Goal: Task Accomplishment & Management: Complete application form

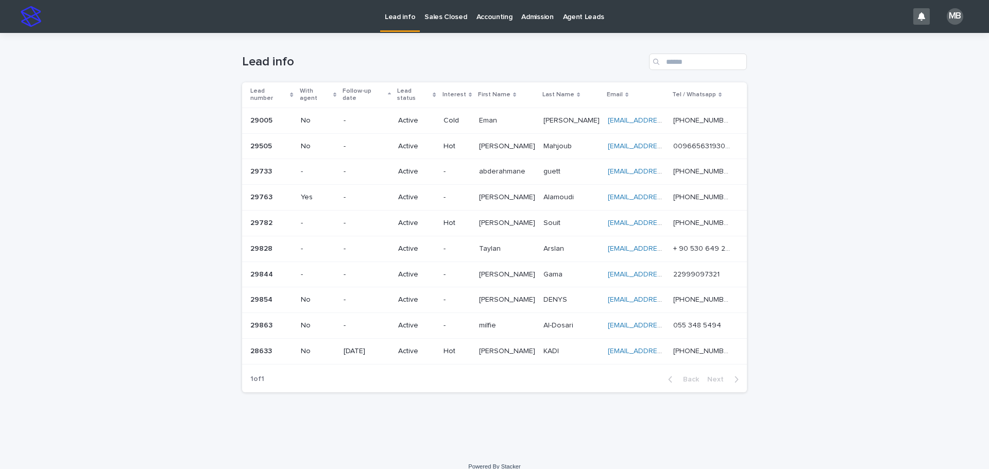
click at [446, 14] on p "Sales Closed" at bounding box center [446, 11] width 42 height 22
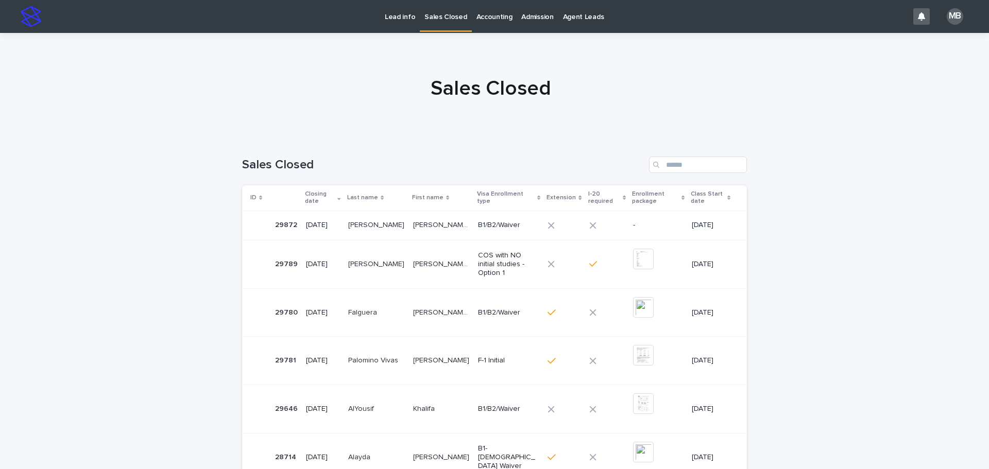
click at [402, 16] on p "Lead info" at bounding box center [400, 11] width 30 height 22
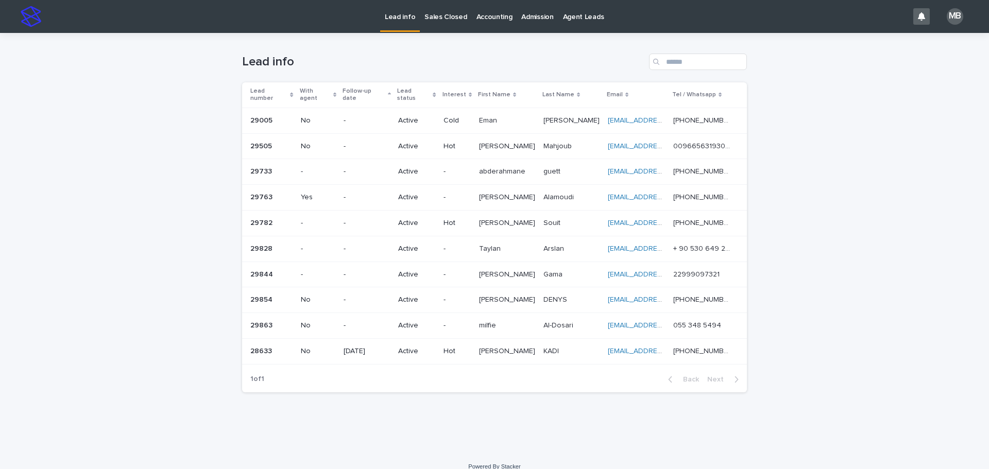
click at [130, 211] on div "Loading... Saving… Loading... Saving… Lead info Lead number With agent Follow-u…" at bounding box center [494, 242] width 989 height 419
click at [435, 16] on p "Sales Closed" at bounding box center [446, 11] width 42 height 22
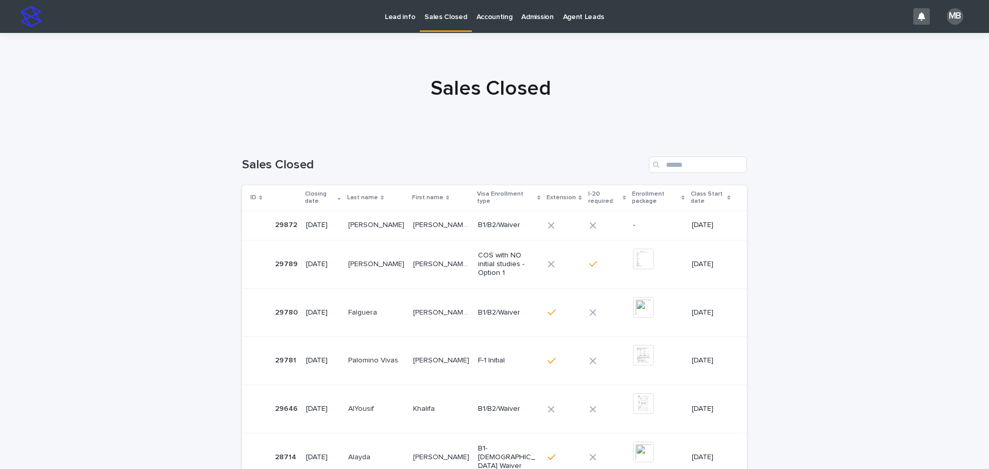
click at [404, 20] on p "Lead info" at bounding box center [400, 11] width 30 height 22
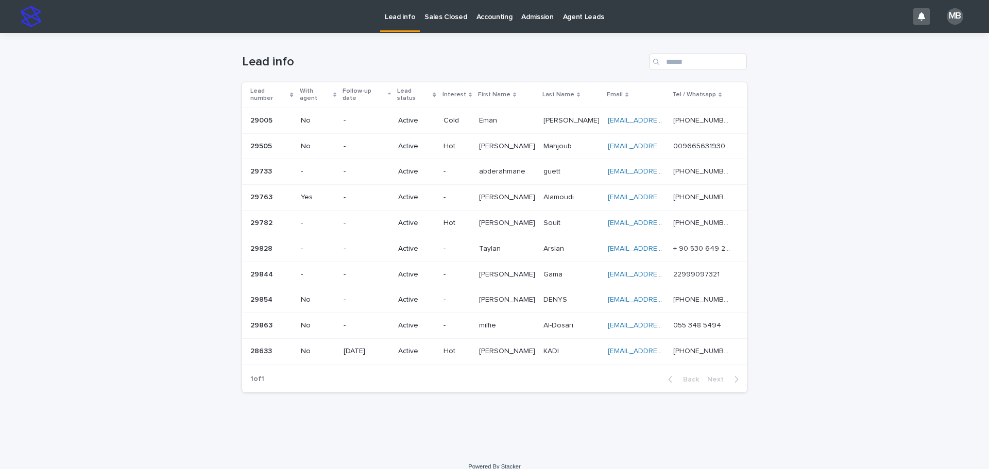
click at [447, 21] on p "Sales Closed" at bounding box center [446, 11] width 42 height 22
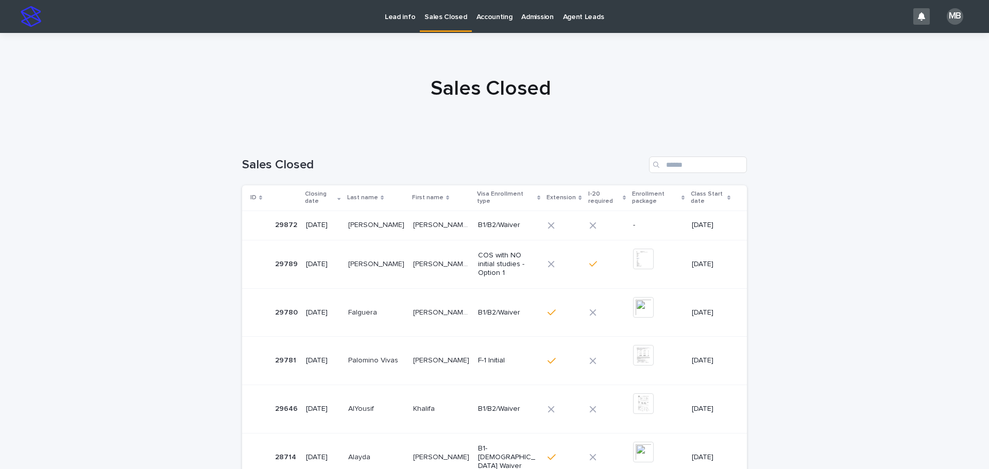
click at [398, 18] on p "Lead info" at bounding box center [400, 11] width 30 height 22
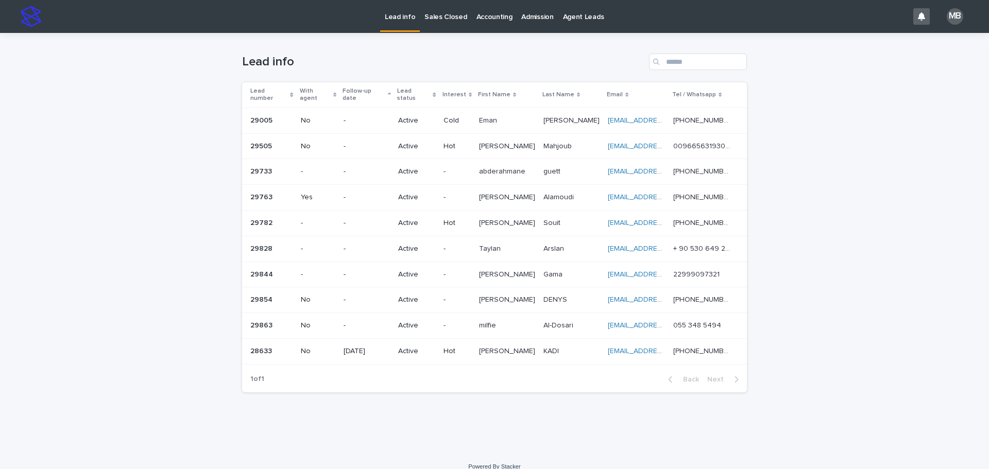
click at [439, 22] on link "Sales Closed" at bounding box center [446, 16] width 52 height 32
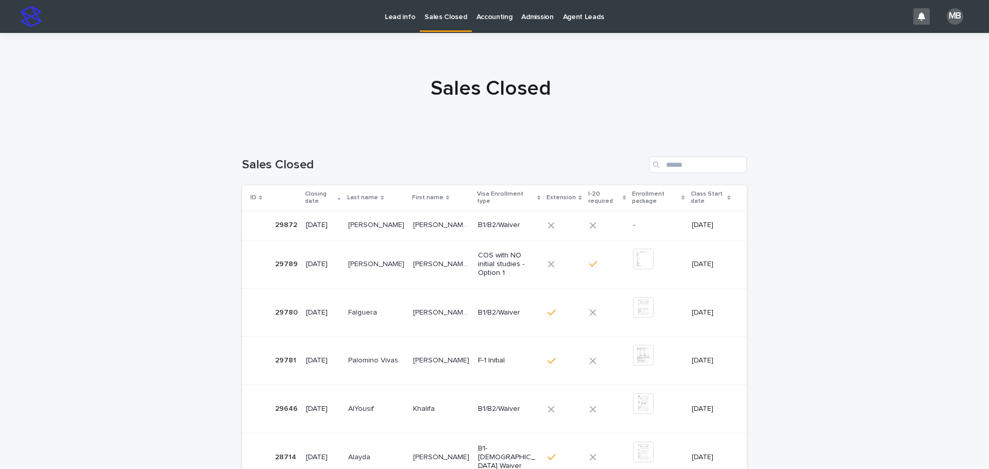
click at [155, 192] on div "Loading... Saving… Loading... Saving… Sales Closed ID Closing date Last name Fi…" at bounding box center [494, 449] width 989 height 627
click at [382, 230] on p at bounding box center [376, 225] width 57 height 9
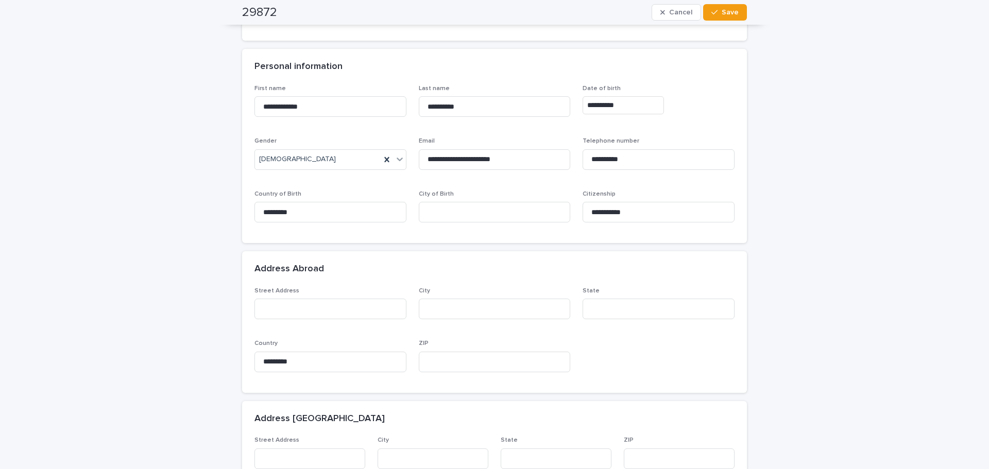
scroll to position [196, 0]
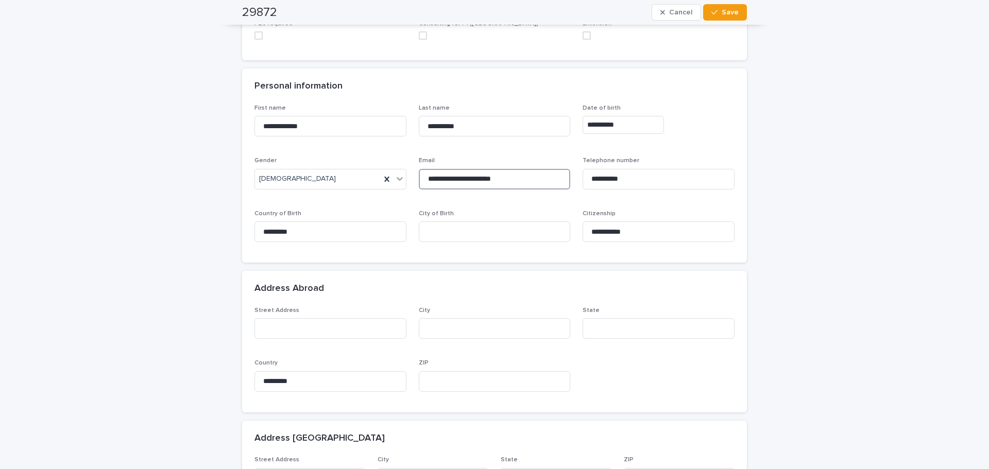
drag, startPoint x: 531, startPoint y: 180, endPoint x: 354, endPoint y: 190, distance: 177.5
click at [354, 190] on div "**********" at bounding box center [495, 178] width 480 height 146
paste input
type input "**********"
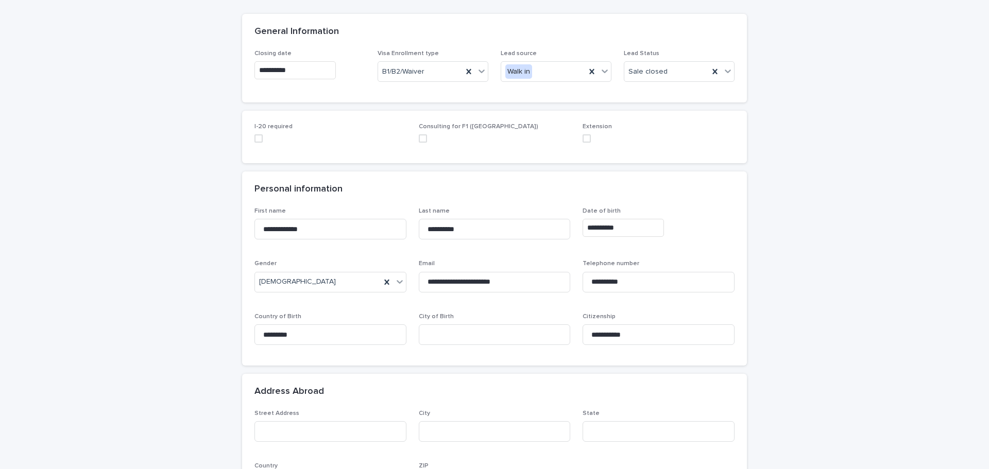
scroll to position [0, 0]
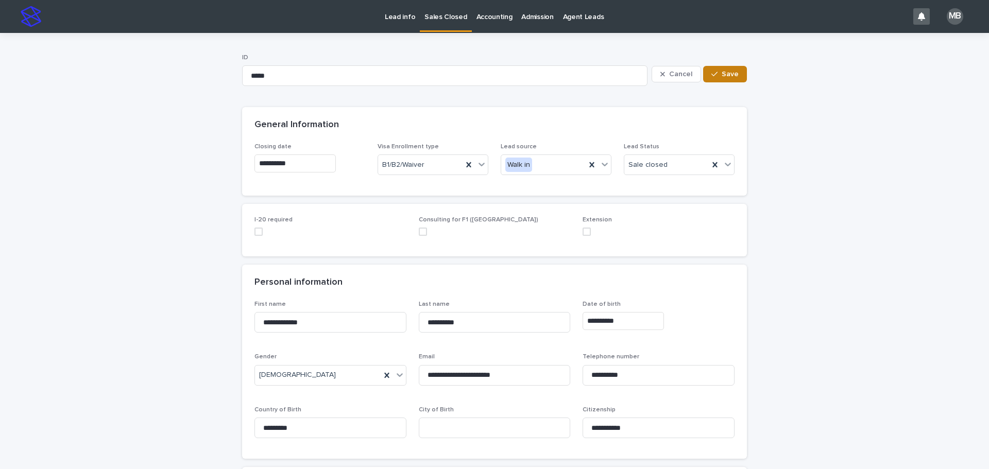
click at [709, 80] on button "Save" at bounding box center [725, 74] width 44 height 16
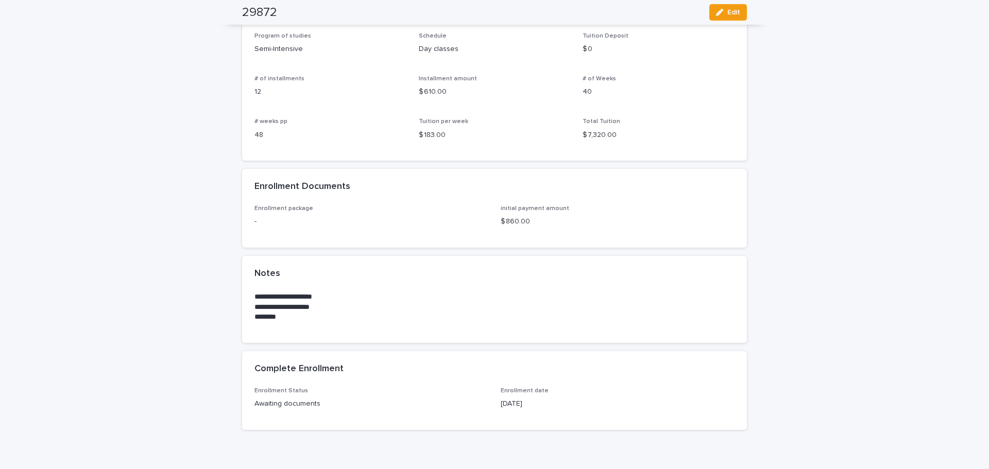
scroll to position [744, 0]
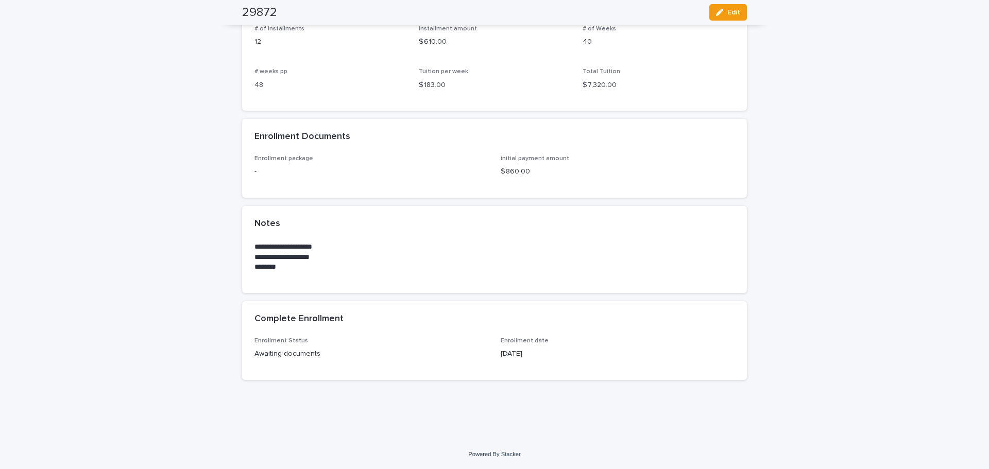
click at [266, 313] on div "Complete Enrollment" at bounding box center [494, 319] width 505 height 36
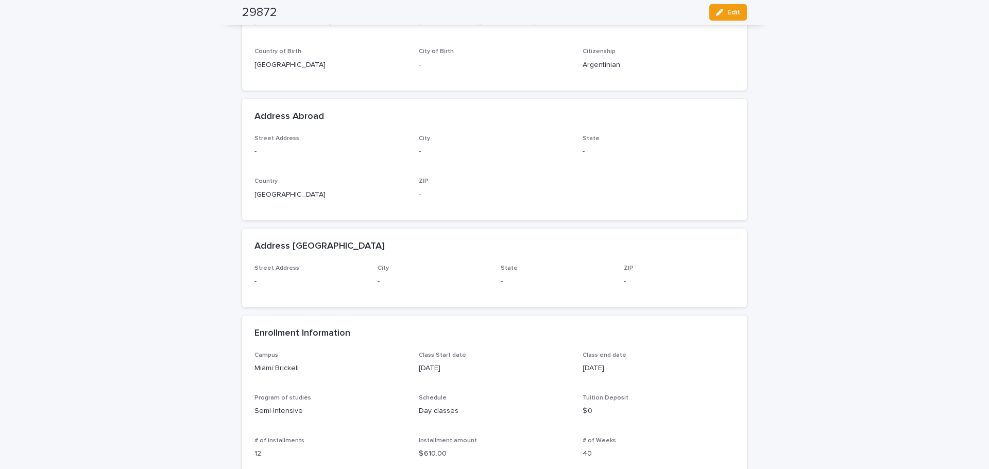
scroll to position [0, 0]
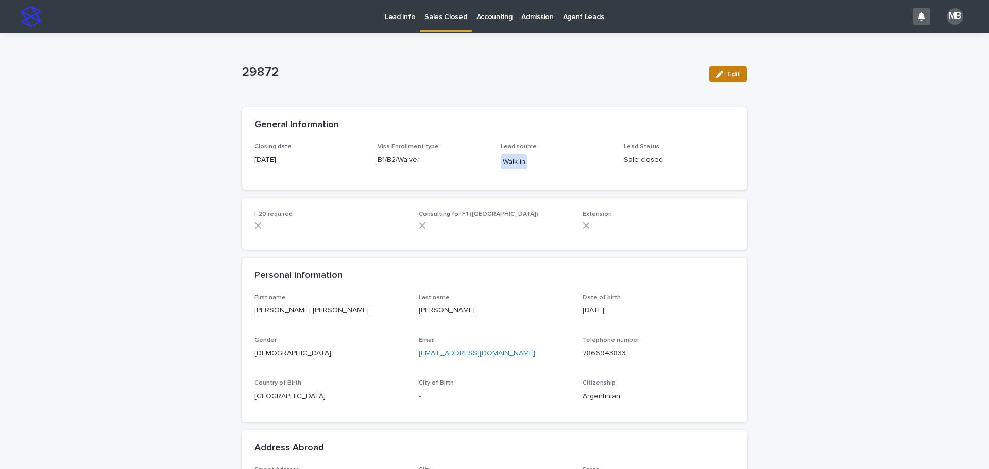
click at [731, 74] on span "Edit" at bounding box center [734, 74] width 13 height 7
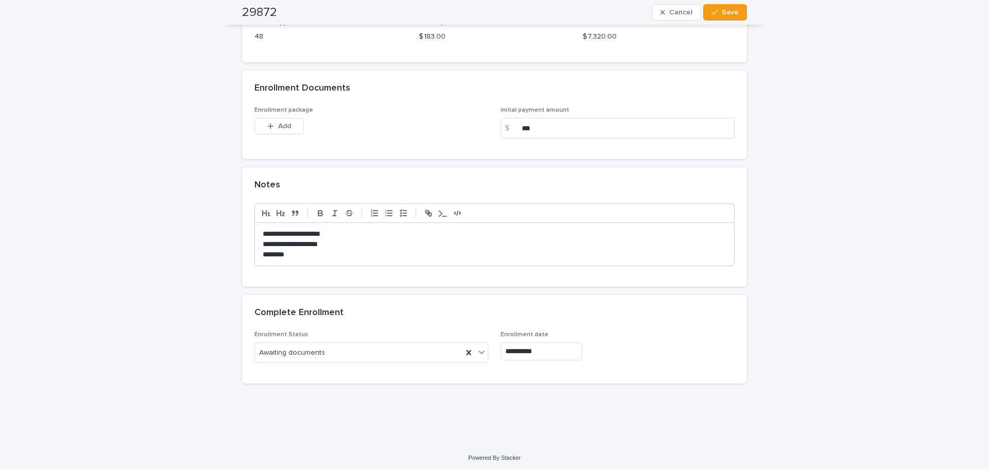
scroll to position [892, 0]
click at [335, 343] on div "Awaiting documents" at bounding box center [359, 349] width 208 height 17
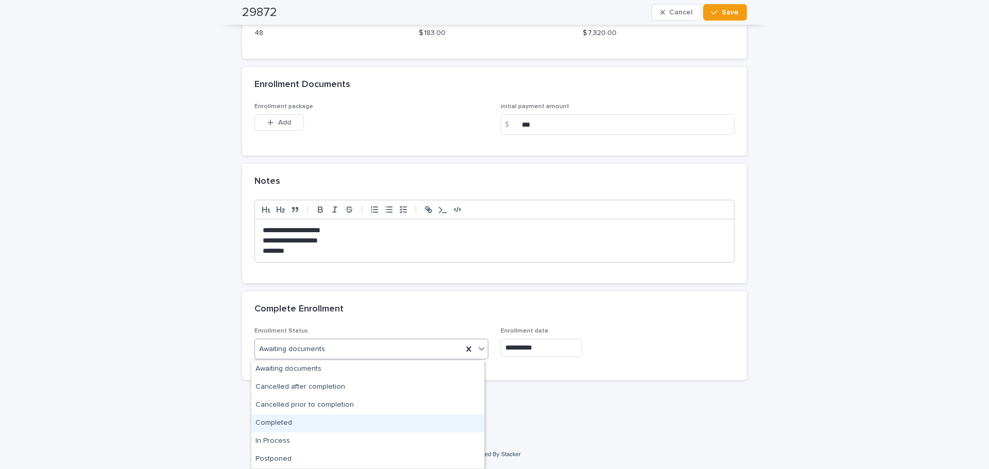
click at [333, 420] on div "Completed" at bounding box center [367, 424] width 233 height 18
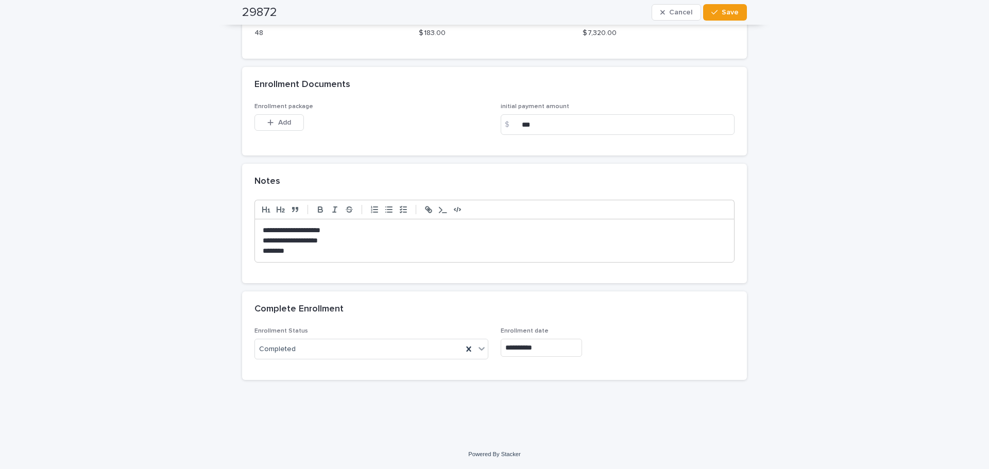
click at [284, 121] on span "Add" at bounding box center [284, 122] width 13 height 7
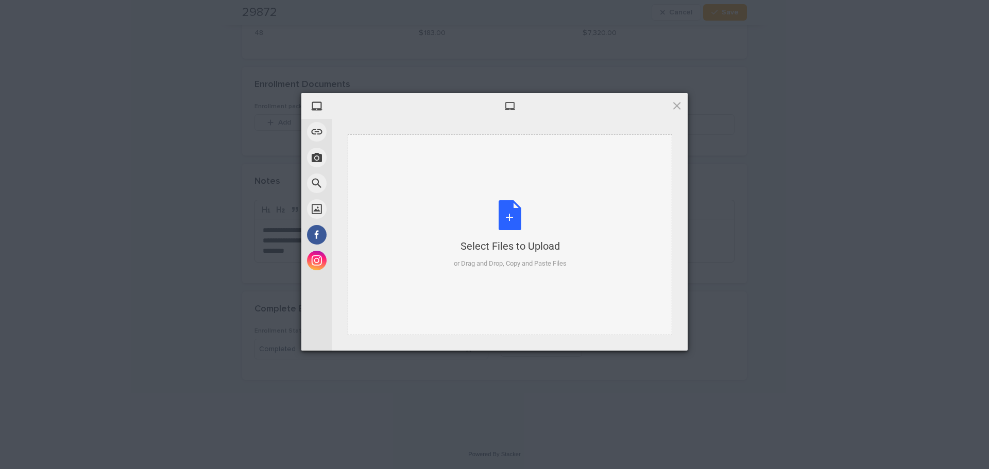
click at [495, 195] on div "Select Files to Upload or Drag and Drop, Copy and Paste Files" at bounding box center [510, 234] width 325 height 201
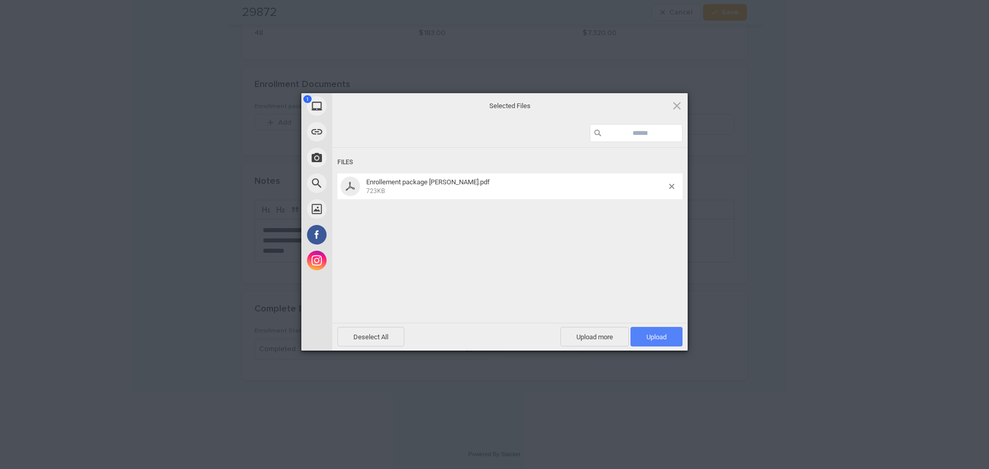
click at [657, 333] on span "Upload 1" at bounding box center [657, 337] width 20 height 8
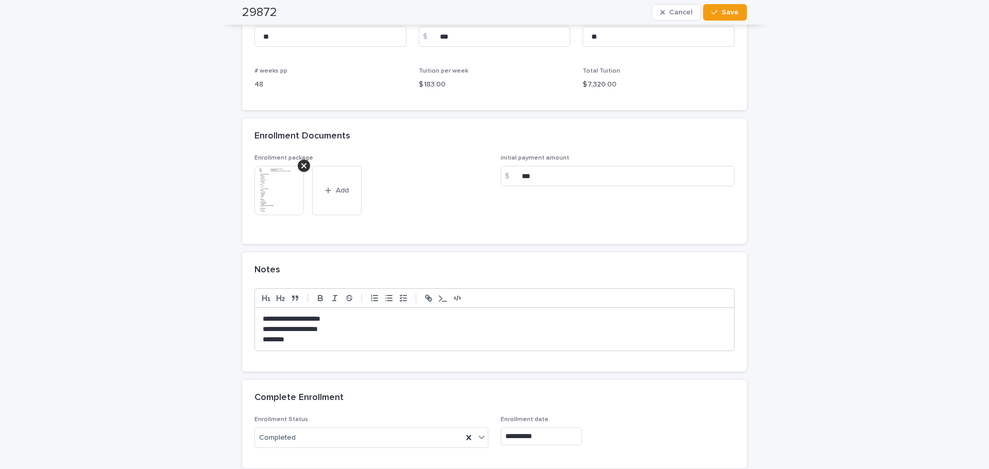
click at [531, 435] on input "**********" at bounding box center [541, 437] width 81 height 18
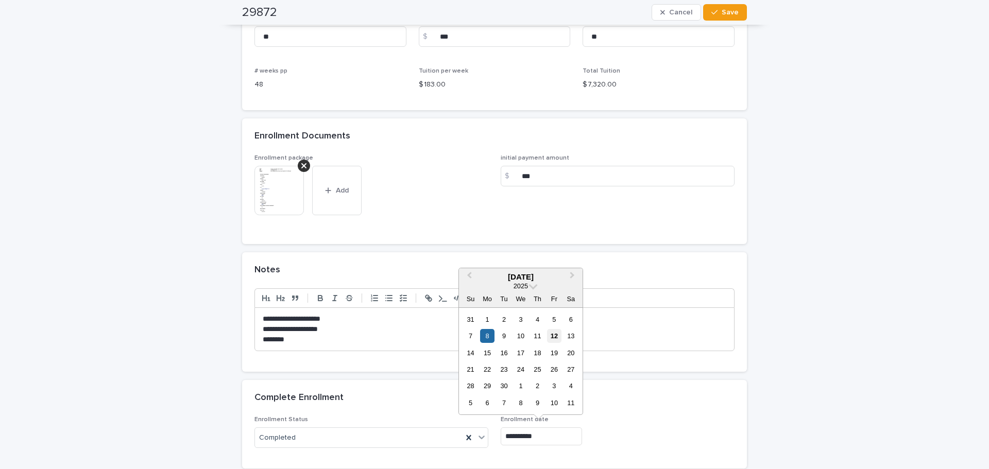
click at [553, 336] on div "12" at bounding box center [554, 336] width 14 height 14
type input "**********"
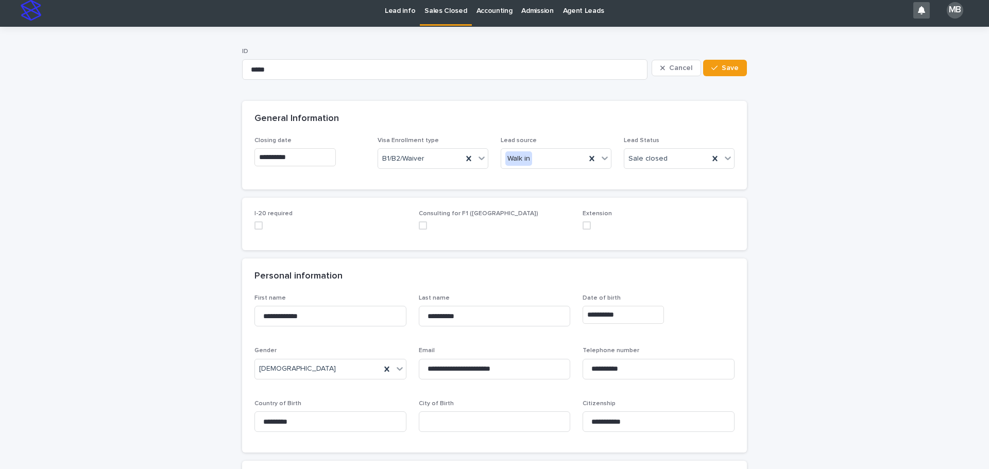
scroll to position [0, 0]
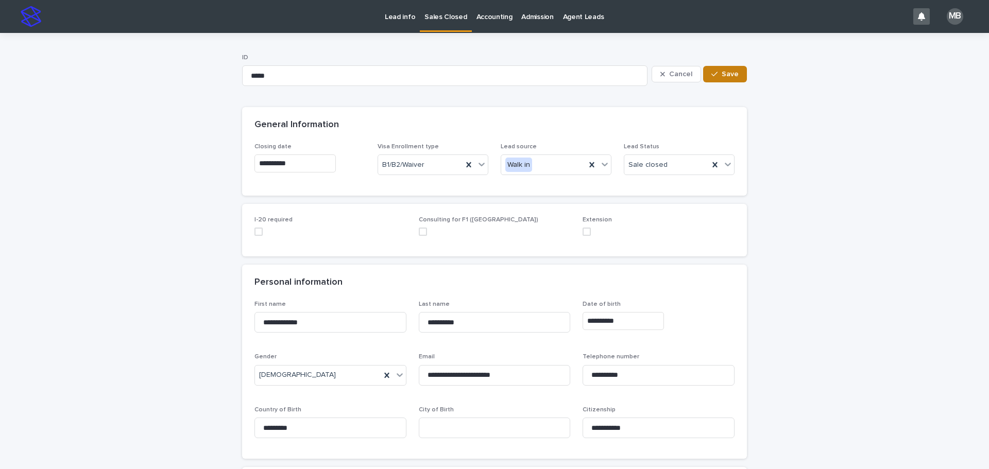
click at [735, 76] on button "Save" at bounding box center [725, 74] width 44 height 16
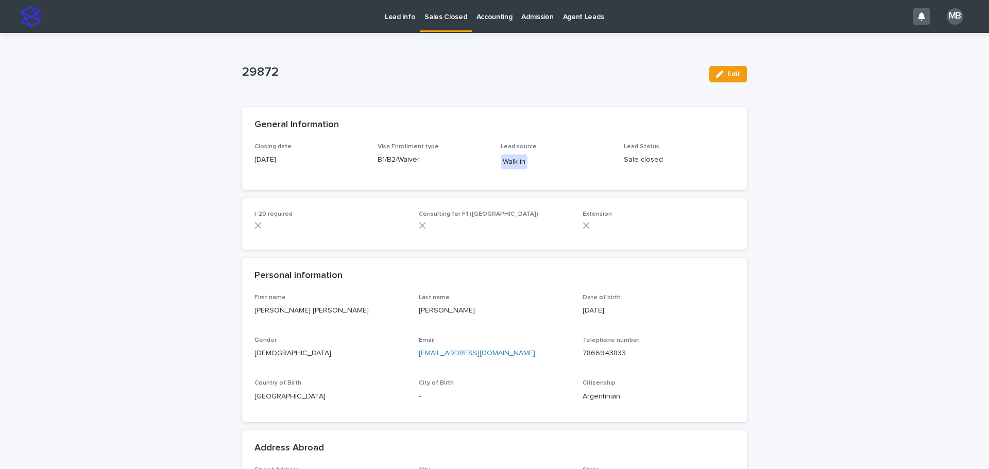
click at [437, 16] on p "Sales Closed" at bounding box center [446, 11] width 42 height 22
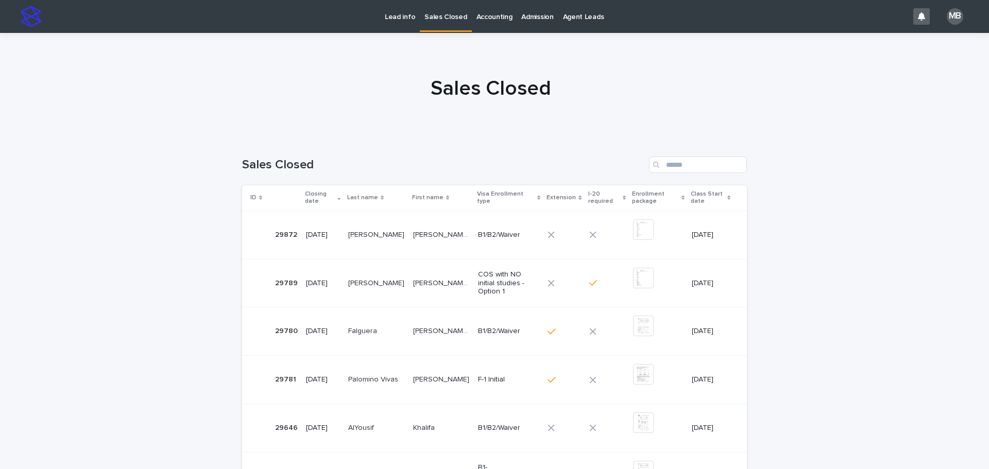
click at [157, 308] on div "Loading... Saving… Loading... Saving… Sales Closed ID Closing date Last name Fi…" at bounding box center [494, 459] width 989 height 646
click at [708, 165] on input "Search" at bounding box center [698, 165] width 98 height 16
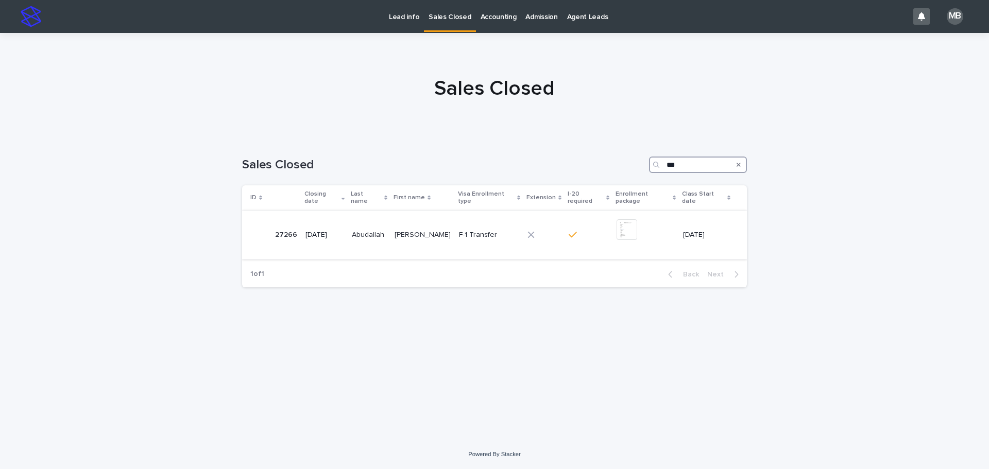
type input "***"
click at [625, 225] on img at bounding box center [627, 230] width 21 height 21
click at [554, 369] on div "Loading... Saving… Loading... Saving… Sales Closed *** ID Closing date Last nam…" at bounding box center [494, 275] width 515 height 278
click at [395, 18] on p "Lead info" at bounding box center [404, 11] width 30 height 22
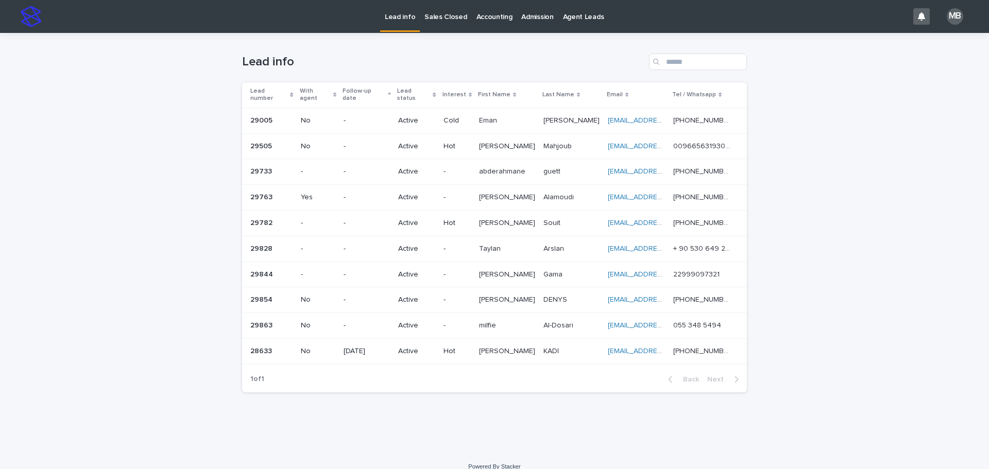
click at [833, 117] on div "Loading... Saving… Loading... Saving… Lead info Lead number With agent Follow-u…" at bounding box center [494, 242] width 989 height 419
click at [464, 15] on div "Sales Closed" at bounding box center [446, 11] width 52 height 22
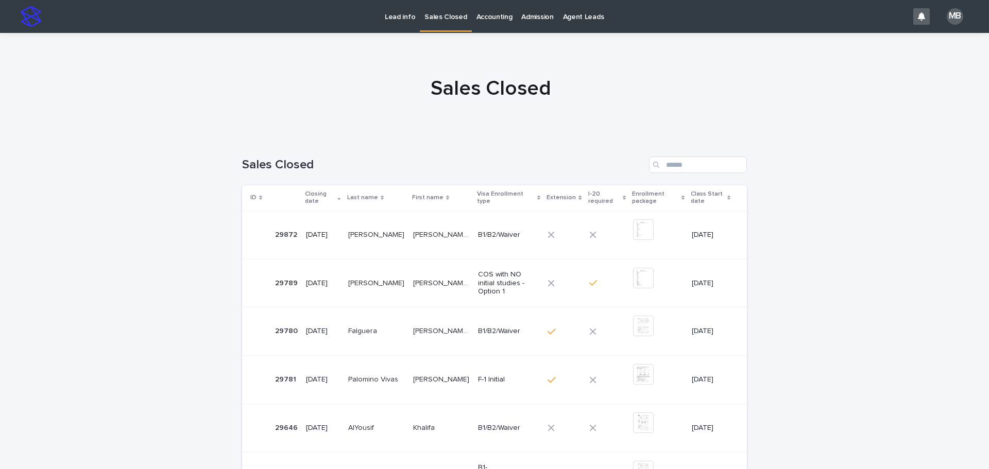
click at [398, 19] on p "Lead info" at bounding box center [400, 11] width 30 height 22
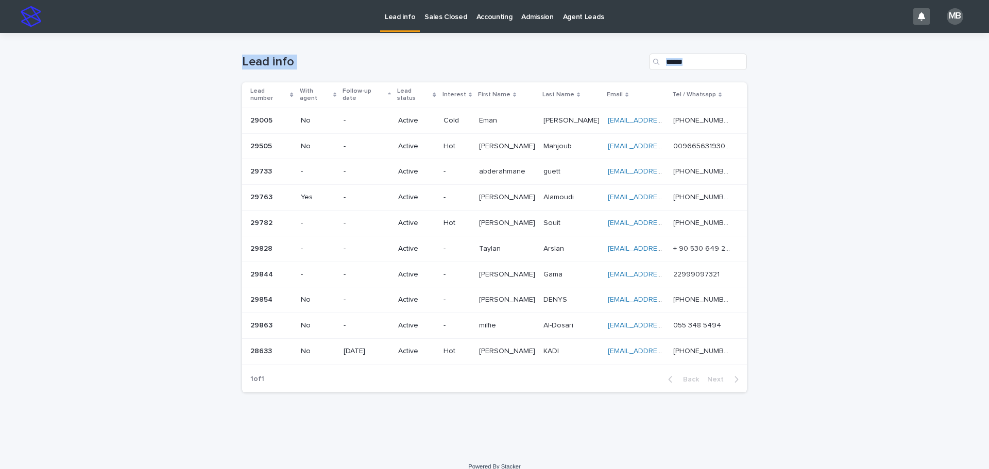
click at [798, 331] on div "Loading... Saving… Loading... Saving… Lead info Lead number With agent Follow-u…" at bounding box center [494, 242] width 989 height 419
click at [798, 330] on div "Loading... Saving… Loading... Saving… Lead info Lead number With agent Follow-u…" at bounding box center [494, 242] width 989 height 419
click at [434, 20] on p "Sales Closed" at bounding box center [446, 11] width 42 height 22
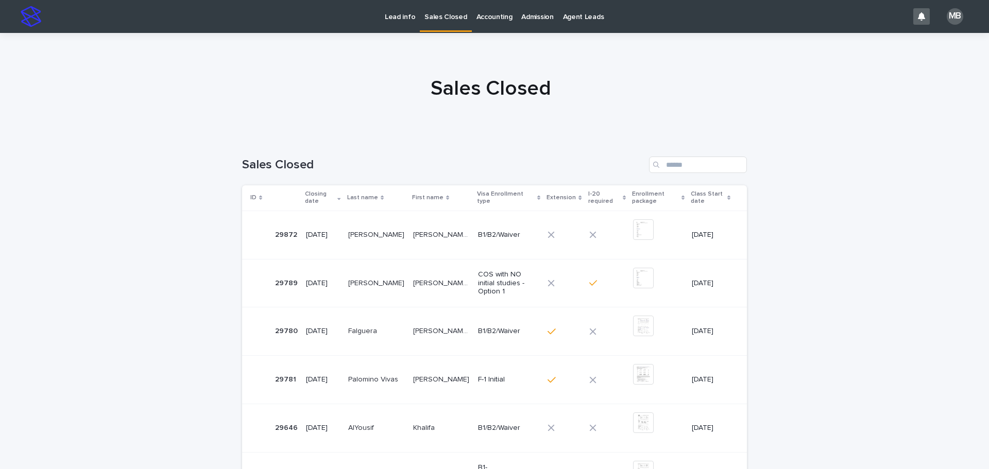
click at [404, 15] on p "Lead info" at bounding box center [400, 11] width 30 height 22
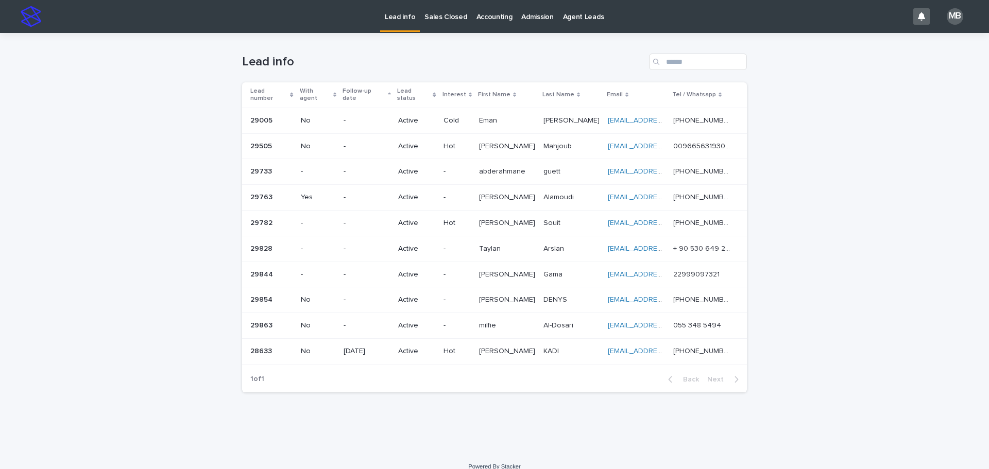
click at [896, 102] on div "Loading... Saving… Loading... Saving… Lead info Lead number With agent Follow-u…" at bounding box center [494, 242] width 989 height 419
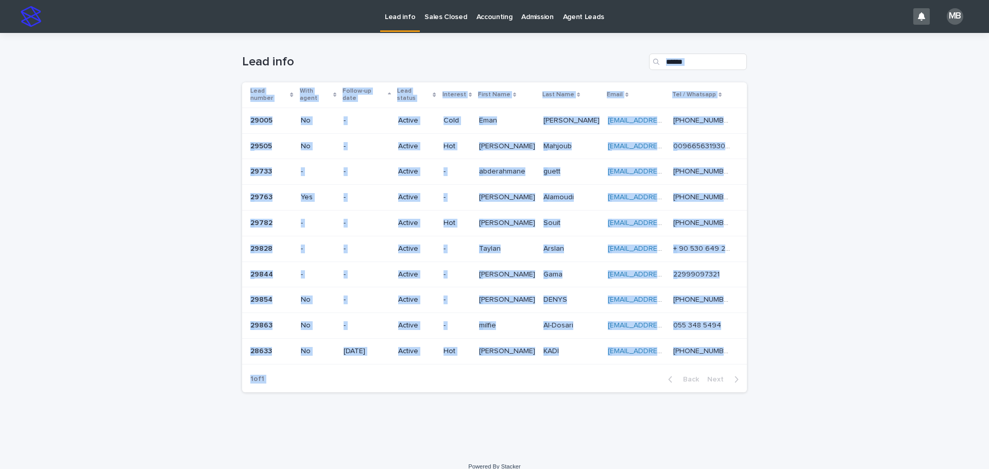
drag, startPoint x: 879, startPoint y: 66, endPoint x: 799, endPoint y: 370, distance: 313.9
click at [799, 370] on div "Loading... Saving… Loading... Saving… Lead info Lead number With agent Follow-u…" at bounding box center [494, 242] width 989 height 419
drag, startPoint x: 220, startPoint y: 42, endPoint x: 747, endPoint y: 392, distance: 632.7
click at [742, 392] on div "Loading... Saving… Loading... Saving… Lead info Lead number With agent Follow-u…" at bounding box center [494, 242] width 989 height 419
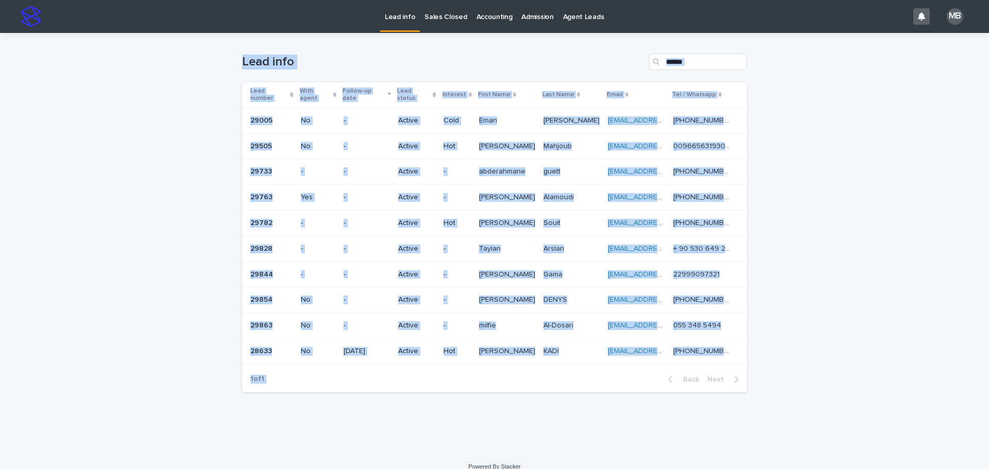
click at [788, 374] on div "Loading... Saving… Loading... Saving… Lead info Lead number With agent Follow-u…" at bounding box center [494, 242] width 989 height 419
click at [891, 241] on div "Loading... Saving… Loading... Saving… Lead info Lead number With agent Follow-u…" at bounding box center [494, 242] width 989 height 419
drag, startPoint x: 227, startPoint y: 56, endPoint x: 672, endPoint y: 345, distance: 531.0
click at [672, 345] on div "Loading... Saving… Loading... Saving… Lead info Lead number With agent Follow-u…" at bounding box center [494, 242] width 989 height 419
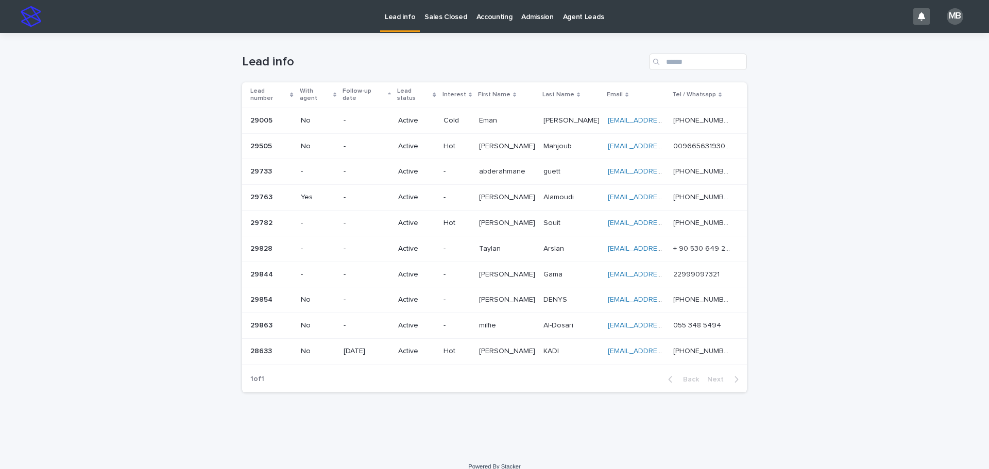
click at [795, 292] on div "Loading... Saving… Loading... Saving… Lead info Lead number With agent Follow-u…" at bounding box center [494, 242] width 989 height 419
click at [450, 15] on p "Sales Closed" at bounding box center [446, 11] width 42 height 22
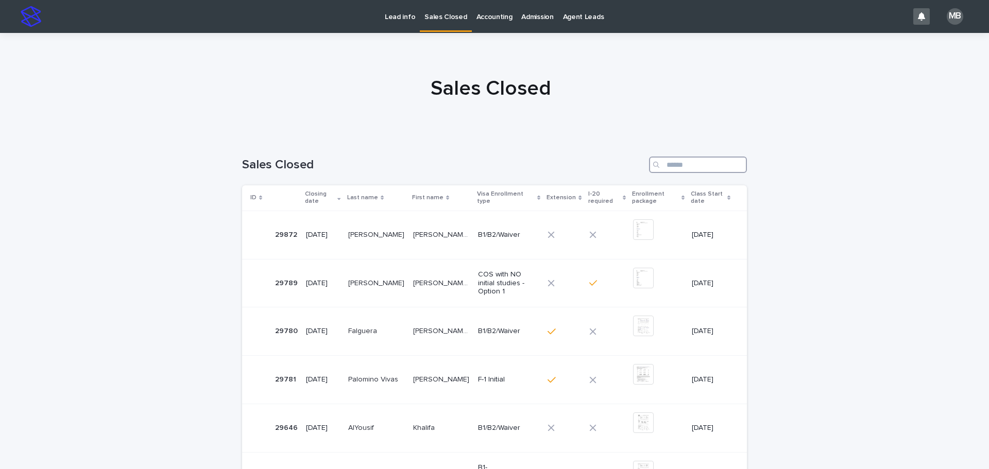
click at [687, 164] on input "Search" at bounding box center [698, 165] width 98 height 16
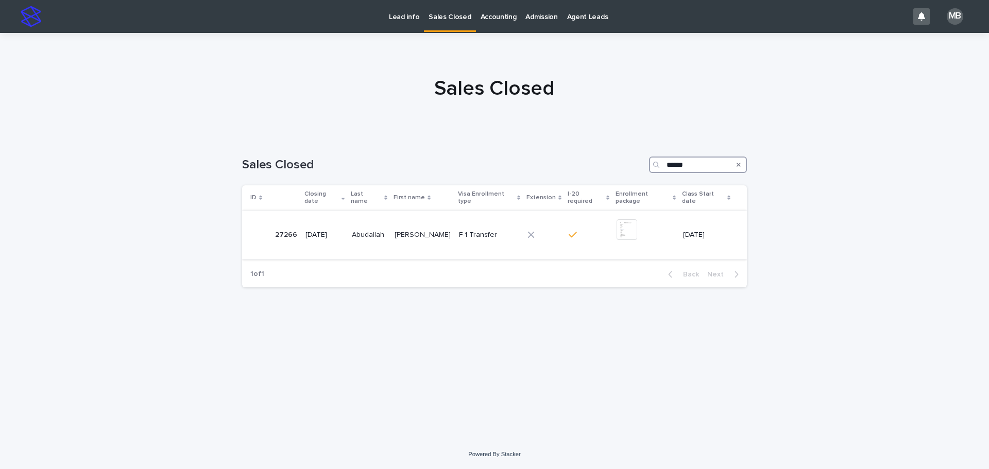
type input "******"
click at [411, 235] on div "Faisal Mohammed A Faisal Mohammed A" at bounding box center [423, 235] width 56 height 17
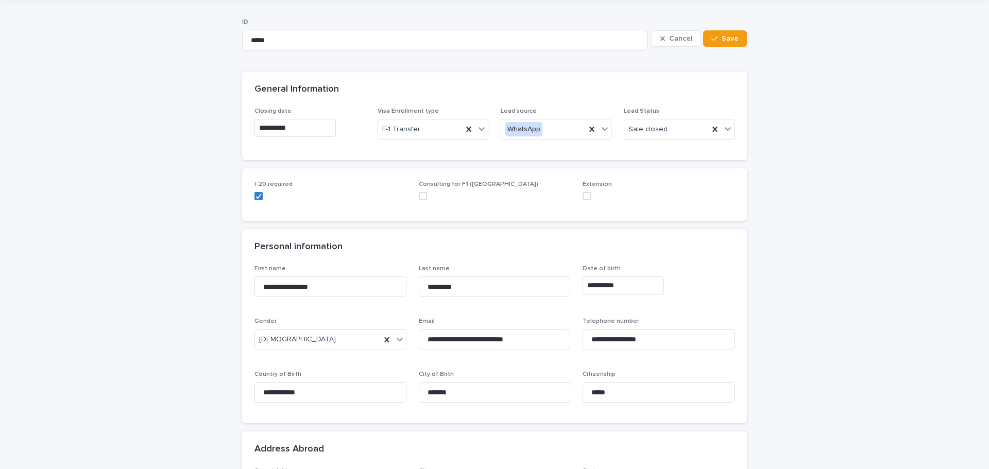
scroll to position [52, 0]
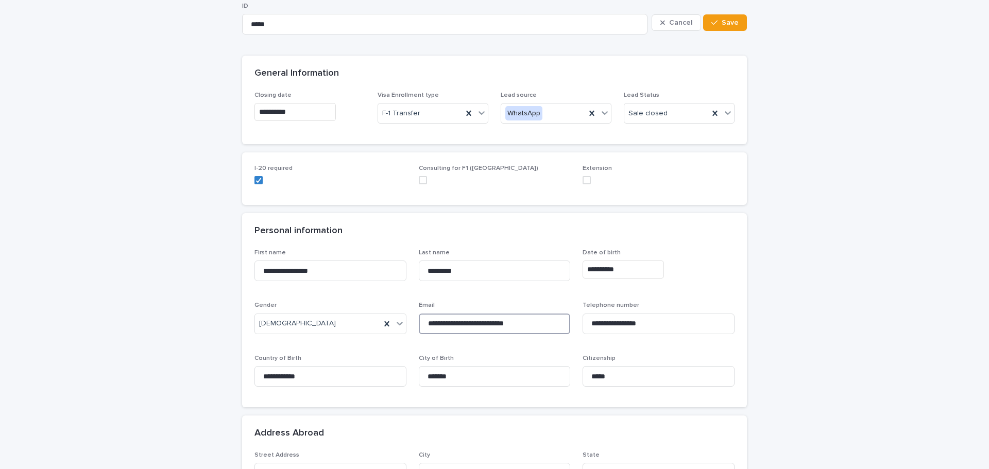
drag, startPoint x: 537, startPoint y: 327, endPoint x: 368, endPoint y: 306, distance: 169.9
click at [368, 306] on div "**********" at bounding box center [495, 322] width 480 height 146
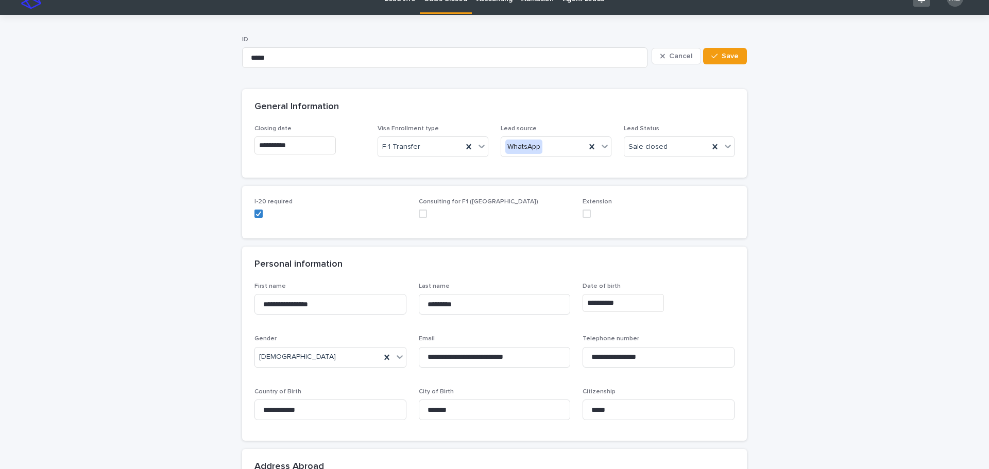
scroll to position [0, 0]
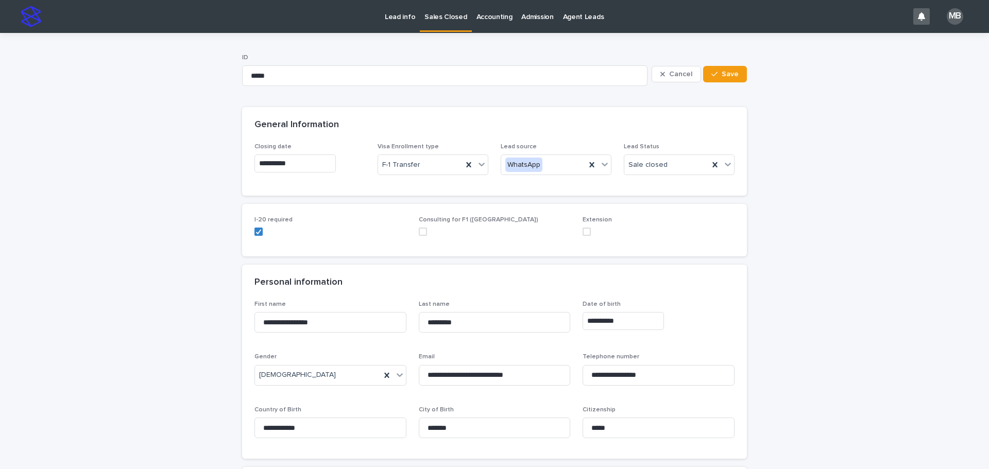
click at [423, 24] on link "Sales Closed" at bounding box center [446, 15] width 52 height 30
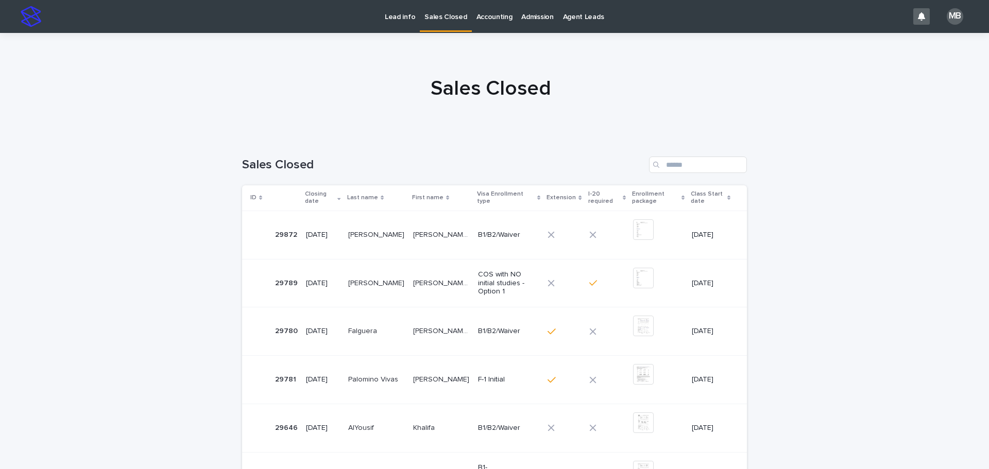
click at [389, 18] on p "Lead info" at bounding box center [400, 11] width 30 height 22
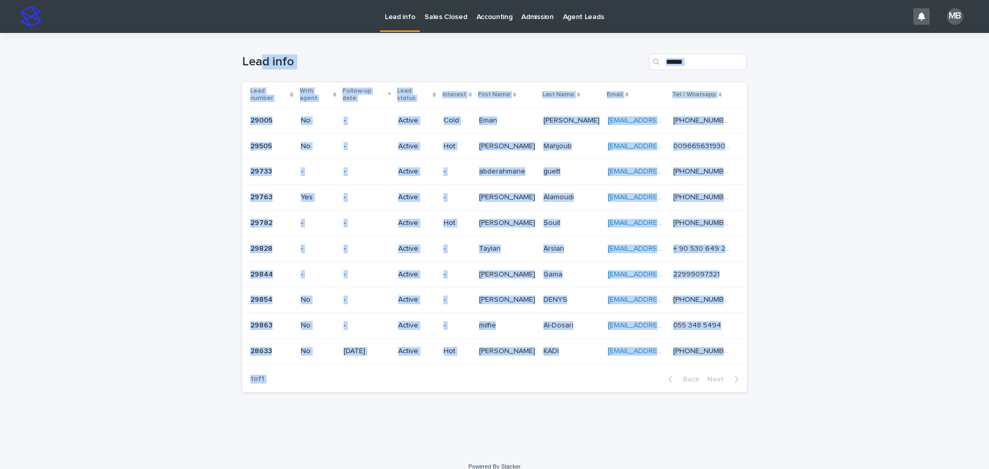
drag, startPoint x: 398, startPoint y: 129, endPoint x: 915, endPoint y: 412, distance: 589.2
click at [915, 412] on div "Loading... Saving… Loading... Saving… Lead info Lead number With agent Follow-u…" at bounding box center [494, 242] width 989 height 419
click at [899, 397] on div "Loading... Saving… Loading... Saving… Lead info Lead number With agent Follow-u…" at bounding box center [494, 242] width 989 height 419
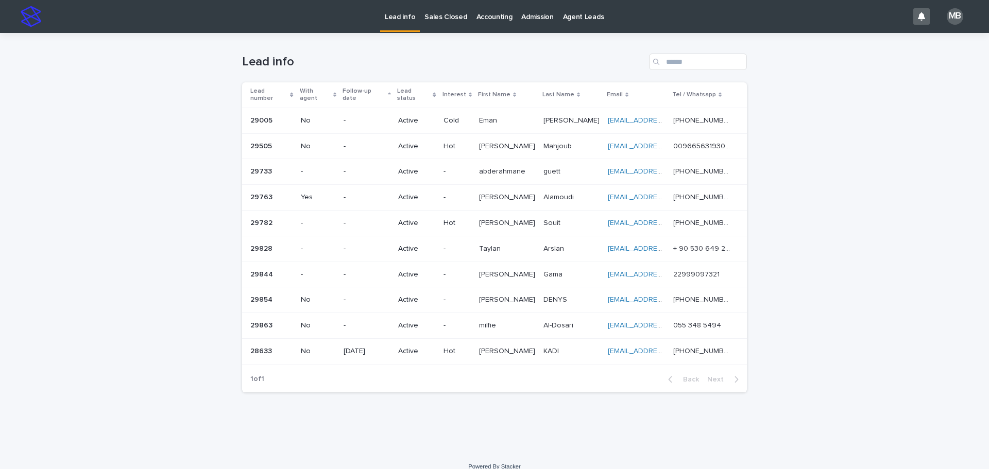
click at [289, 87] on div "Lead number" at bounding box center [271, 95] width 43 height 19
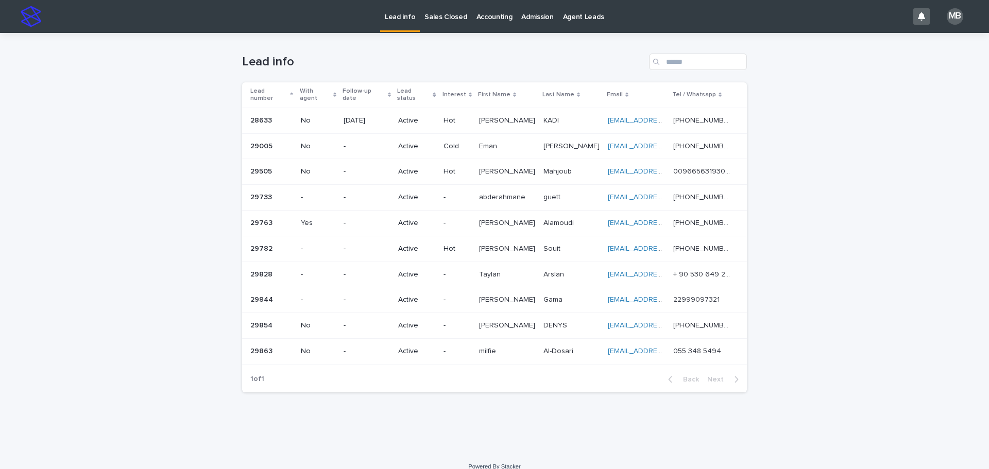
click at [524, 271] on p at bounding box center [507, 275] width 56 height 9
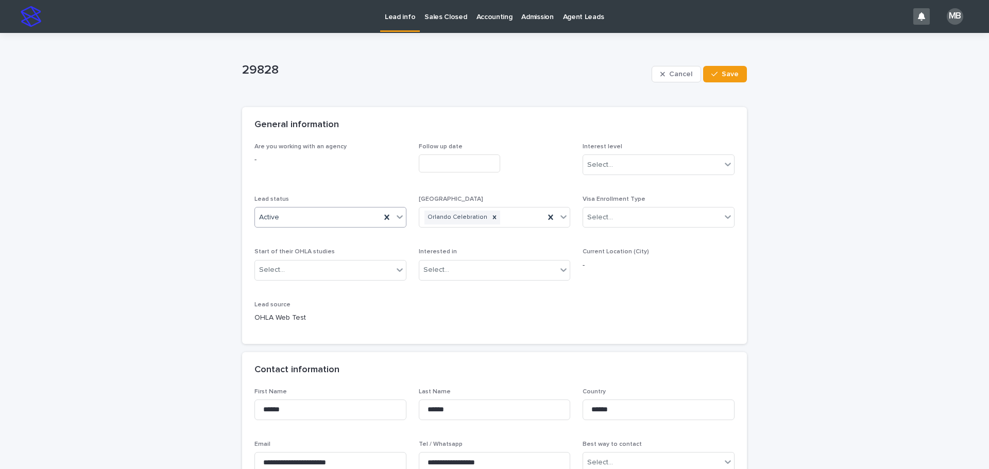
click at [394, 211] on div at bounding box center [400, 217] width 12 height 19
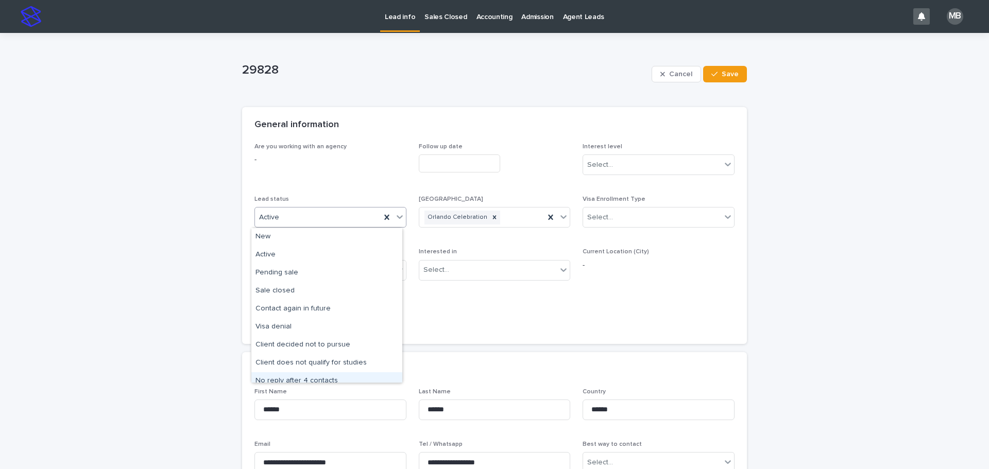
click at [343, 377] on div "No reply after 4 contacts" at bounding box center [326, 382] width 151 height 18
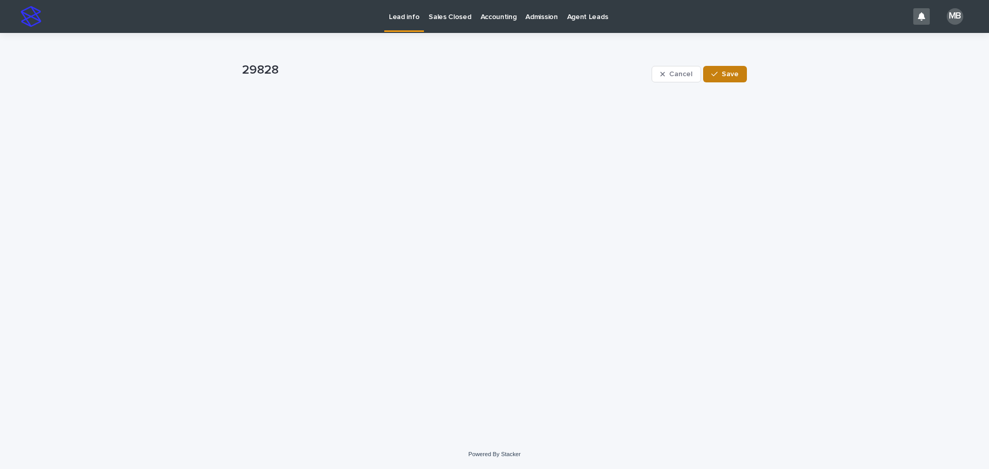
click at [737, 75] on span "Save" at bounding box center [730, 74] width 17 height 7
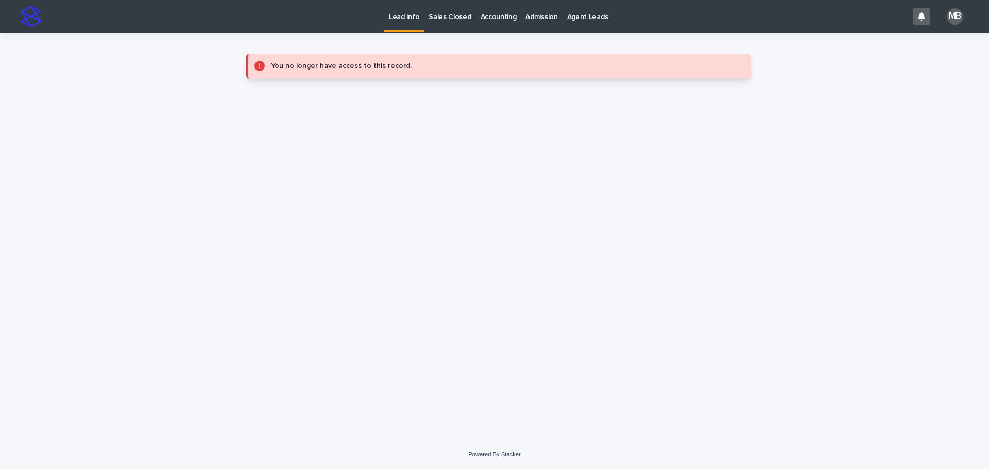
click at [405, 18] on p "Lead info" at bounding box center [404, 11] width 30 height 22
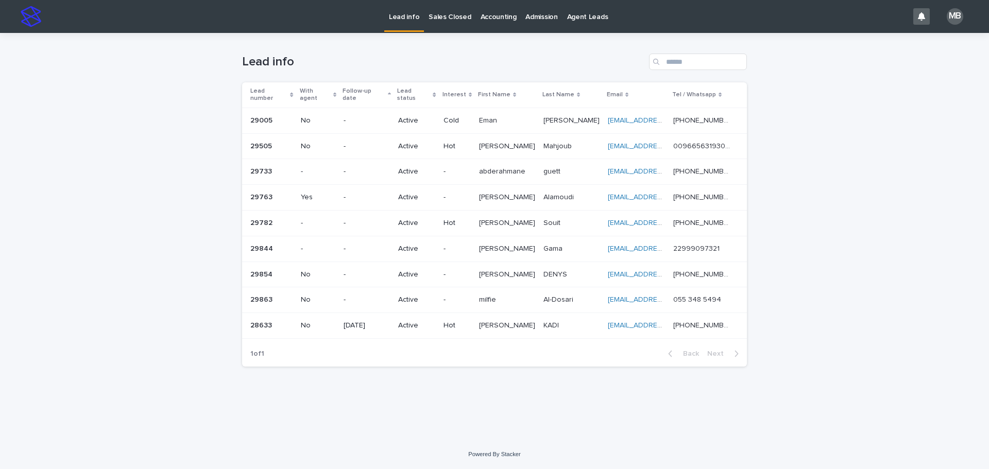
click at [288, 86] on div "Lead number" at bounding box center [271, 95] width 43 height 19
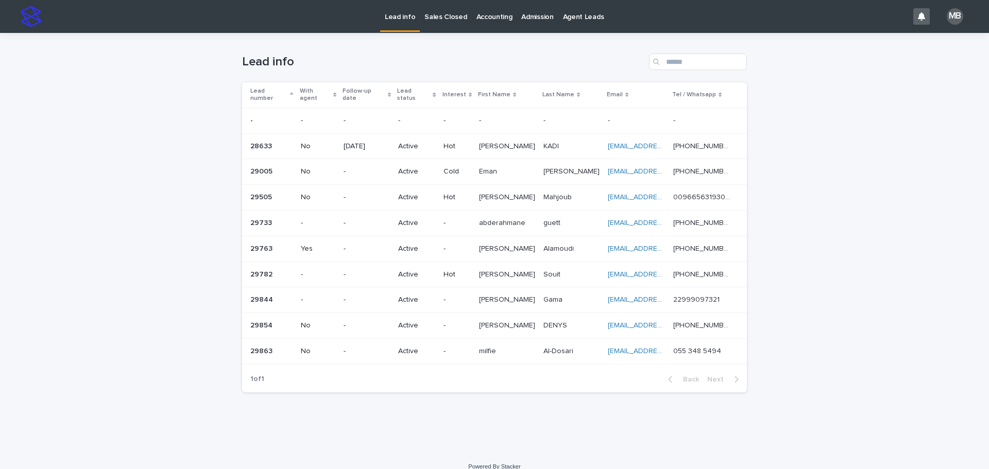
click at [157, 95] on div "Loading... Saving… Loading... Saving… Lead info Lead number With agent Follow-u…" at bounding box center [494, 242] width 989 height 419
drag, startPoint x: 784, startPoint y: 345, endPoint x: 202, endPoint y: 217, distance: 596.0
click at [202, 217] on div "Loading... Saving… Loading... Saving… Lead info Lead number With agent Follow-u…" at bounding box center [494, 242] width 989 height 419
click at [201, 221] on div "Loading... Saving… Loading... Saving… Lead info Lead number With agent Follow-u…" at bounding box center [494, 242] width 989 height 419
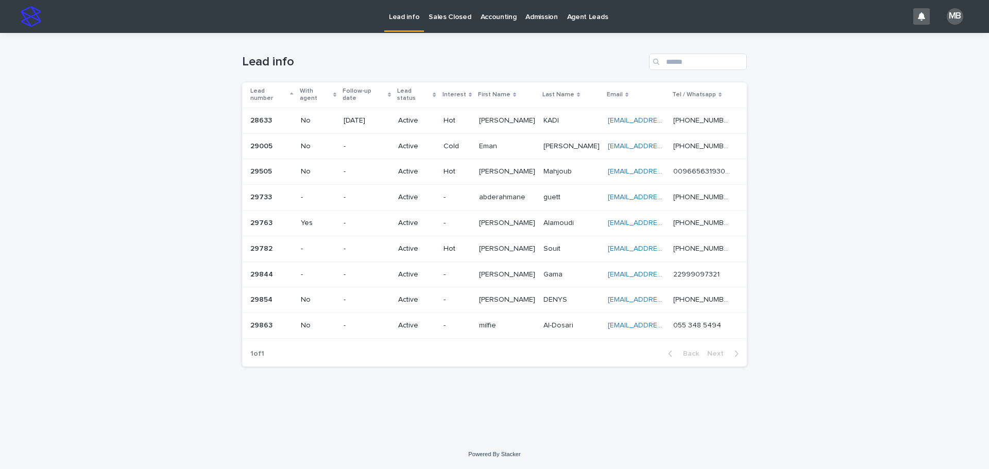
click at [504, 294] on p "Johanne" at bounding box center [508, 299] width 58 height 11
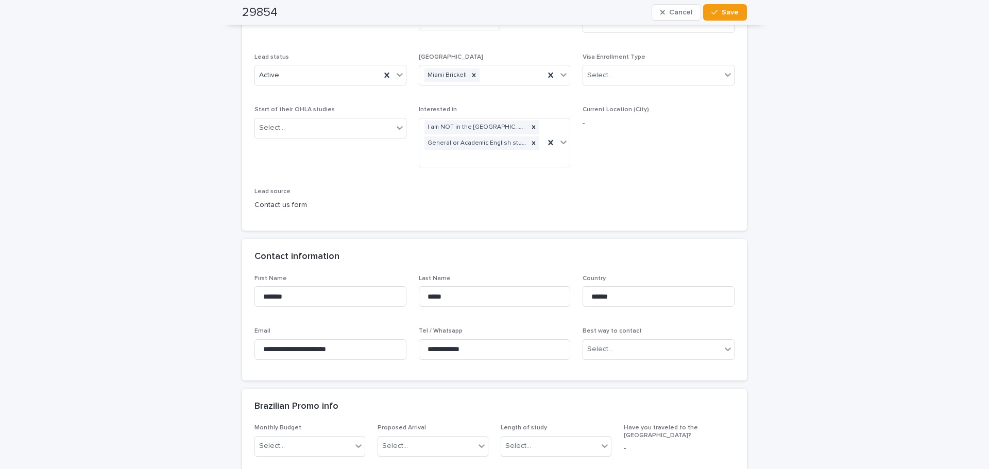
scroll to position [52, 0]
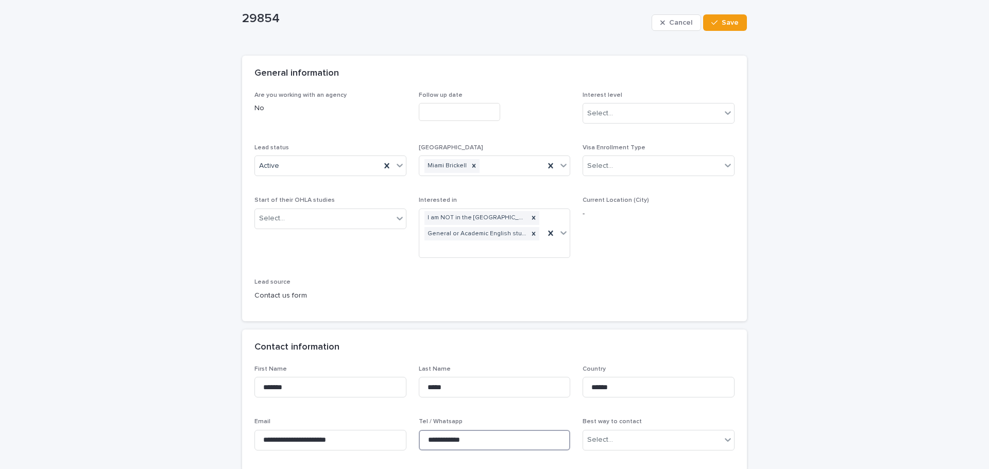
drag, startPoint x: 482, startPoint y: 442, endPoint x: 364, endPoint y: 426, distance: 119.1
click at [364, 426] on div "**********" at bounding box center [495, 412] width 480 height 93
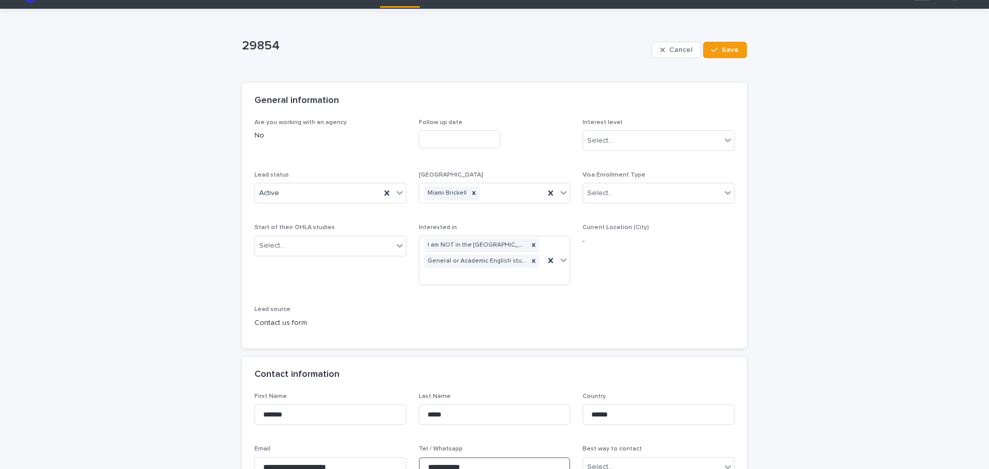
scroll to position [0, 0]
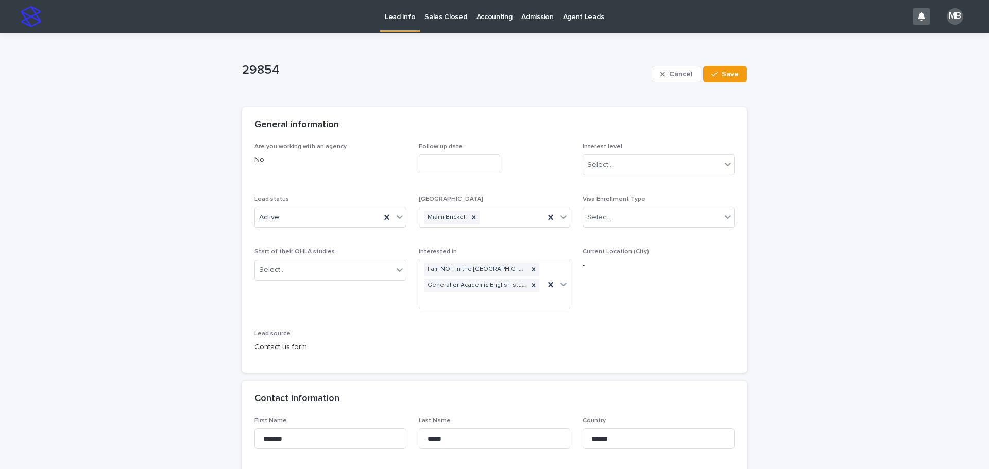
click at [405, 220] on div "Are you working with an agency No Follow up date Interest level Select... Lead …" at bounding box center [495, 252] width 480 height 218
click at [403, 220] on div "Are you working with an agency No Follow up date Interest level Select... Lead …" at bounding box center [495, 252] width 480 height 218
click at [397, 221] on icon at bounding box center [400, 217] width 10 height 10
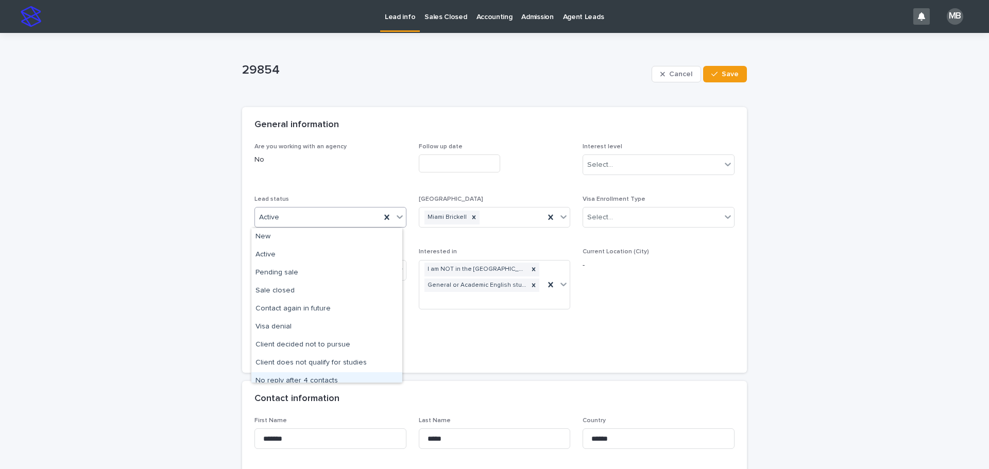
click at [312, 381] on div "No reply after 4 contacts" at bounding box center [326, 382] width 151 height 18
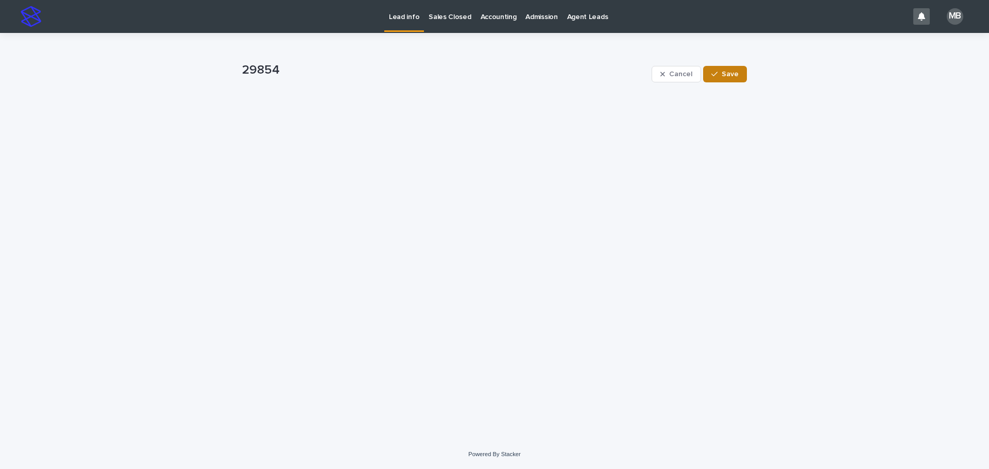
click at [733, 73] on span "Save" at bounding box center [730, 74] width 17 height 7
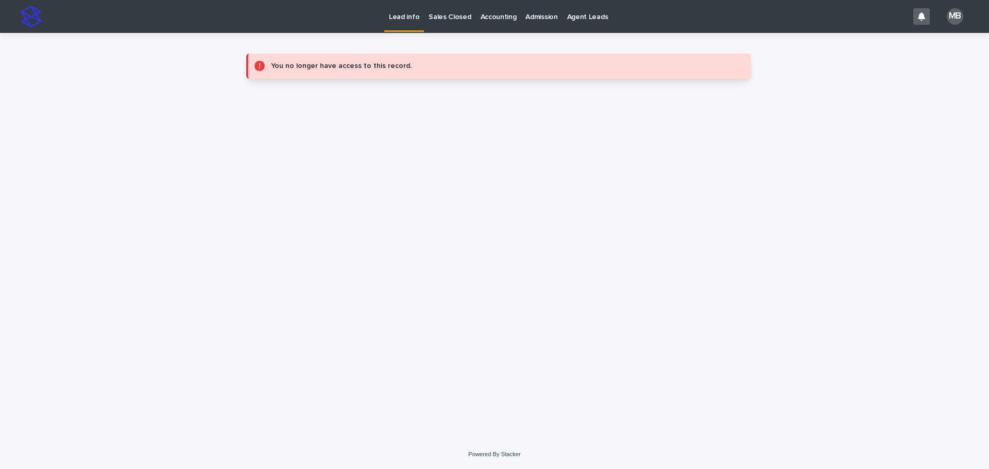
click at [398, 14] on p "Lead info" at bounding box center [404, 11] width 30 height 22
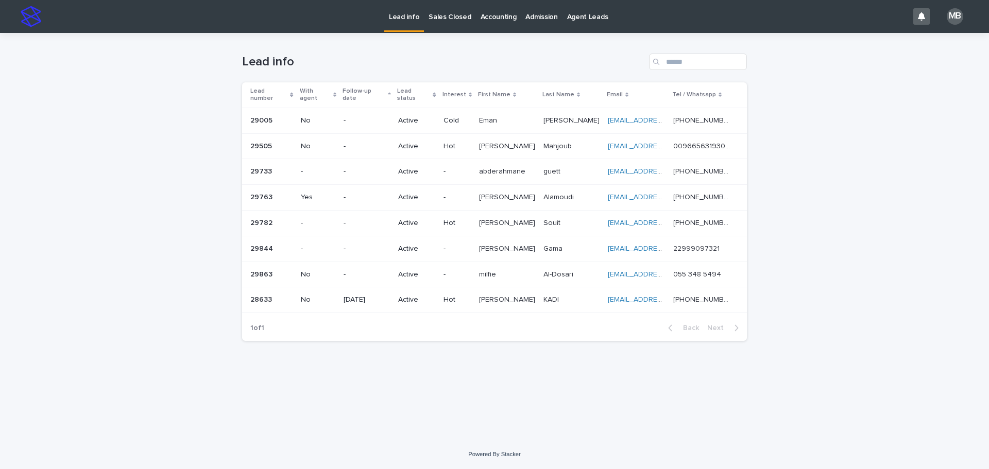
click at [291, 87] on div "Lead number" at bounding box center [271, 95] width 43 height 19
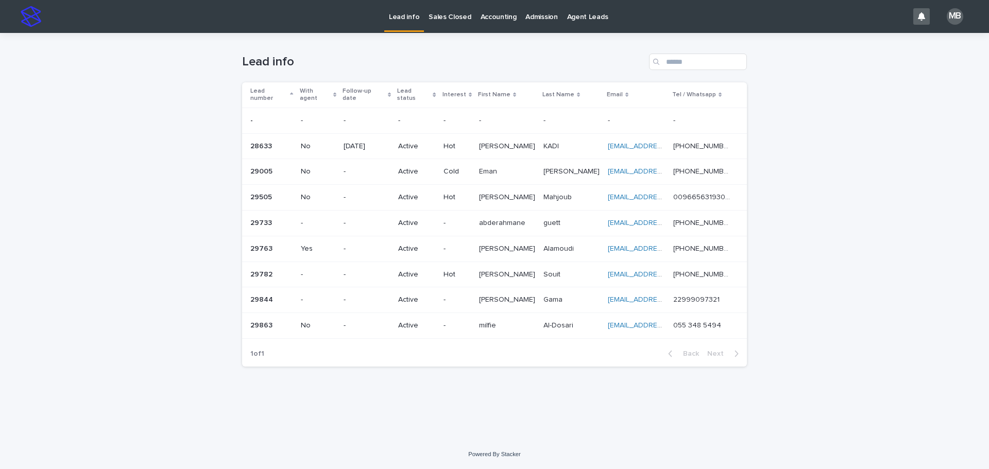
click at [156, 109] on div "Loading... Saving… Loading... Saving… Lead info Lead number With agent Follow-u…" at bounding box center [494, 236] width 989 height 407
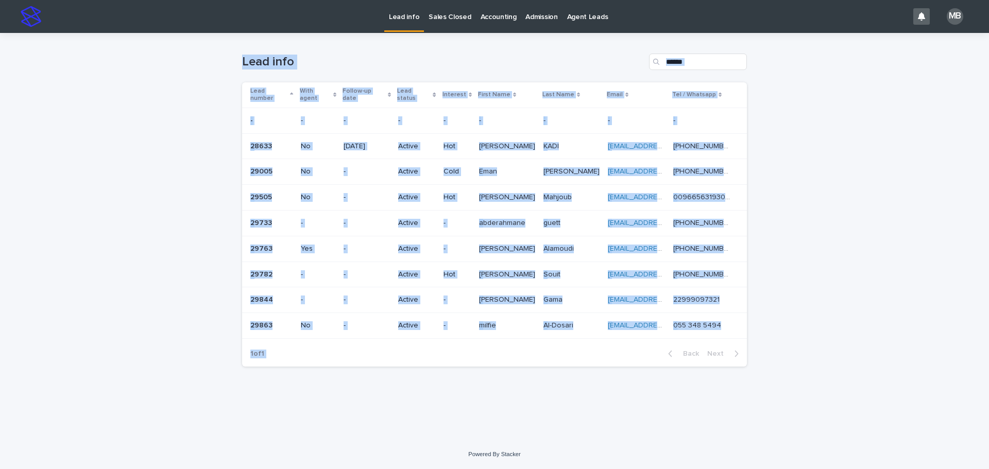
drag, startPoint x: 221, startPoint y: 55, endPoint x: 985, endPoint y: 362, distance: 823.8
click at [986, 364] on div "Loading... Saving… Loading... Saving… Lead info Lead number With agent Follow-u…" at bounding box center [494, 236] width 989 height 407
click at [909, 332] on div "Loading... Saving… Loading... Saving… Lead info Lead number With agent Follow-u…" at bounding box center [494, 236] width 989 height 407
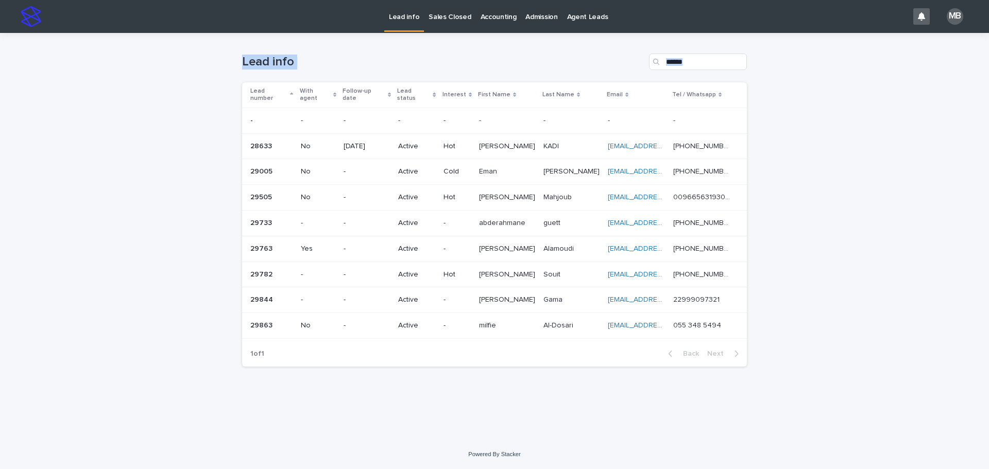
drag, startPoint x: 834, startPoint y: 323, endPoint x: 210, endPoint y: 67, distance: 674.4
click at [210, 67] on div "Loading... Saving… Loading... Saving… Lead info Lead number With agent Follow-u…" at bounding box center [494, 236] width 989 height 407
click at [204, 89] on div "Loading... Saving… Loading... Saving… Lead info Lead number With agent Follow-u…" at bounding box center [494, 236] width 989 height 407
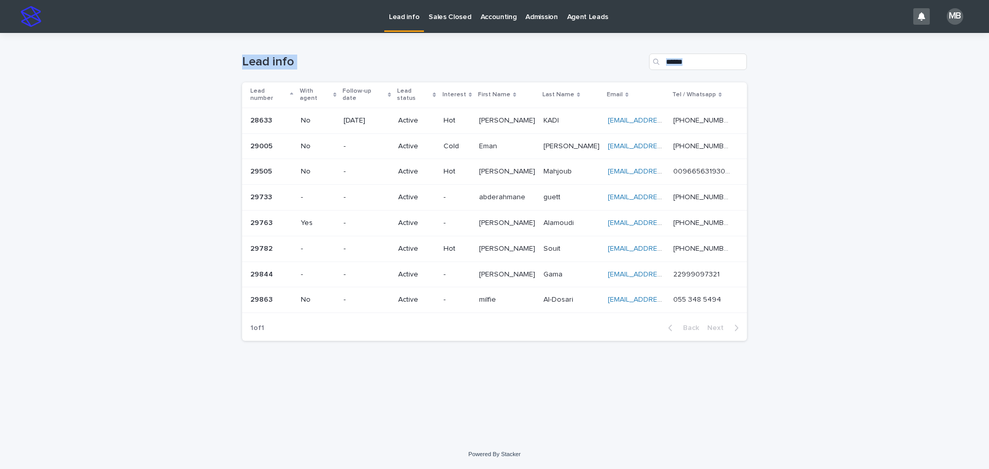
drag, startPoint x: 351, startPoint y: 73, endPoint x: 850, endPoint y: 234, distance: 524.1
click at [850, 234] on div "Loading... Saving… Loading... Saving… Lead info Lead number With agent Follow-u…" at bounding box center [494, 236] width 989 height 407
click at [844, 234] on div "Loading... Saving… Loading... Saving… Lead info Lead number With agent Follow-u…" at bounding box center [494, 236] width 989 height 407
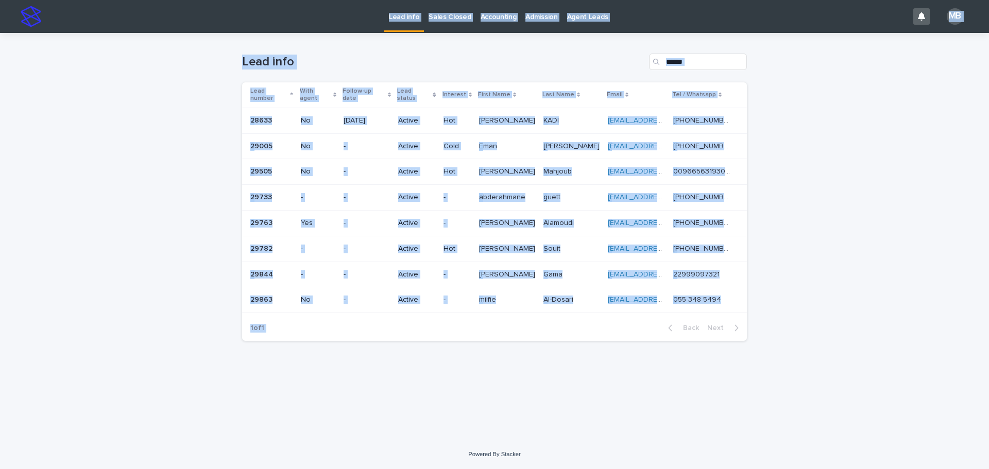
drag, startPoint x: 776, startPoint y: 305, endPoint x: 251, endPoint y: 29, distance: 592.2
click at [251, 29] on div "Lead info Sales Closed Accounting Admission Agent Leads MB Loading... Saving… L…" at bounding box center [494, 234] width 989 height 469
click at [231, 56] on div "Loading... Saving… Loading... Saving… Lead info Lead number With agent Follow-u…" at bounding box center [494, 236] width 989 height 407
drag, startPoint x: 339, startPoint y: 101, endPoint x: 793, endPoint y: 351, distance: 518.5
click at [793, 351] on div "Loading... Saving… Loading... Saving… Lead info Lead number With agent Follow-u…" at bounding box center [494, 236] width 989 height 407
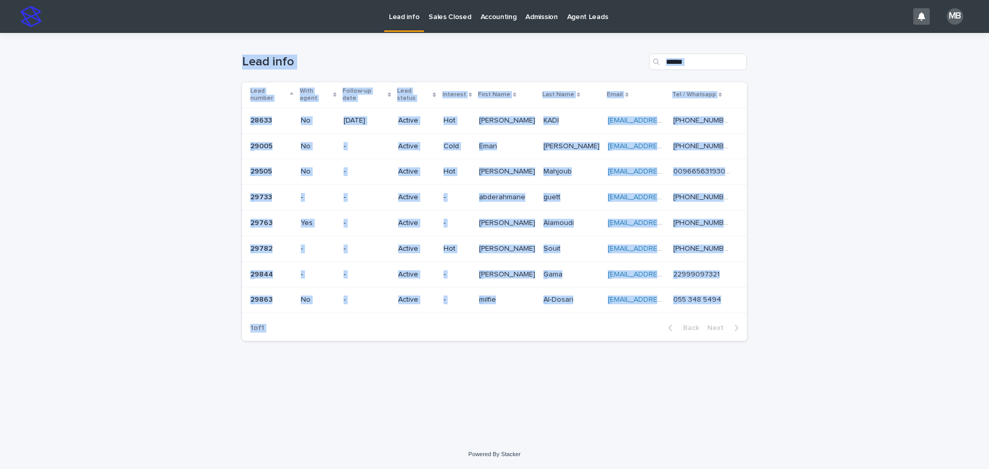
click at [797, 335] on div "Loading... Saving… Loading... Saving… Lead info Lead number With agent Follow-u…" at bounding box center [494, 236] width 989 height 407
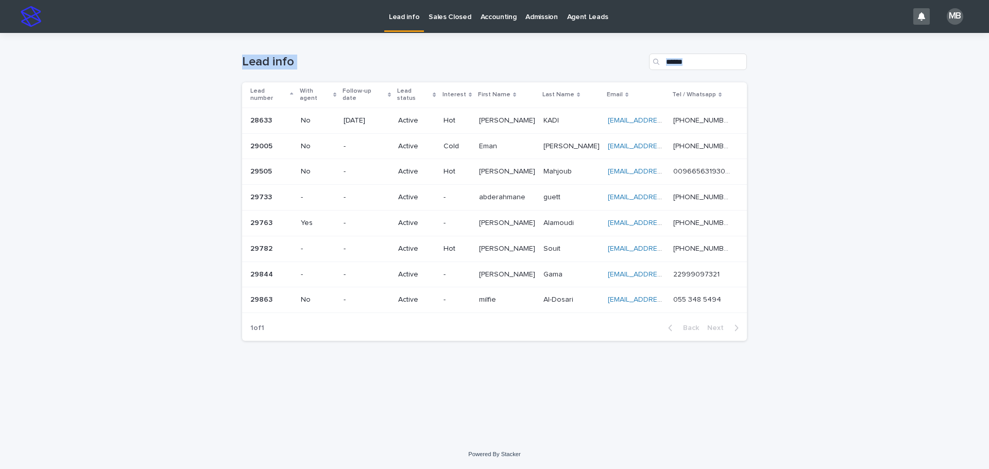
drag, startPoint x: 784, startPoint y: 295, endPoint x: 223, endPoint y: 57, distance: 609.4
click at [223, 57] on div "Loading... Saving… Loading... Saving… Lead info Lead number With agent Follow-u…" at bounding box center [494, 236] width 989 height 407
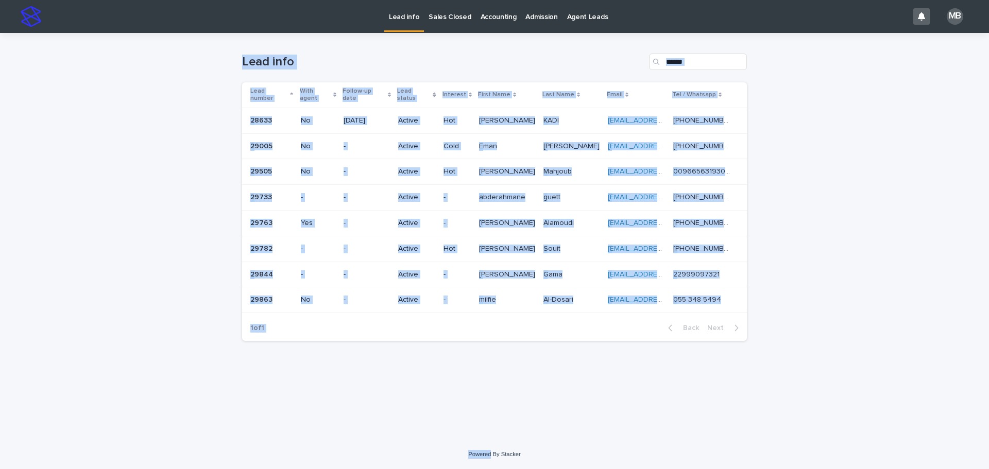
drag, startPoint x: 223, startPoint y: 57, endPoint x: 713, endPoint y: 310, distance: 551.3
click at [939, 361] on div "Loading... Saving… Loading... Saving… Lead info Lead number With agent Follow-u…" at bounding box center [494, 236] width 989 height 407
click at [709, 315] on div "Back Next" at bounding box center [703, 328] width 87 height 26
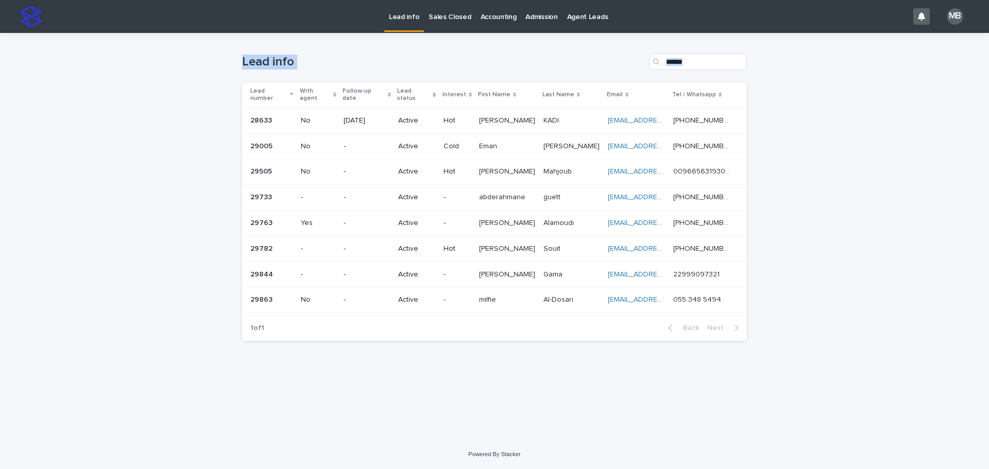
drag, startPoint x: 630, startPoint y: 261, endPoint x: 156, endPoint y: 39, distance: 523.3
click at [156, 39] on div "Loading... Saving… Loading... Saving… Lead info Lead number With agent Follow-u…" at bounding box center [494, 236] width 989 height 407
click at [209, 75] on div "Loading... Saving… Loading... Saving… Lead info Lead number With agent Follow-u…" at bounding box center [494, 236] width 989 height 407
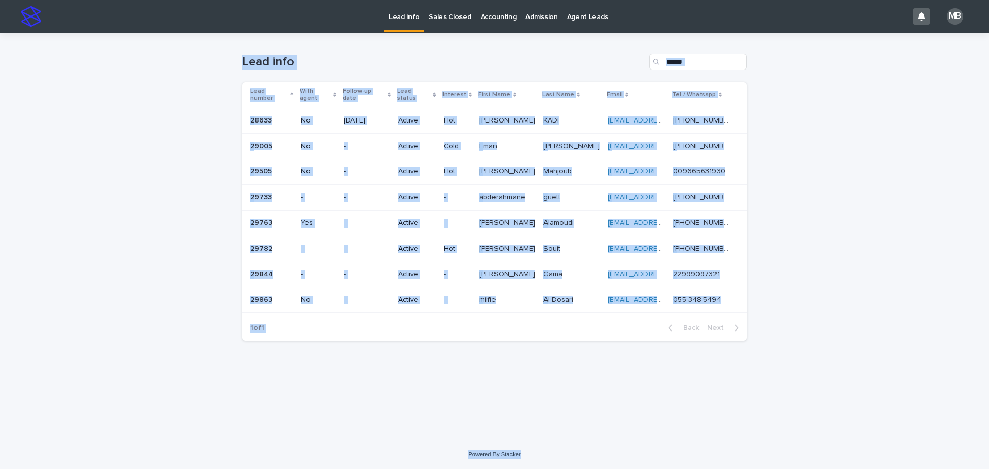
drag, startPoint x: 229, startPoint y: 54, endPoint x: 810, endPoint y: 445, distance: 700.2
click at [815, 449] on div "Lead info Sales Closed Accounting Admission Agent Leads MB Loading... Saving… L…" at bounding box center [494, 234] width 989 height 469
click at [775, 431] on div "Loading... Saving… Loading... Saving… Lead info Lead number With agent Follow-u…" at bounding box center [494, 236] width 989 height 407
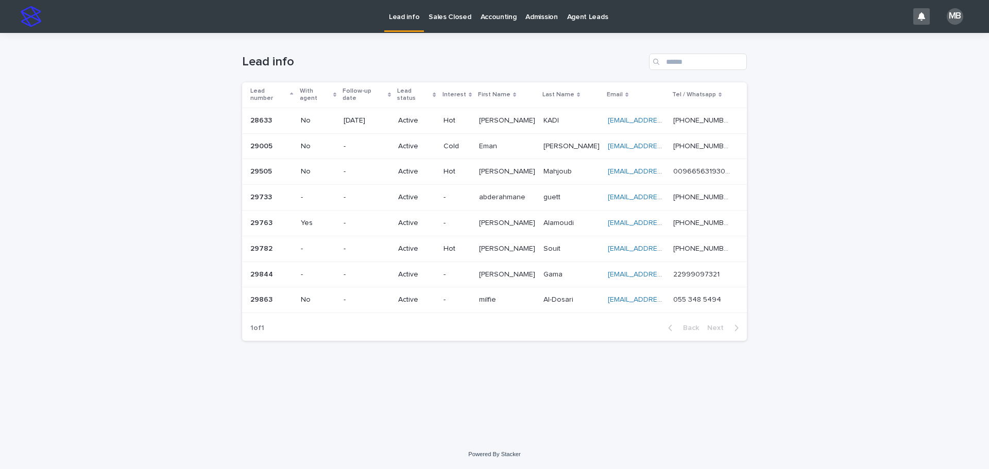
click at [447, 26] on link "Sales Closed" at bounding box center [450, 16] width 52 height 32
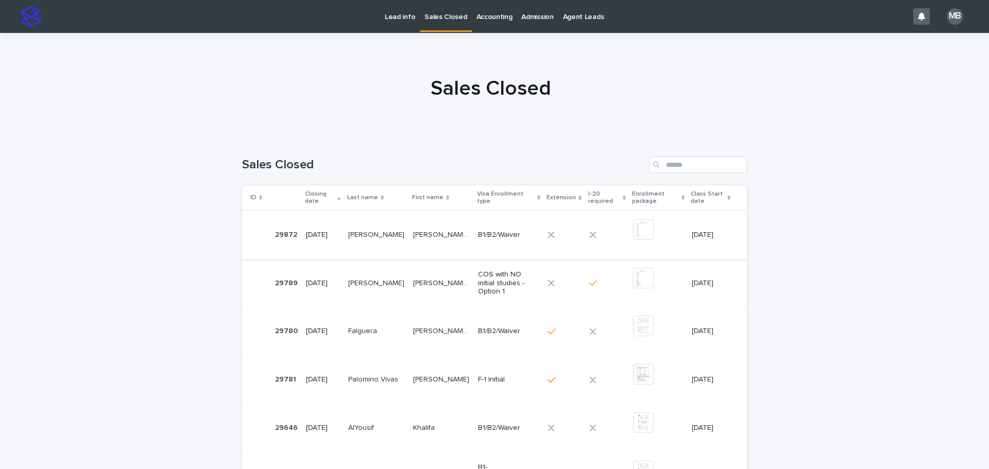
click at [633, 220] on img at bounding box center [643, 230] width 21 height 21
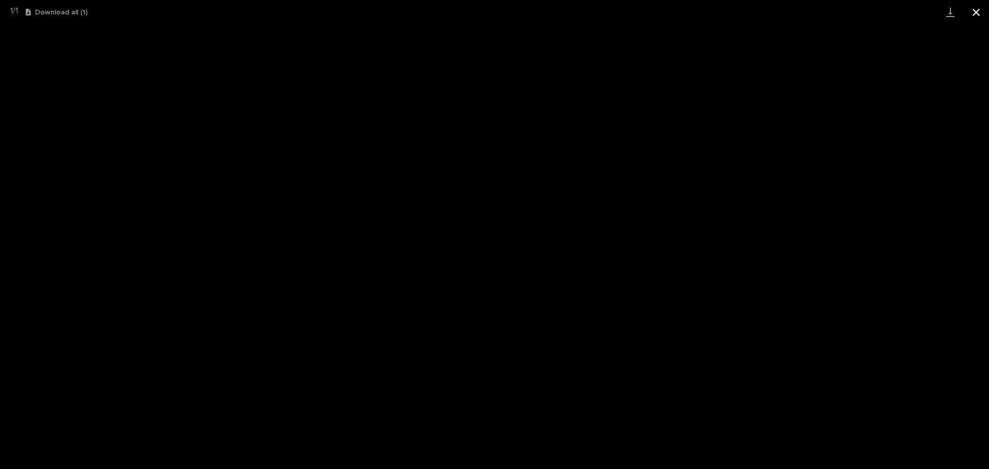
click at [977, 16] on button "Close gallery" at bounding box center [977, 12] width 26 height 24
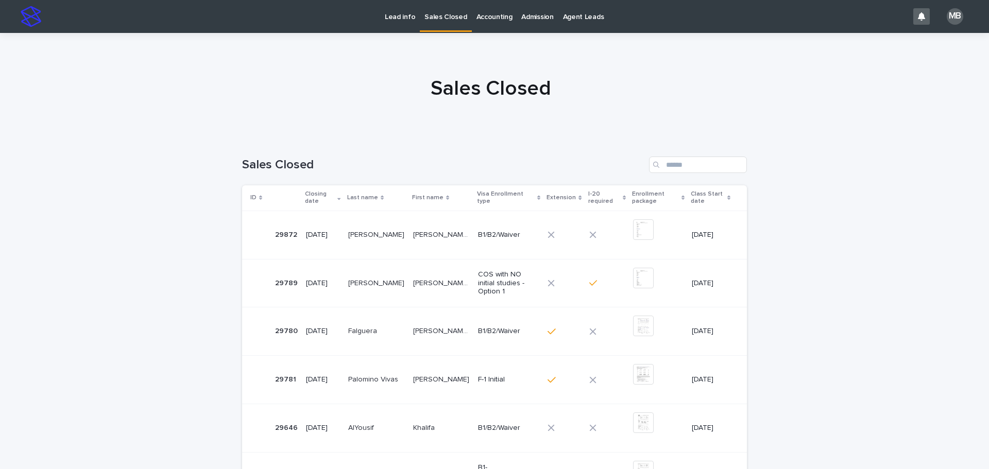
click at [388, 22] on link "Lead info" at bounding box center [400, 16] width 40 height 32
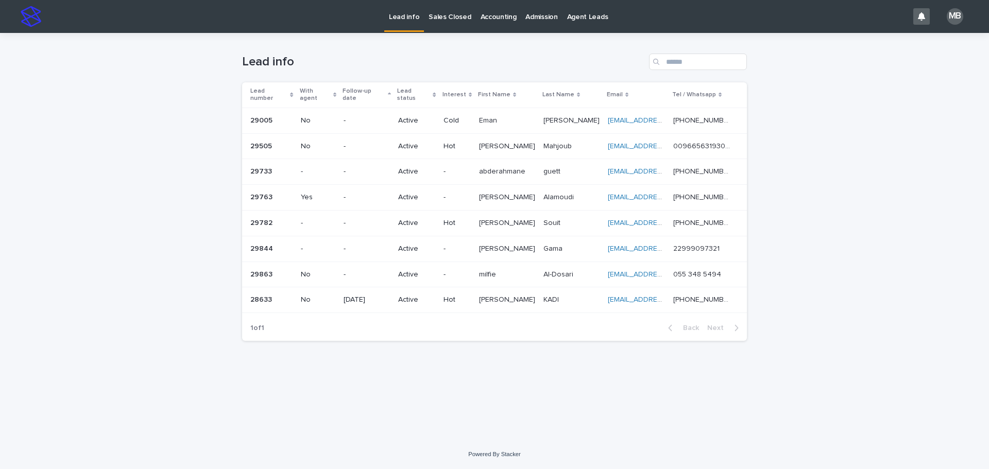
click at [290, 87] on div "Lead number" at bounding box center [271, 95] width 43 height 19
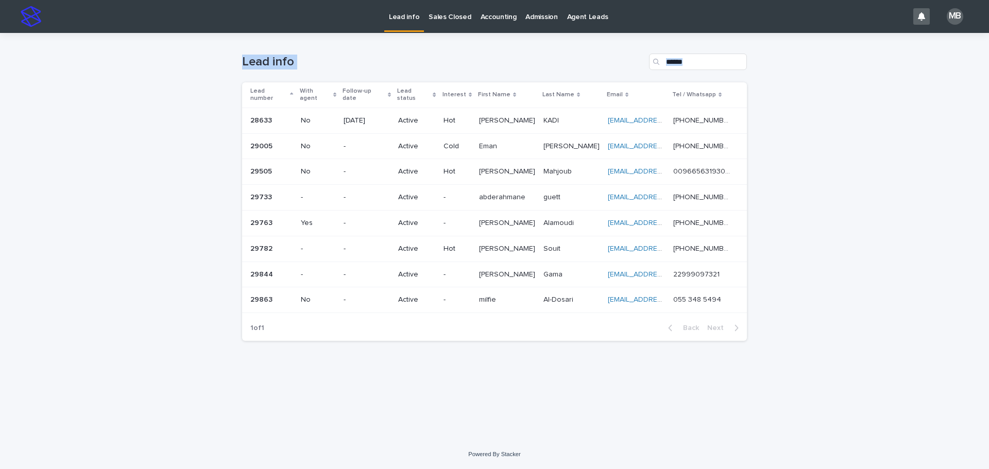
drag, startPoint x: 239, startPoint y: 54, endPoint x: 924, endPoint y: 228, distance: 707.3
click at [974, 236] on div "Loading... Saving… Loading... Saving… Lead info Lead number With agent Follow-u…" at bounding box center [494, 236] width 989 height 407
click at [921, 227] on div "Loading... Saving… Loading... Saving… Lead info Lead number With agent Follow-u…" at bounding box center [494, 236] width 989 height 407
drag, startPoint x: 907, startPoint y: 305, endPoint x: 116, endPoint y: 119, distance: 812.6
click at [116, 119] on div "Loading... Saving… Loading... Saving… Lead info Lead number With agent Follow-u…" at bounding box center [494, 236] width 989 height 407
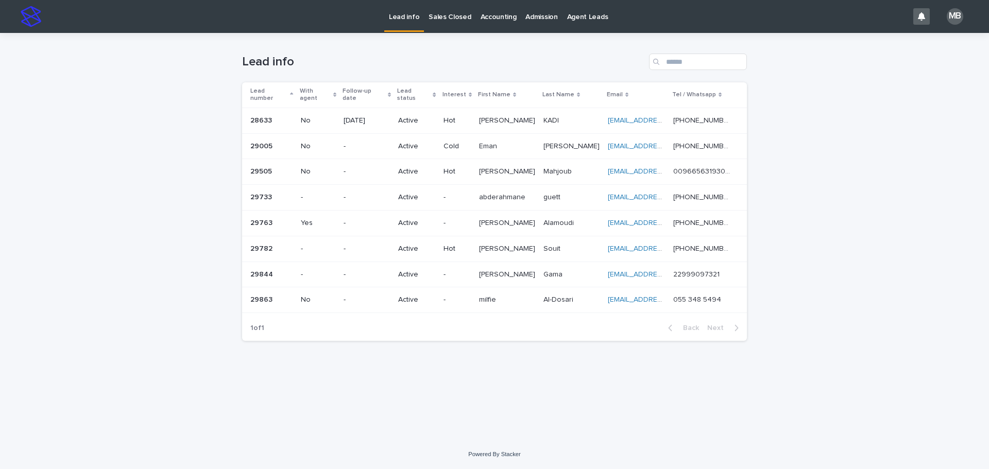
click at [121, 123] on div "Loading... Saving… Loading... Saving… Lead info Lead number With agent Follow-u…" at bounding box center [494, 236] width 989 height 407
drag, startPoint x: 226, startPoint y: 58, endPoint x: 867, endPoint y: 269, distance: 675.3
click at [867, 269] on div "Loading... Saving… Loading... Saving… Lead info Lead number With agent Follow-u…" at bounding box center [494, 236] width 989 height 407
click at [863, 269] on div "Loading... Saving… Loading... Saving… Lead info Lead number With agent Follow-u…" at bounding box center [494, 236] width 989 height 407
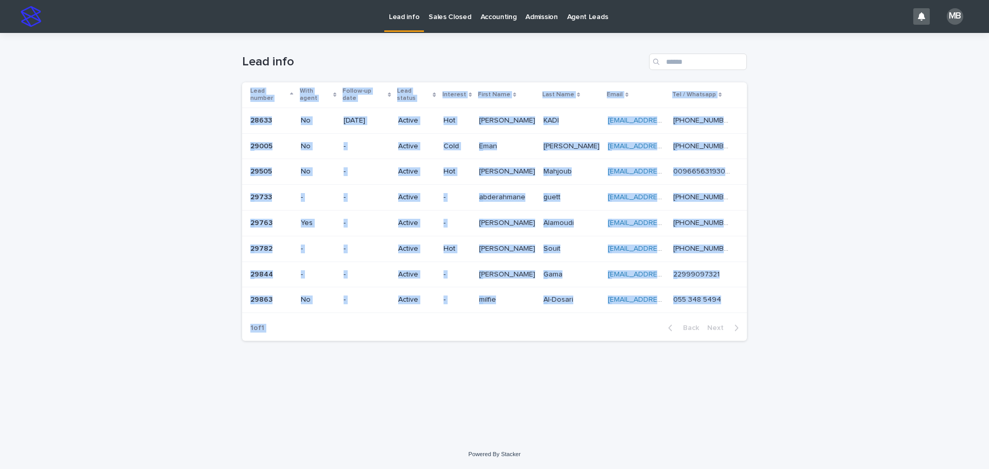
drag, startPoint x: 555, startPoint y: 256, endPoint x: 185, endPoint y: 134, distance: 389.6
click at [185, 134] on div "Loading... Saving… Loading... Saving… Lead info Lead number With agent Follow-u…" at bounding box center [494, 236] width 989 height 407
drag, startPoint x: 611, startPoint y: 240, endPoint x: 764, endPoint y: 317, distance: 170.8
click at [764, 317] on div "Loading... Saving… Loading... Saving… Lead info Lead number With agent Follow-u…" at bounding box center [494, 236] width 989 height 407
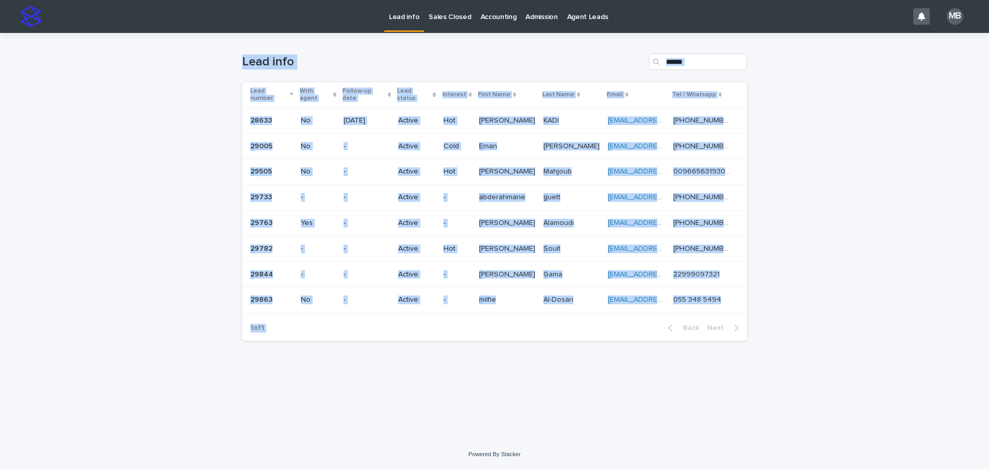
click at [764, 317] on div "Loading... Saving… Loading... Saving… Lead info Lead number With agent Follow-u…" at bounding box center [494, 236] width 989 height 407
drag, startPoint x: 764, startPoint y: 317, endPoint x: 134, endPoint y: 85, distance: 670.7
click at [134, 85] on div "Loading... Saving… Loading... Saving… Lead info Lead number With agent Follow-u…" at bounding box center [494, 236] width 989 height 407
click at [120, 99] on div "Loading... Saving… Loading... Saving… Lead info Lead number With agent Follow-u…" at bounding box center [494, 236] width 989 height 407
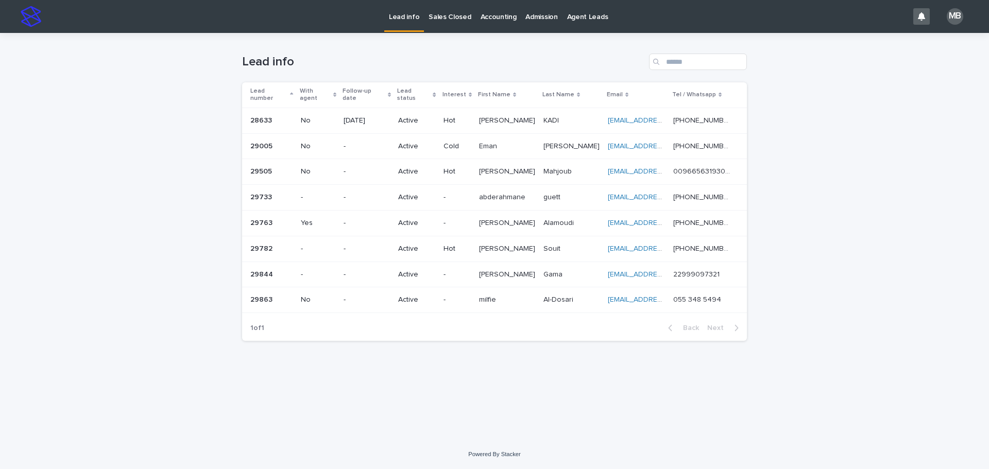
click at [429, 15] on p "Sales Closed" at bounding box center [450, 11] width 42 height 22
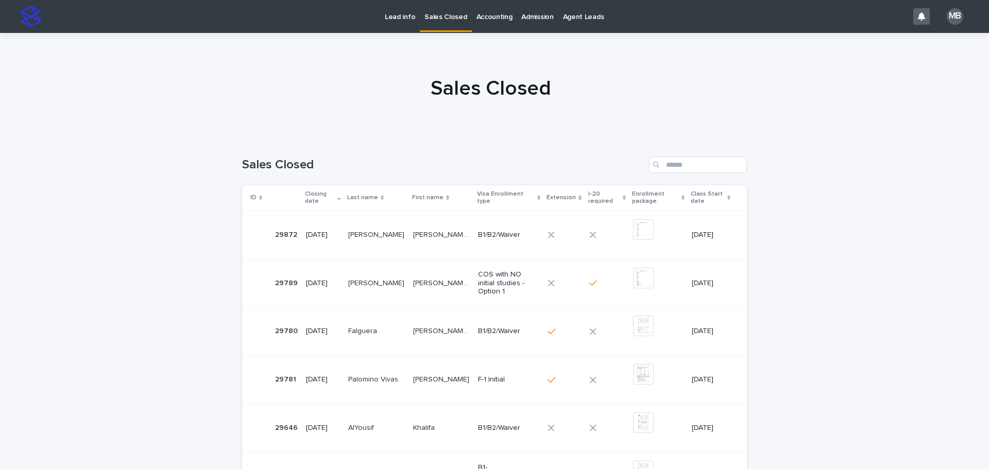
click at [385, 16] on p "Lead info" at bounding box center [400, 11] width 30 height 22
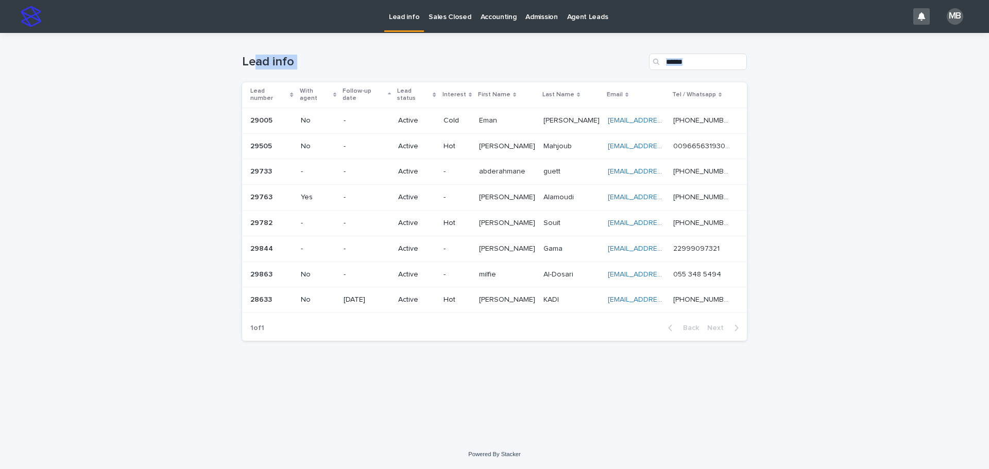
drag, startPoint x: 536, startPoint y: 154, endPoint x: 801, endPoint y: 296, distance: 301.1
click at [802, 296] on div "Loading... Saving… Loading... Saving… Lead info Lead number With agent Follow-u…" at bounding box center [494, 236] width 989 height 407
click at [788, 290] on div "Loading... Saving… Loading... Saving… Lead info Lead number With agent Follow-u…" at bounding box center [494, 236] width 989 height 407
click at [471, 245] on p "-" at bounding box center [457, 249] width 27 height 9
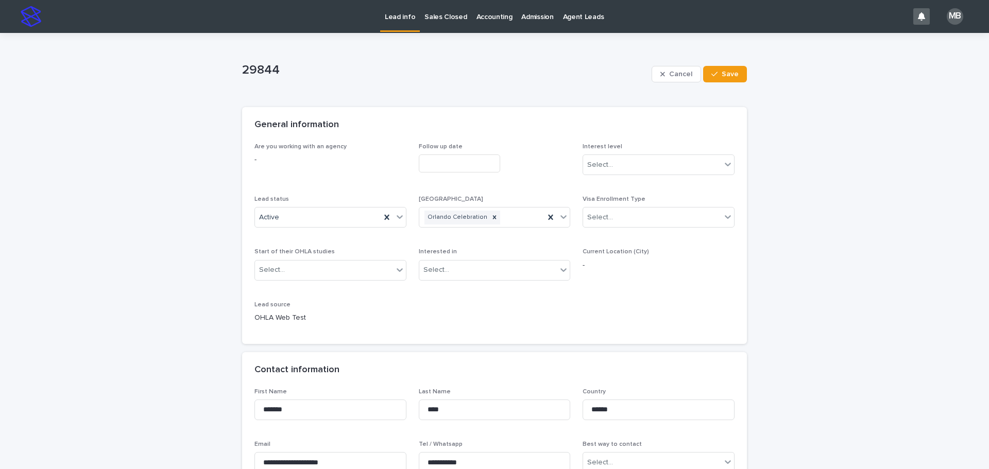
scroll to position [52, 0]
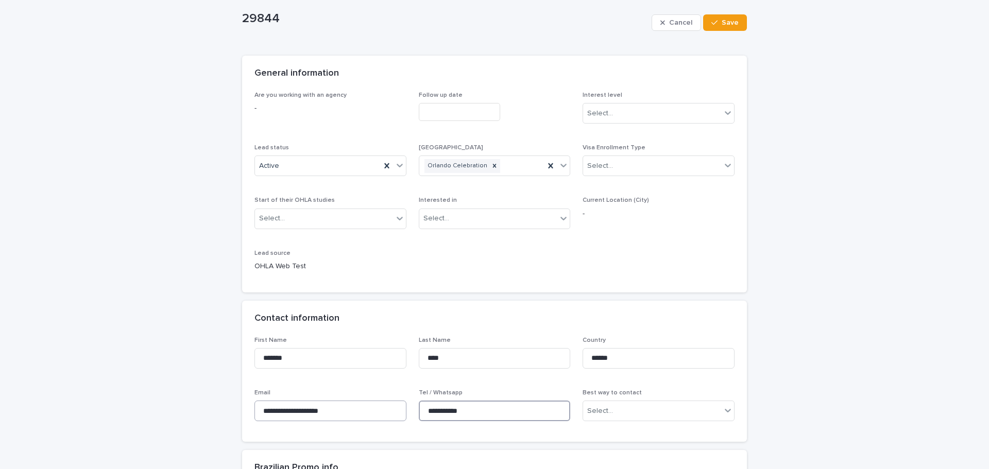
click at [397, 401] on div "**********" at bounding box center [495, 383] width 480 height 93
click at [395, 164] on icon at bounding box center [400, 165] width 10 height 10
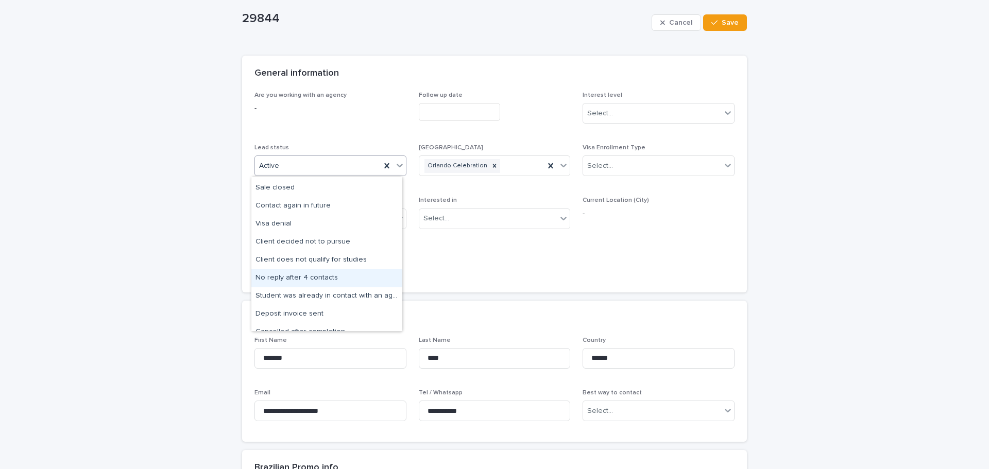
click at [331, 278] on div "No reply after 4 contacts" at bounding box center [326, 279] width 151 height 18
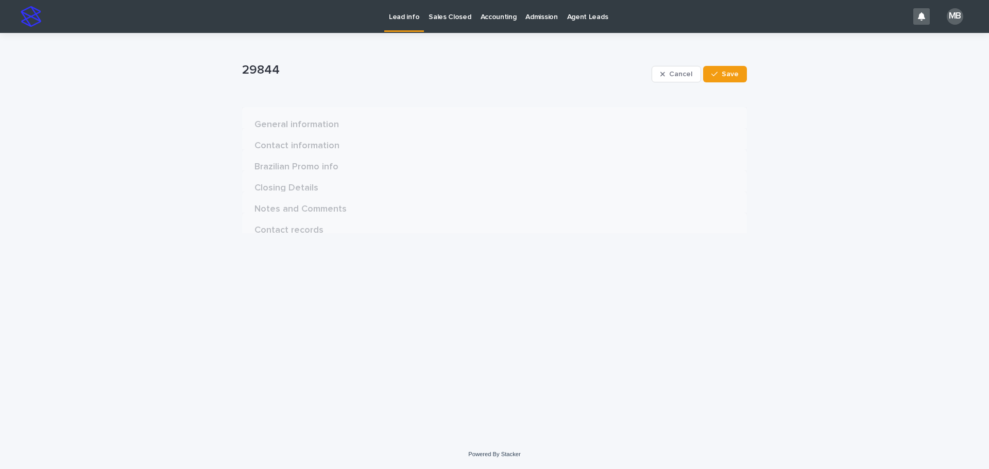
scroll to position [0, 0]
click at [730, 72] on span "Save" at bounding box center [730, 74] width 17 height 7
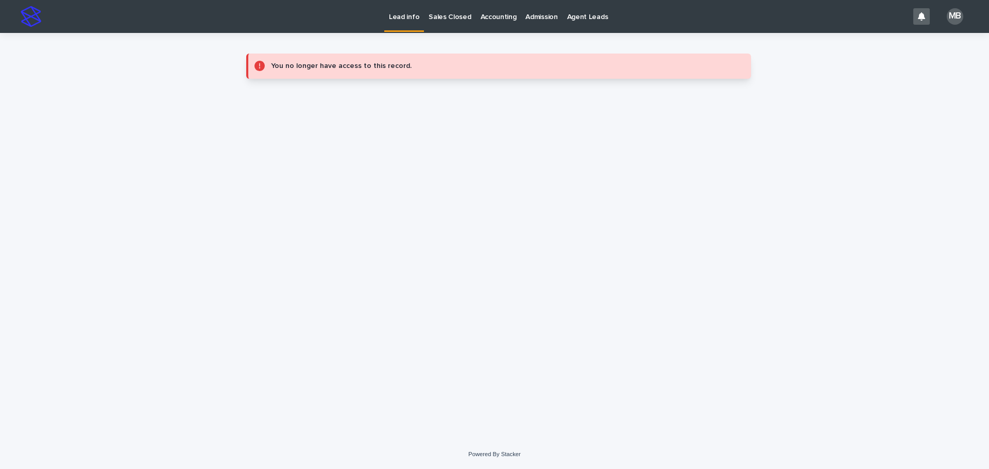
click at [407, 22] on link "Lead info" at bounding box center [404, 15] width 40 height 30
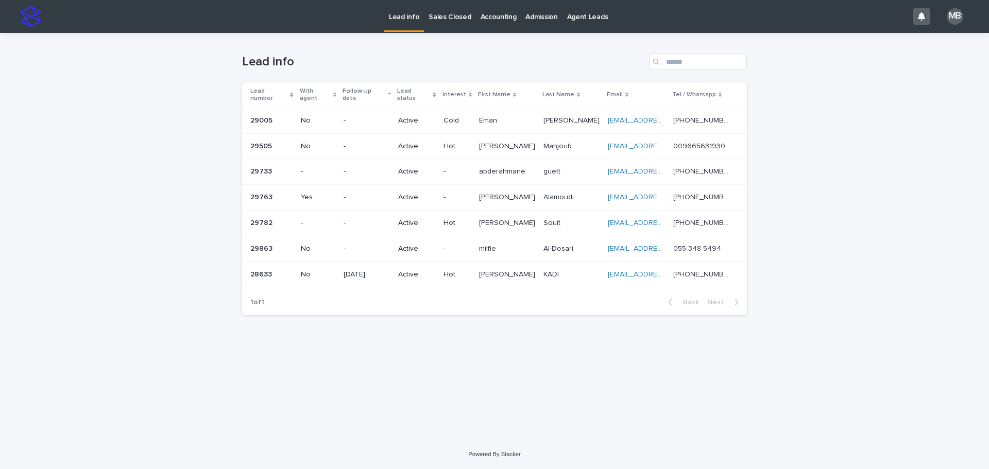
click at [289, 87] on div "Lead number" at bounding box center [271, 95] width 43 height 19
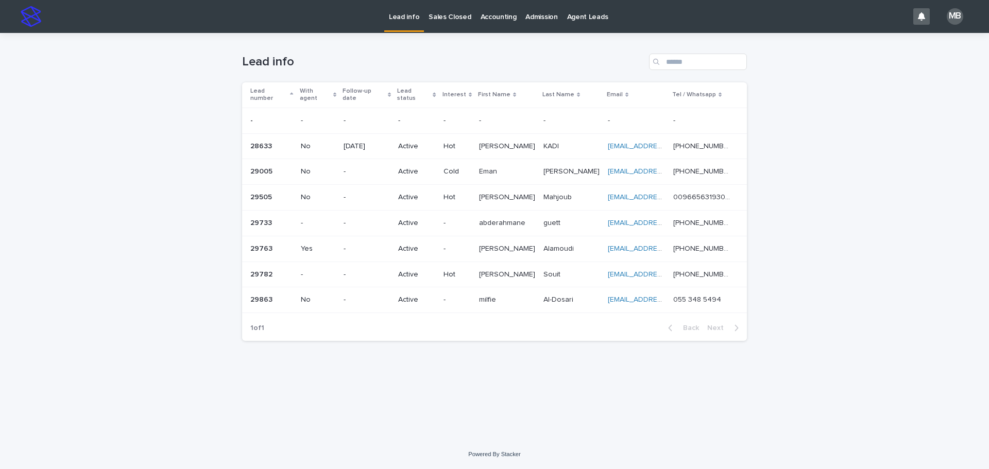
click at [194, 95] on div "Loading... Saving… Loading... Saving… Lead info Lead number With agent Follow-u…" at bounding box center [494, 236] width 989 height 407
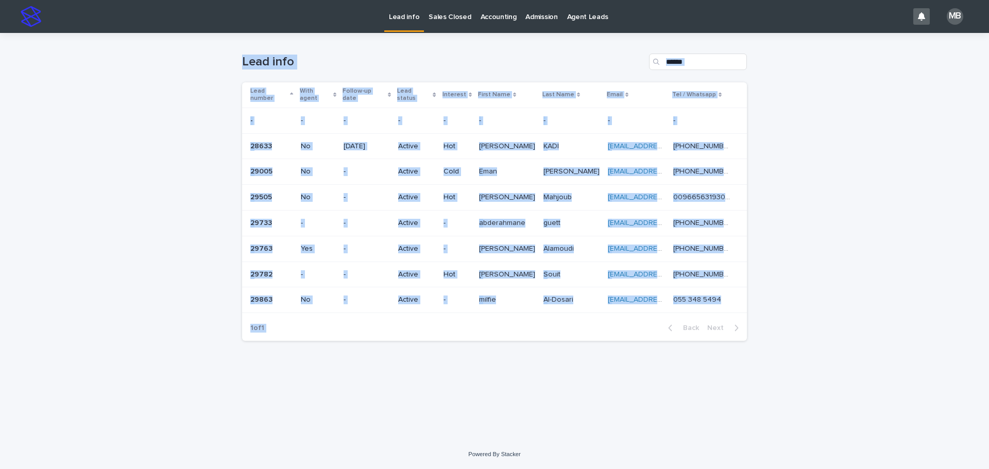
drag, startPoint x: 261, startPoint y: 81, endPoint x: 785, endPoint y: 368, distance: 597.8
click at [785, 369] on div "Loading... Saving… Loading... Saving… Lead info Lead number With agent Follow-u…" at bounding box center [494, 236] width 989 height 407
click at [782, 366] on div "Loading... Saving… Loading... Saving… Lead info Lead number With agent Follow-u…" at bounding box center [494, 236] width 989 height 407
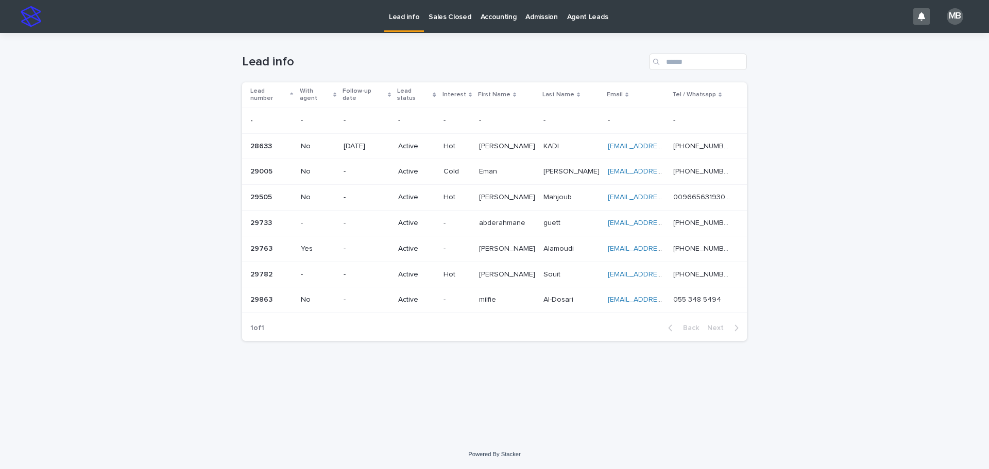
drag, startPoint x: 269, startPoint y: 134, endPoint x: 176, endPoint y: 93, distance: 101.5
click at [176, 93] on div "Loading... Saving… Loading... Saving… Lead info Lead number With agent Follow-u…" at bounding box center [494, 236] width 989 height 407
click at [176, 160] on div "Loading... Saving… Loading... Saving… Lead info Lead number With agent Follow-u…" at bounding box center [494, 236] width 989 height 407
click at [471, 193] on p "Hot" at bounding box center [457, 197] width 27 height 9
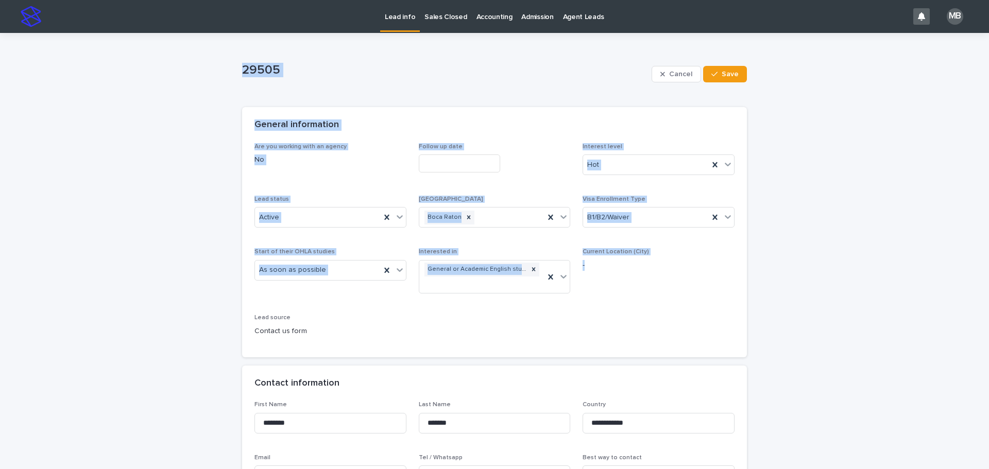
drag, startPoint x: 210, startPoint y: 110, endPoint x: 754, endPoint y: 356, distance: 597.1
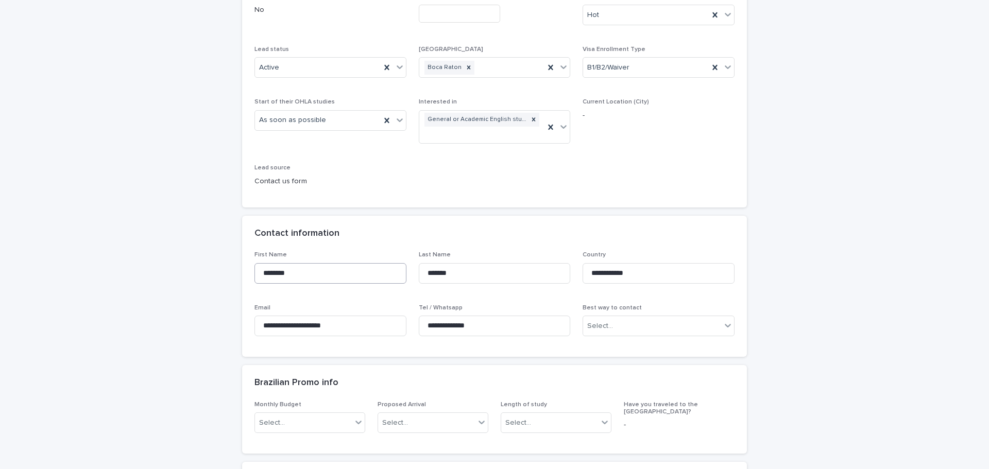
scroll to position [155, 0]
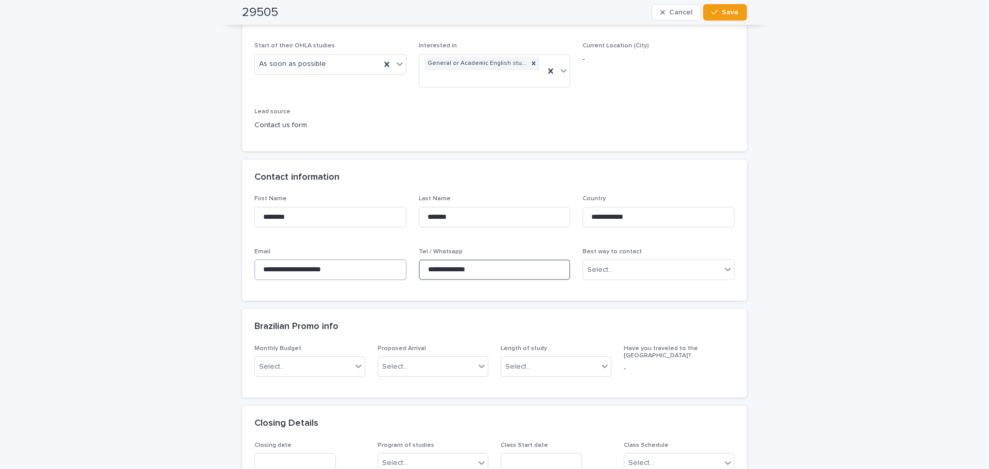
drag, startPoint x: 383, startPoint y: 274, endPoint x: 349, endPoint y: 272, distance: 33.6
click at [350, 273] on div "**********" at bounding box center [495, 241] width 480 height 93
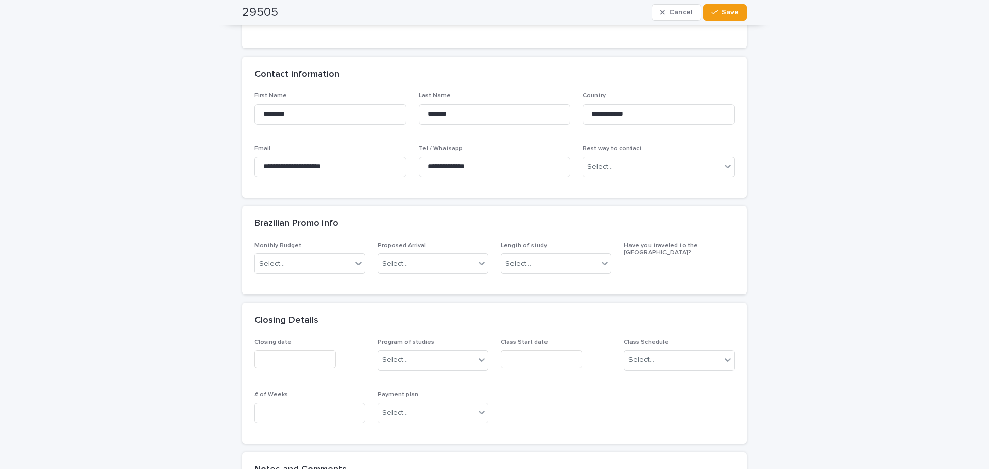
scroll to position [0, 0]
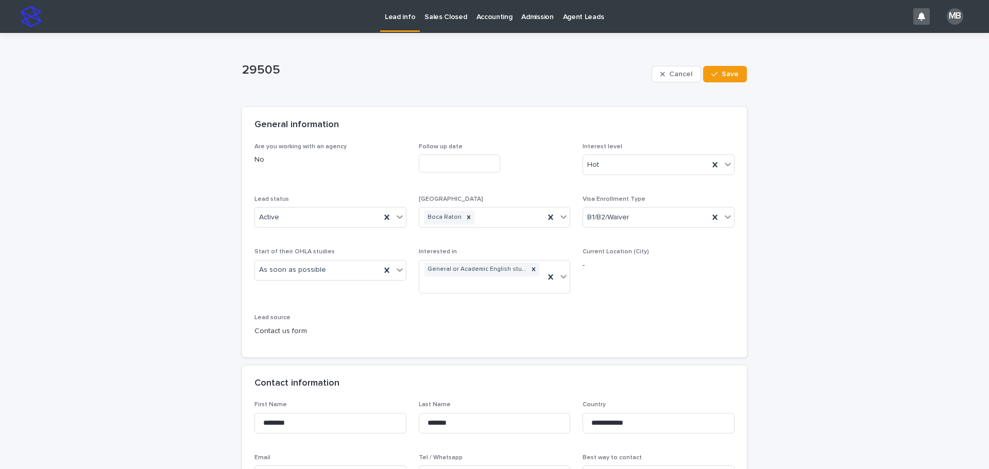
click at [402, 17] on p "Lead info" at bounding box center [400, 11] width 30 height 22
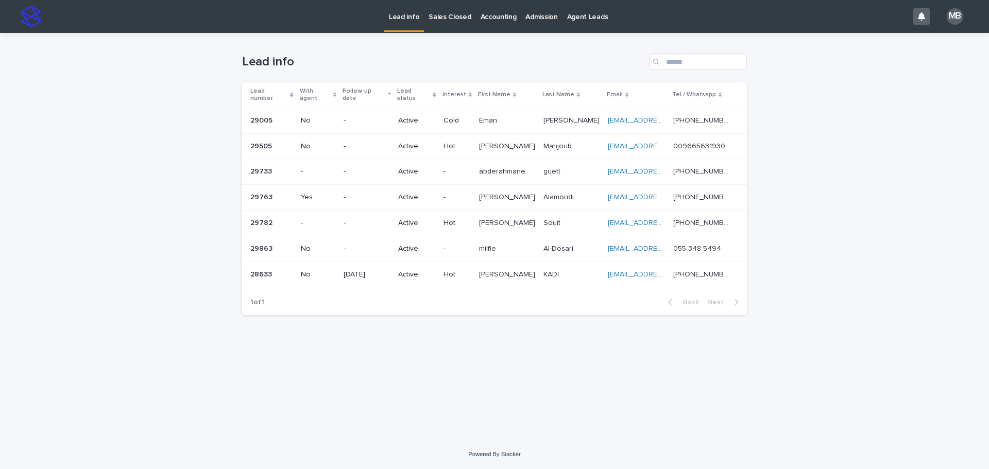
click at [283, 91] on p "Lead number" at bounding box center [268, 95] width 37 height 19
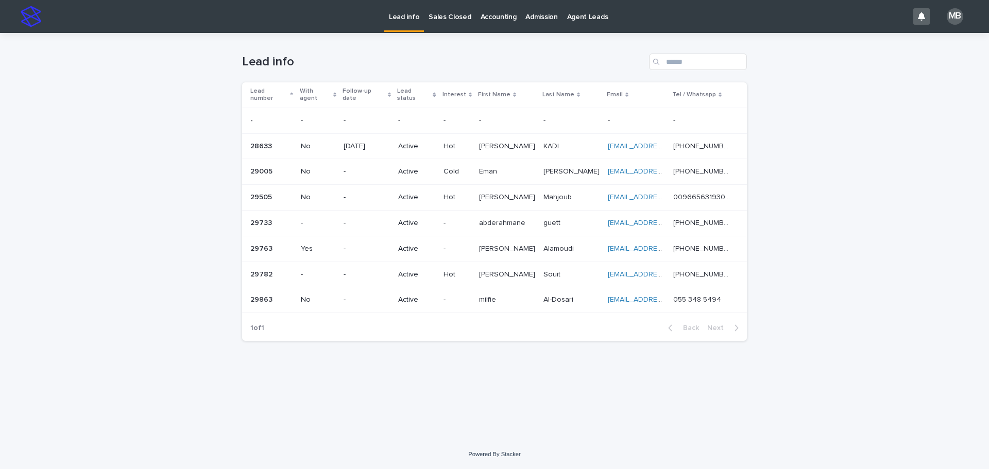
click at [180, 120] on div "Loading... Saving… Loading... Saving… Lead info Lead number With agent Follow-u…" at bounding box center [494, 236] width 989 height 407
click at [535, 275] on div "Salah Salah" at bounding box center [507, 274] width 56 height 17
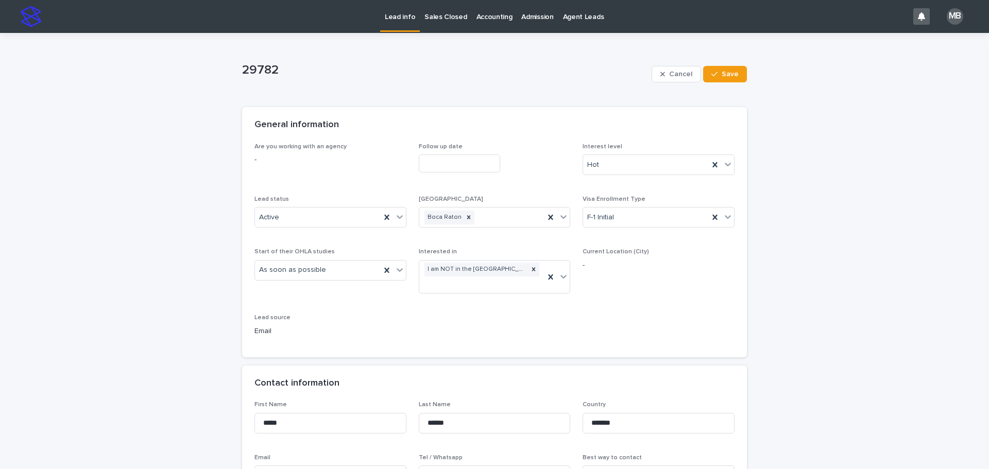
click at [731, 371] on div "Contact information" at bounding box center [494, 384] width 505 height 36
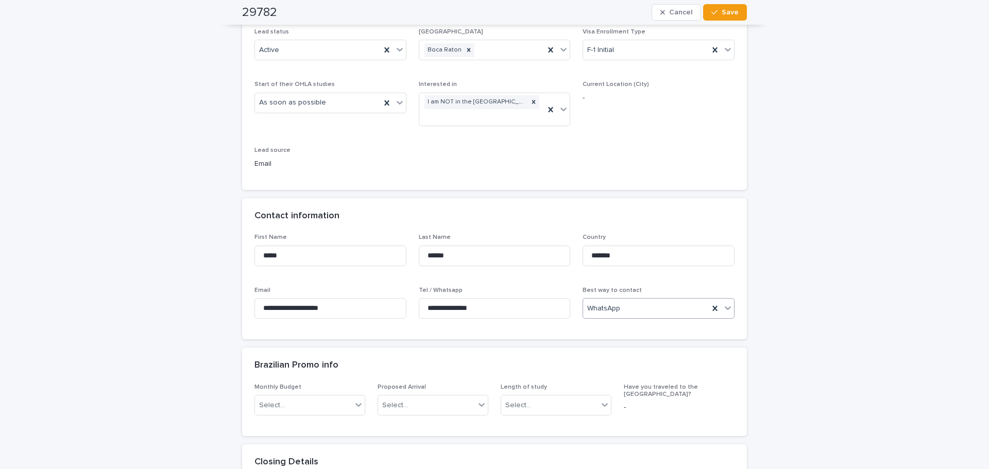
scroll to position [103, 0]
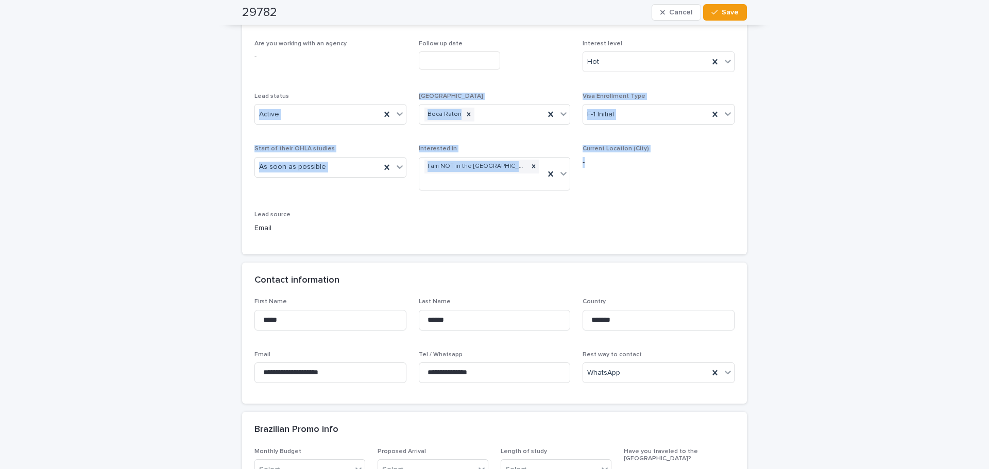
drag, startPoint x: 92, startPoint y: 130, endPoint x: 852, endPoint y: 232, distance: 767.0
drag, startPoint x: 689, startPoint y: 155, endPoint x: 903, endPoint y: 199, distance: 218.4
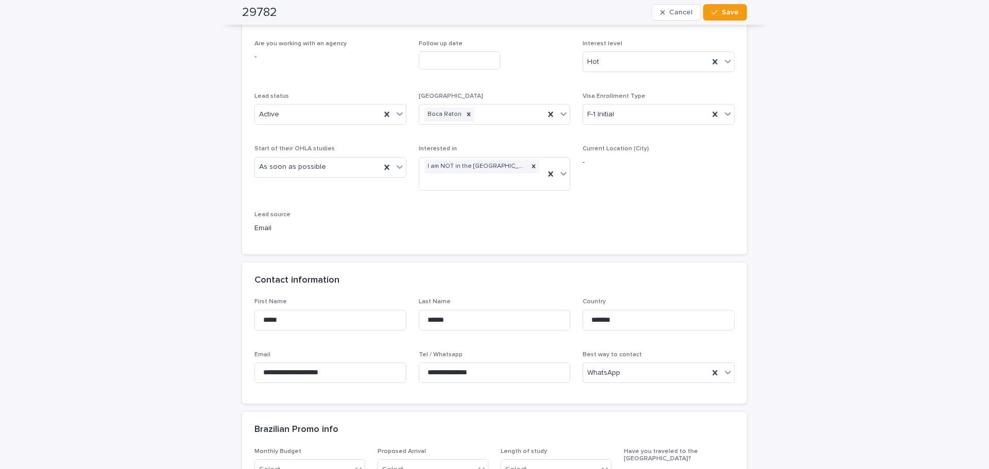
drag, startPoint x: 80, startPoint y: 223, endPoint x: 84, endPoint y: 228, distance: 6.3
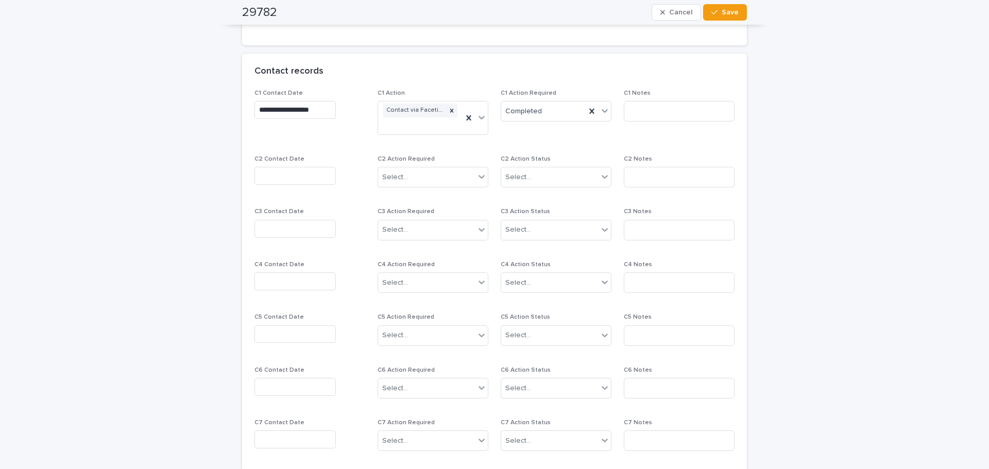
scroll to position [876, 0]
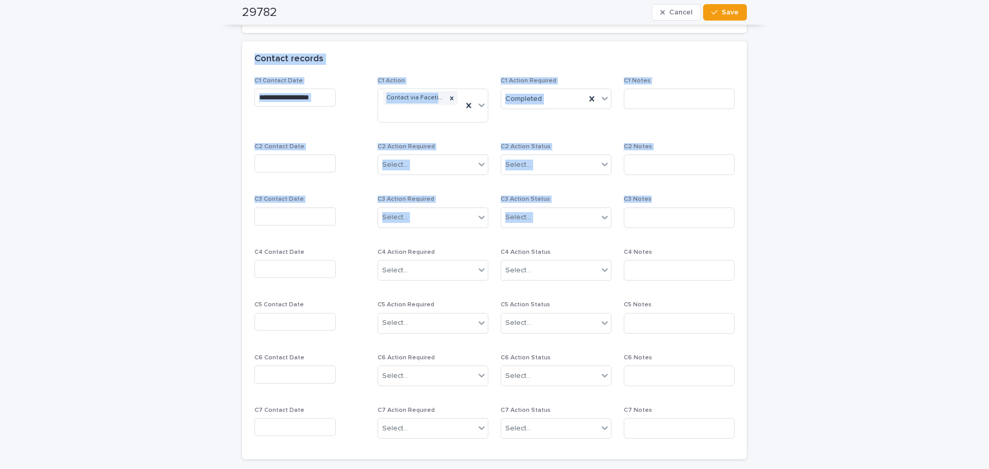
drag, startPoint x: 229, startPoint y: 42, endPoint x: 937, endPoint y: 238, distance: 735.1
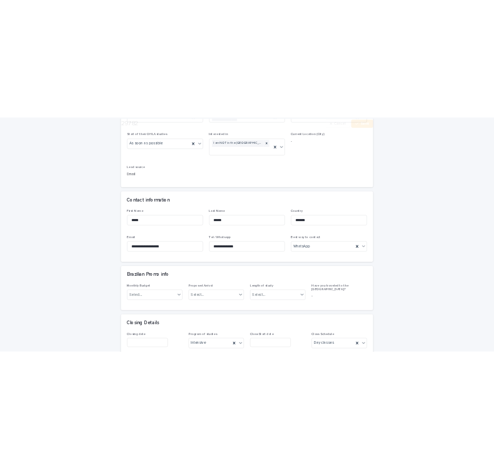
scroll to position [234, 0]
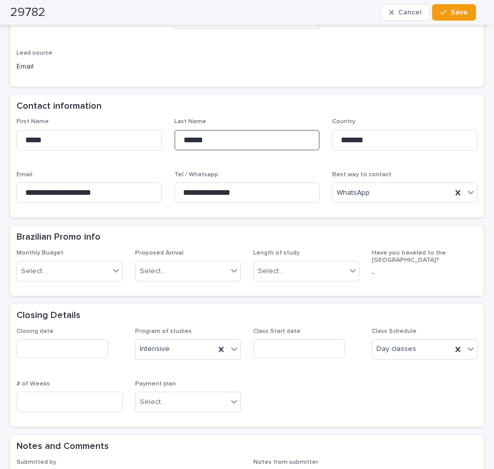
click at [163, 142] on div "**********" at bounding box center [246, 164] width 461 height 93
click at [0, 139] on html "**********" at bounding box center [247, 234] width 494 height 469
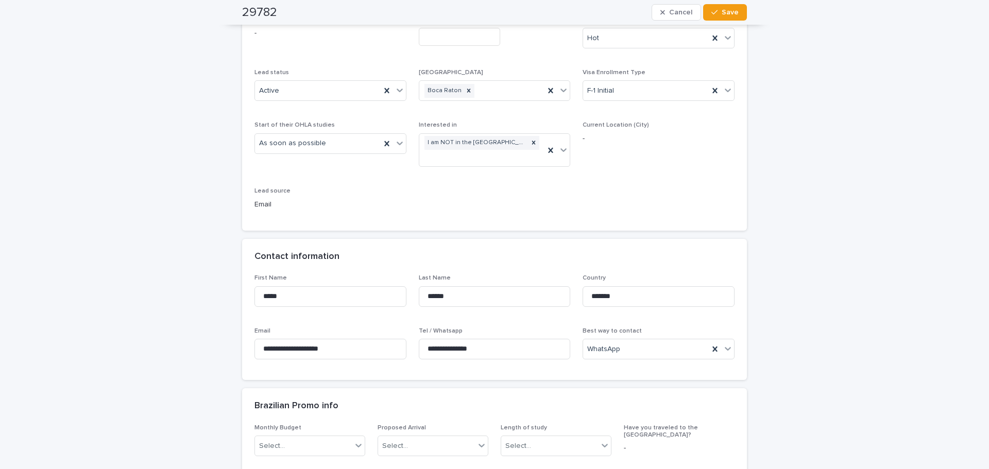
scroll to position [0, 0]
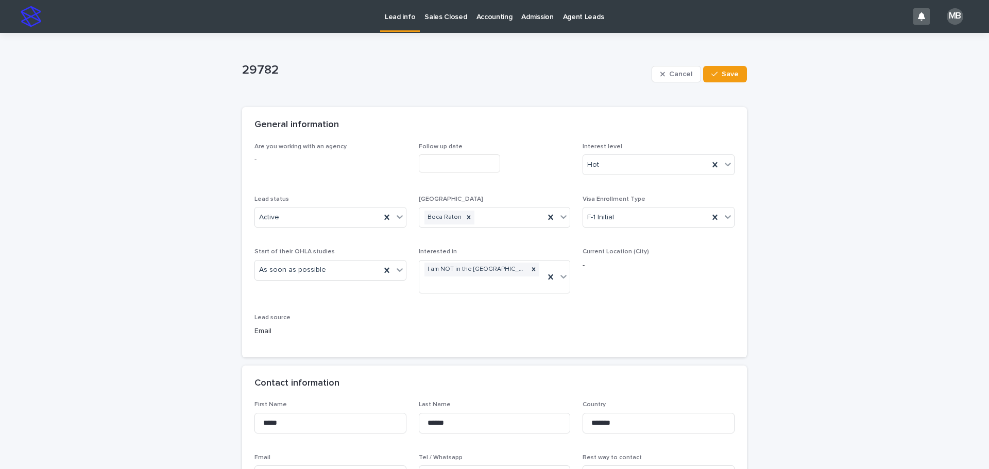
click at [442, 21] on p "Sales Closed" at bounding box center [446, 11] width 42 height 22
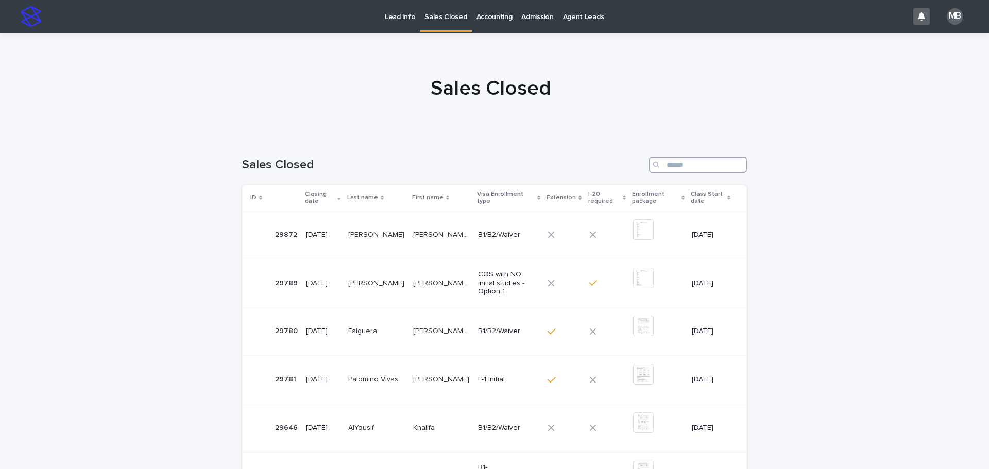
click at [675, 160] on input "Search" at bounding box center [698, 165] width 98 height 16
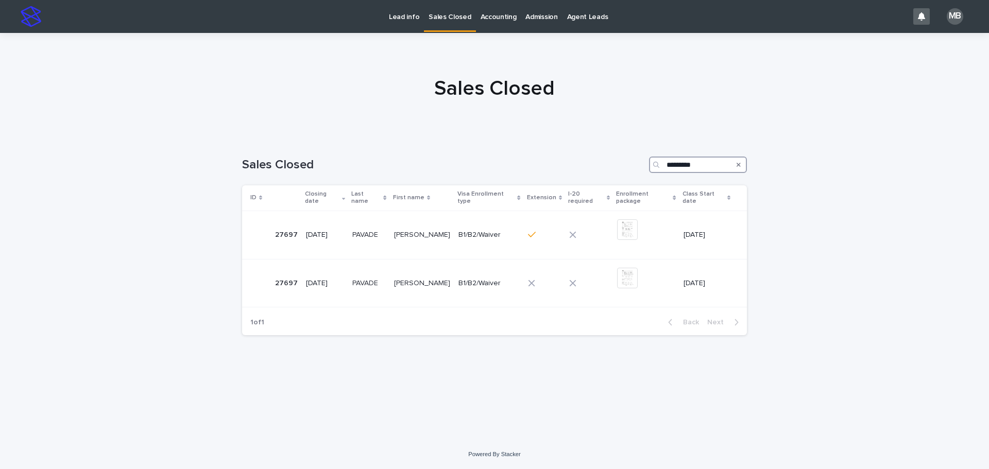
type input "*********"
click at [378, 380] on div "Loading... Saving… Loading... Saving… Sales Closed ********* ID Closing date La…" at bounding box center [494, 275] width 515 height 278
click at [377, 412] on div "Loading... Saving… Loading... Saving… Sales Closed ********* ID Closing date La…" at bounding box center [494, 275] width 515 height 278
click at [398, 14] on p "Lead info" at bounding box center [404, 11] width 30 height 22
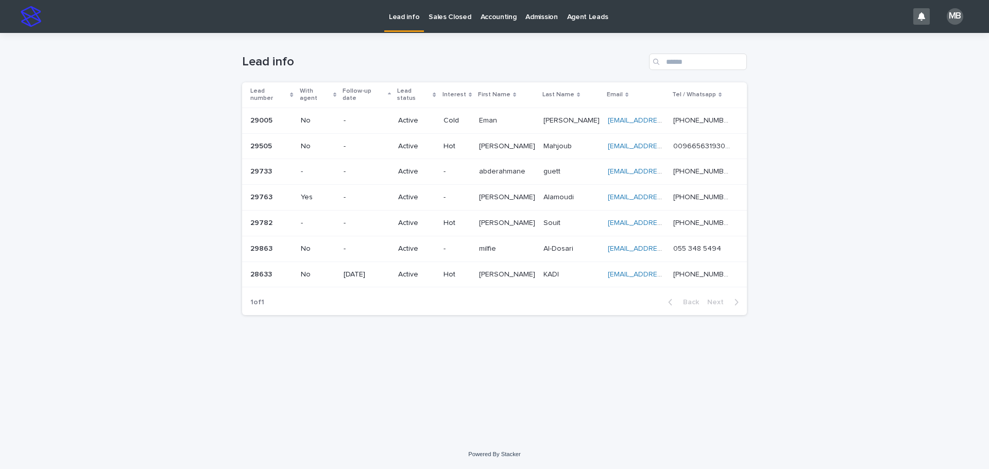
click at [453, 4] on p "Sales Closed" at bounding box center [450, 11] width 42 height 22
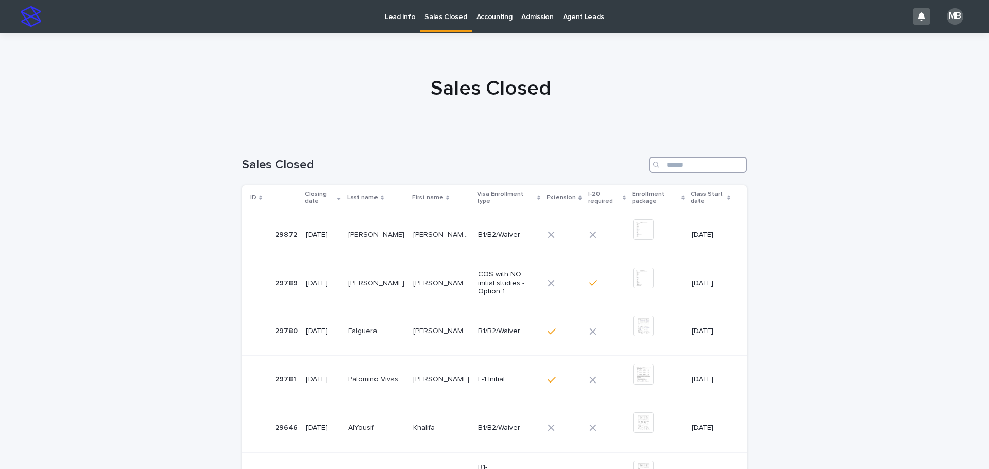
click at [667, 160] on input "Search" at bounding box center [698, 165] width 98 height 16
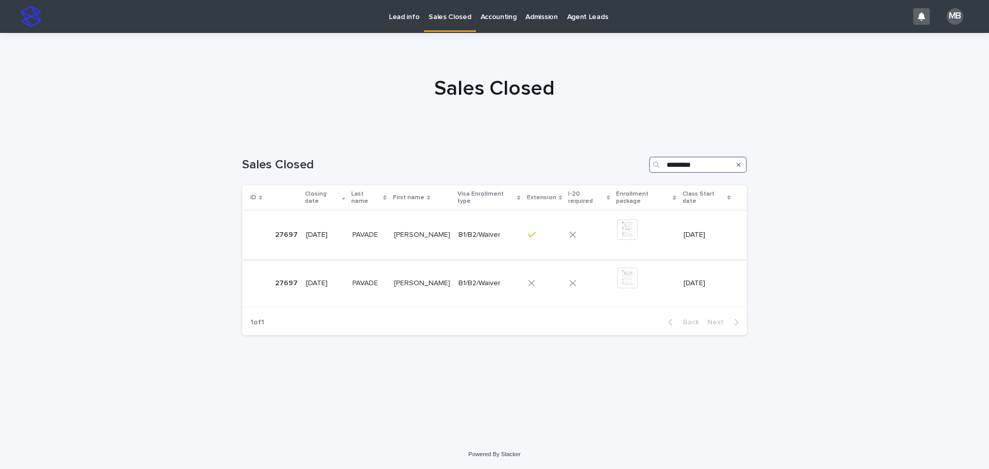
type input "*********"
click at [385, 231] on p at bounding box center [368, 235] width 33 height 9
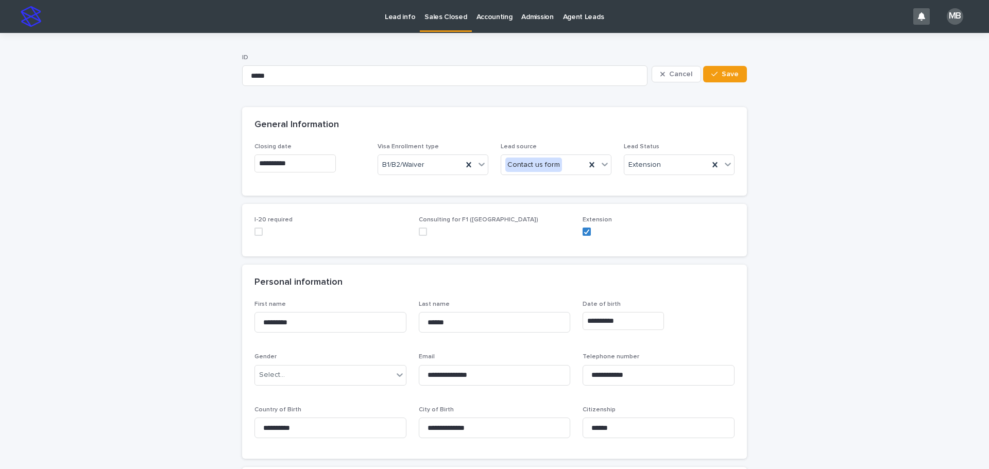
scroll to position [103, 0]
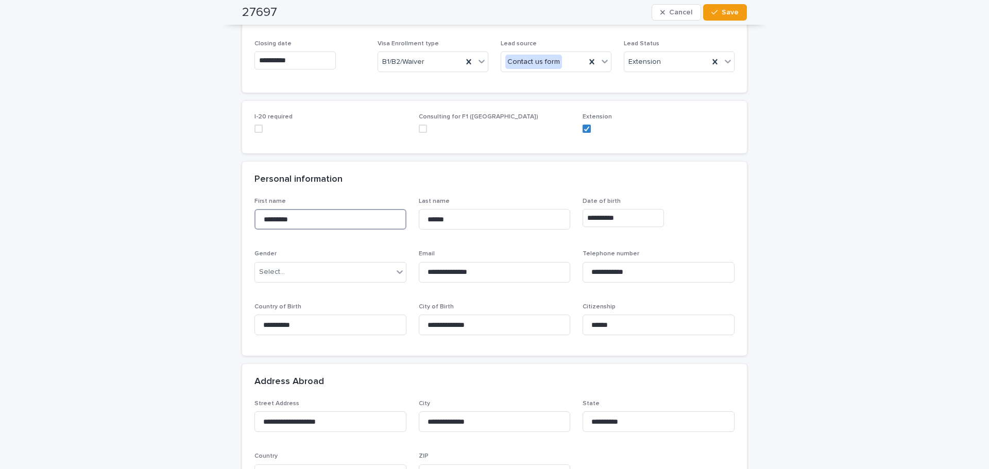
drag, startPoint x: 247, startPoint y: 209, endPoint x: 159, endPoint y: 200, distance: 88.0
drag, startPoint x: 458, startPoint y: 221, endPoint x: 380, endPoint y: 226, distance: 78.5
click at [380, 226] on div "**********" at bounding box center [495, 271] width 480 height 146
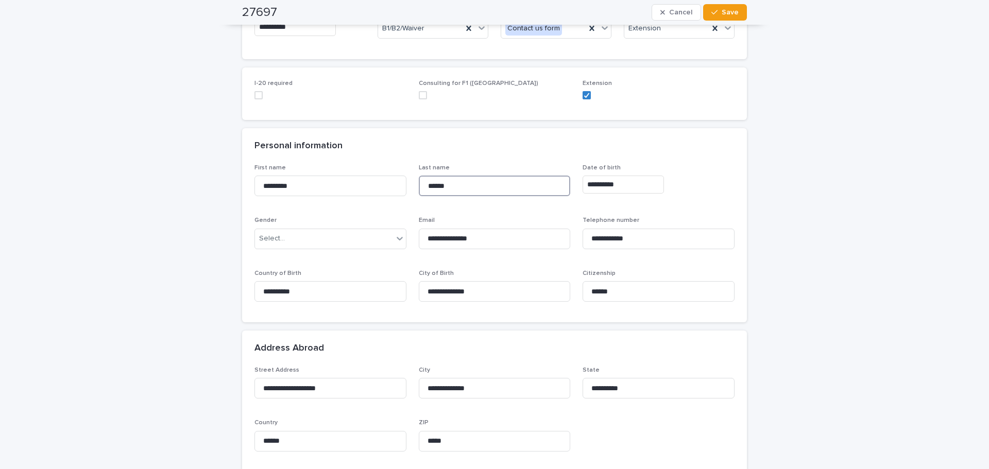
scroll to position [155, 0]
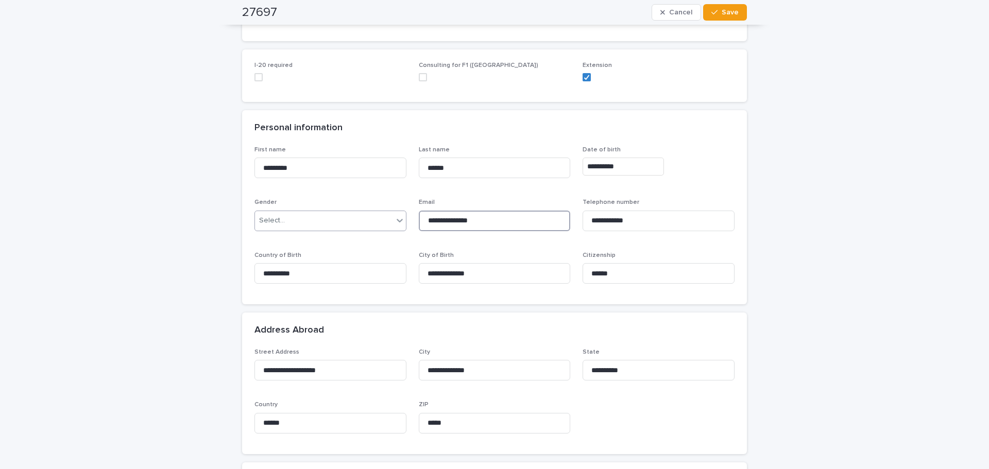
click at [388, 219] on div "**********" at bounding box center [495, 219] width 480 height 146
drag, startPoint x: 668, startPoint y: 222, endPoint x: 542, endPoint y: 225, distance: 125.8
click at [542, 225] on div "**********" at bounding box center [495, 219] width 480 height 146
drag, startPoint x: 179, startPoint y: 262, endPoint x: 425, endPoint y: 250, distance: 246.1
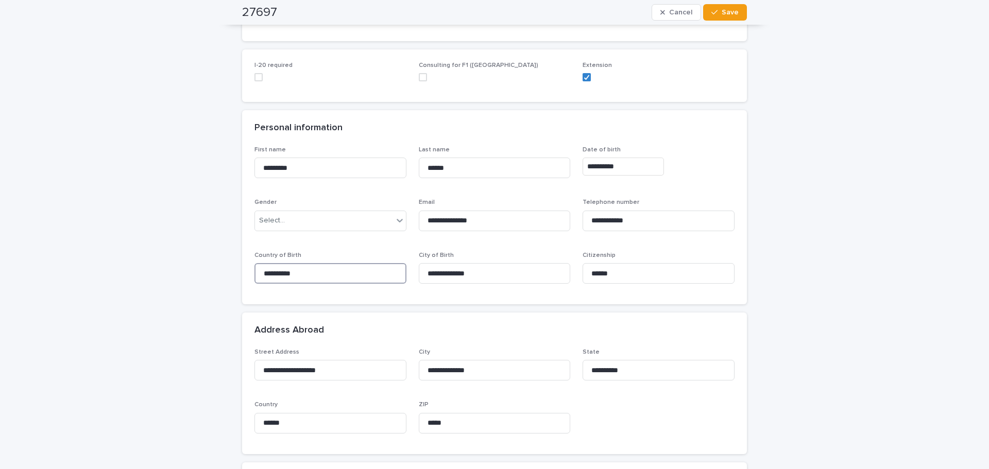
drag, startPoint x: 308, startPoint y: 272, endPoint x: 197, endPoint y: 269, distance: 111.3
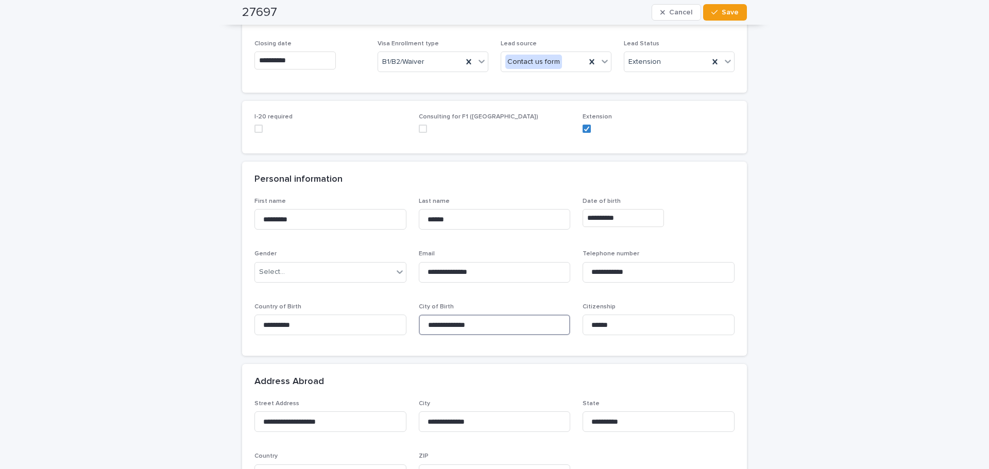
drag, startPoint x: 493, startPoint y: 318, endPoint x: 324, endPoint y: 307, distance: 168.9
click at [310, 311] on div "**********" at bounding box center [495, 271] width 480 height 146
drag, startPoint x: 318, startPoint y: 319, endPoint x: 171, endPoint y: 306, distance: 148.0
click at [373, 271] on div "Select..." at bounding box center [324, 272] width 138 height 17
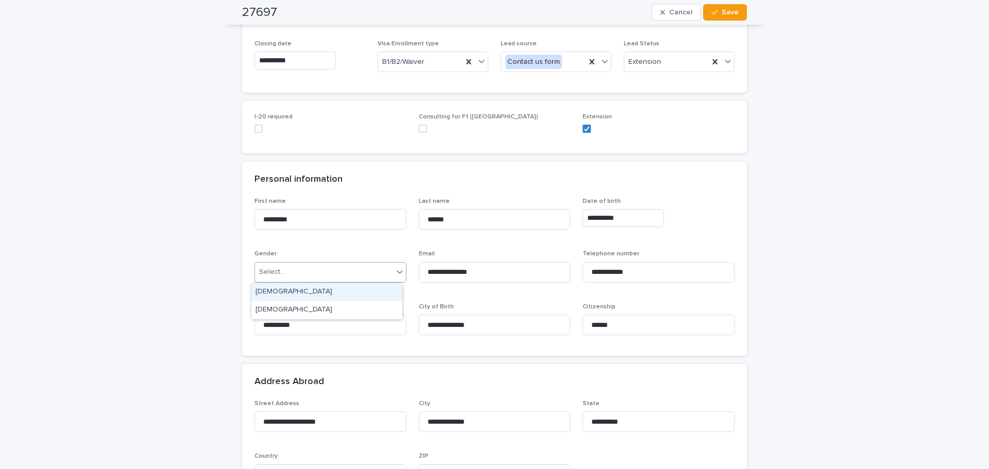
click at [290, 294] on div "[DEMOGRAPHIC_DATA]" at bounding box center [326, 292] width 151 height 18
drag, startPoint x: 648, startPoint y: 327, endPoint x: 477, endPoint y: 298, distance: 173.4
click at [478, 311] on div "**********" at bounding box center [495, 271] width 480 height 146
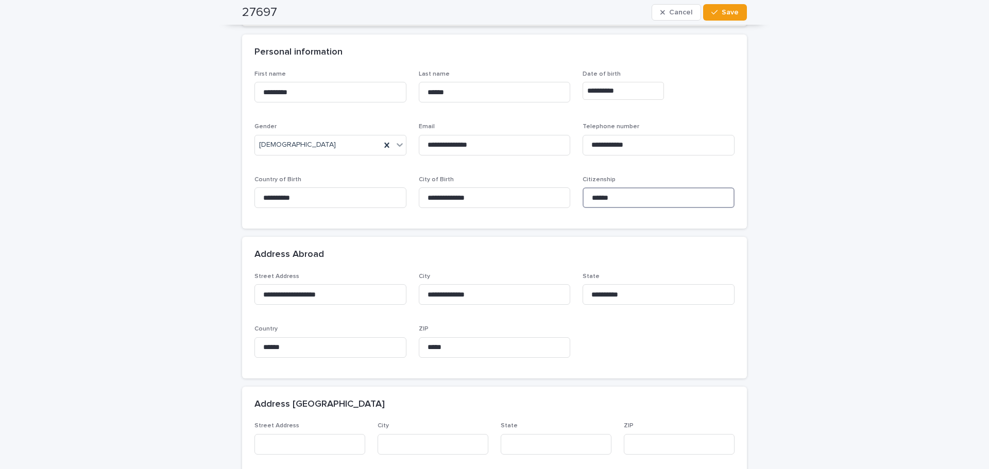
scroll to position [309, 0]
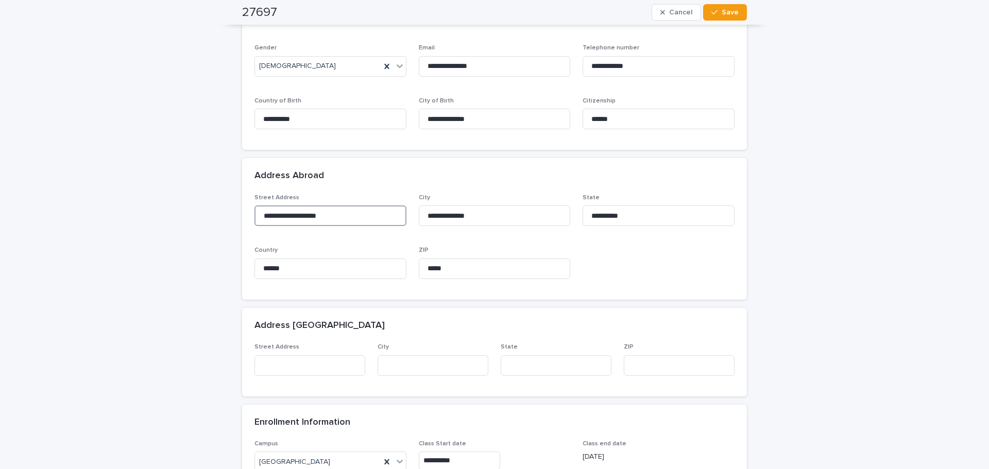
drag, startPoint x: 272, startPoint y: 220, endPoint x: 128, endPoint y: 219, distance: 143.3
click at [128, 220] on div "**********" at bounding box center [494, 382] width 989 height 1316
drag, startPoint x: 499, startPoint y: 220, endPoint x: 370, endPoint y: 212, distance: 129.6
click at [371, 213] on div "**********" at bounding box center [495, 240] width 480 height 93
drag, startPoint x: 619, startPoint y: 214, endPoint x: 546, endPoint y: 215, distance: 72.7
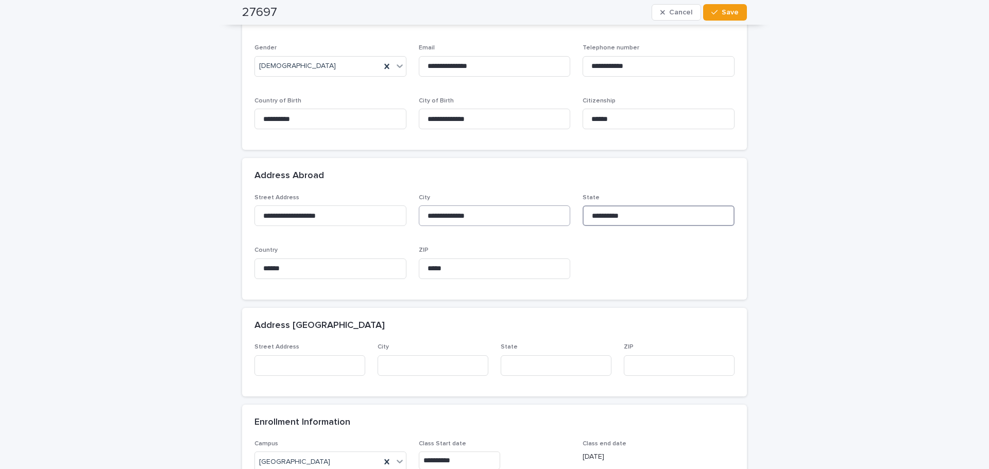
click at [546, 215] on div "**********" at bounding box center [495, 240] width 480 height 93
drag, startPoint x: 460, startPoint y: 271, endPoint x: 334, endPoint y: 266, distance: 125.3
click at [334, 266] on div "**********" at bounding box center [495, 240] width 480 height 93
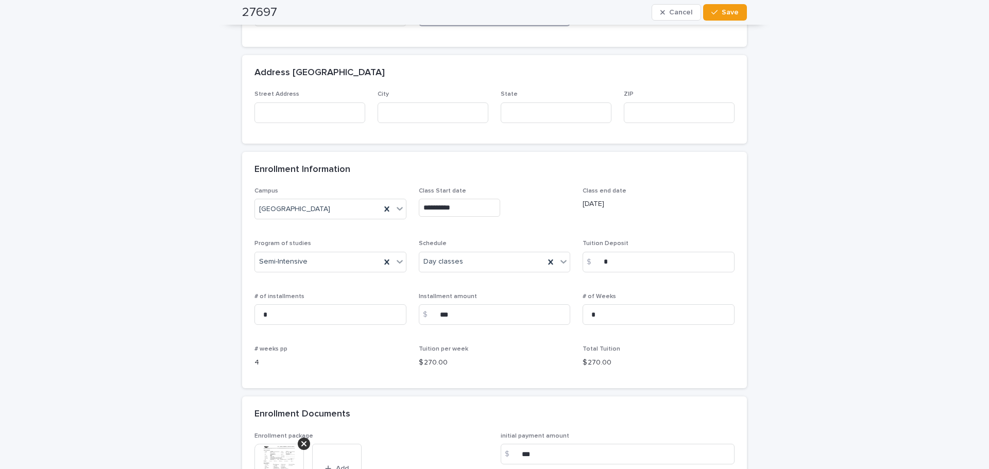
scroll to position [618, 0]
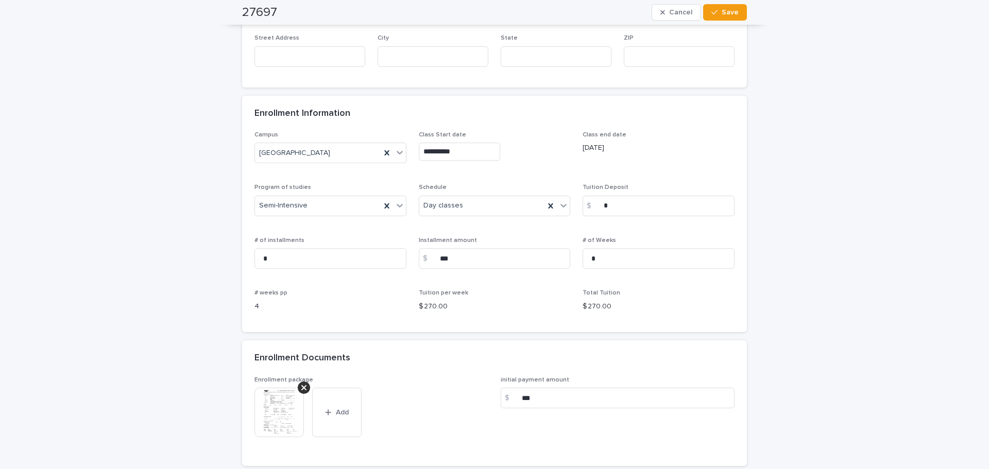
drag, startPoint x: 150, startPoint y: 230, endPoint x: 150, endPoint y: 225, distance: 5.7
click at [150, 229] on div "**********" at bounding box center [494, 73] width 989 height 1316
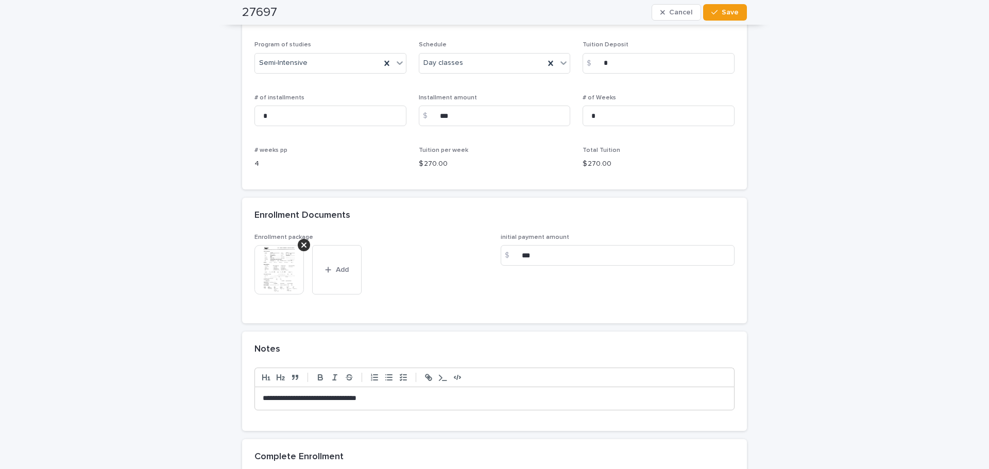
scroll to position [773, 0]
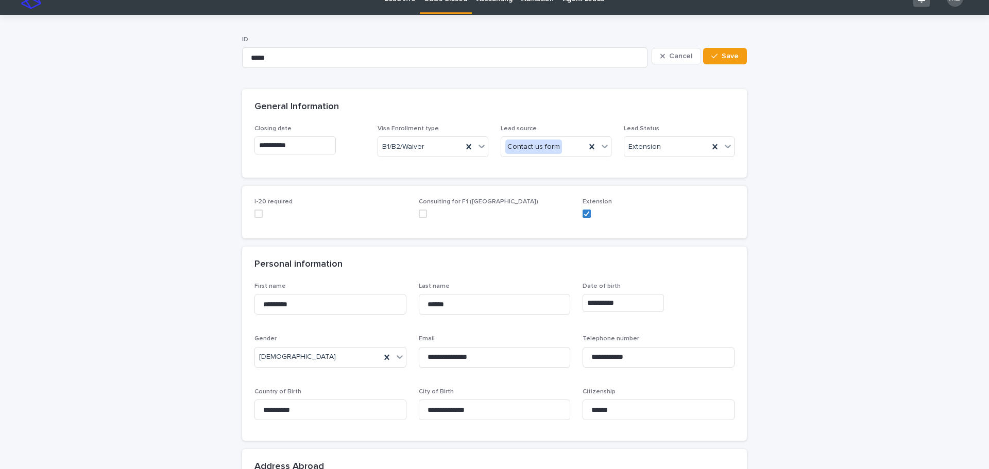
scroll to position [0, 0]
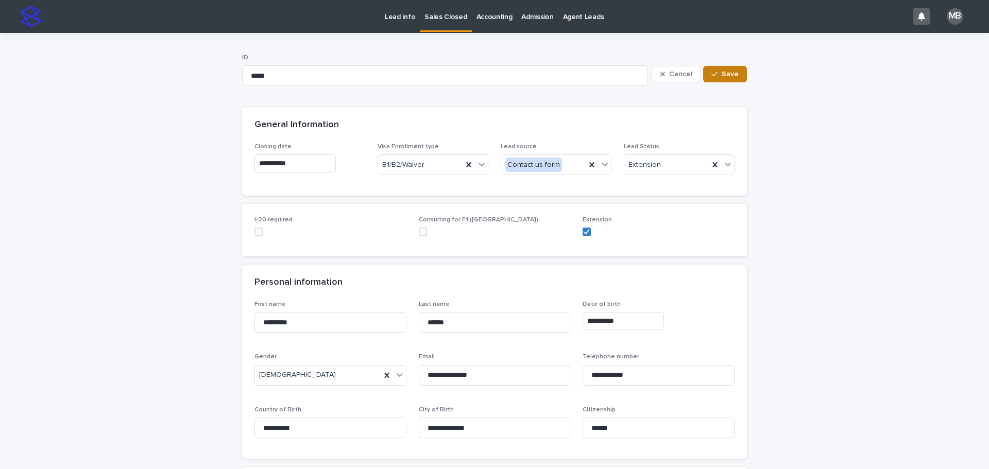
click at [734, 70] on button "Save" at bounding box center [725, 74] width 44 height 16
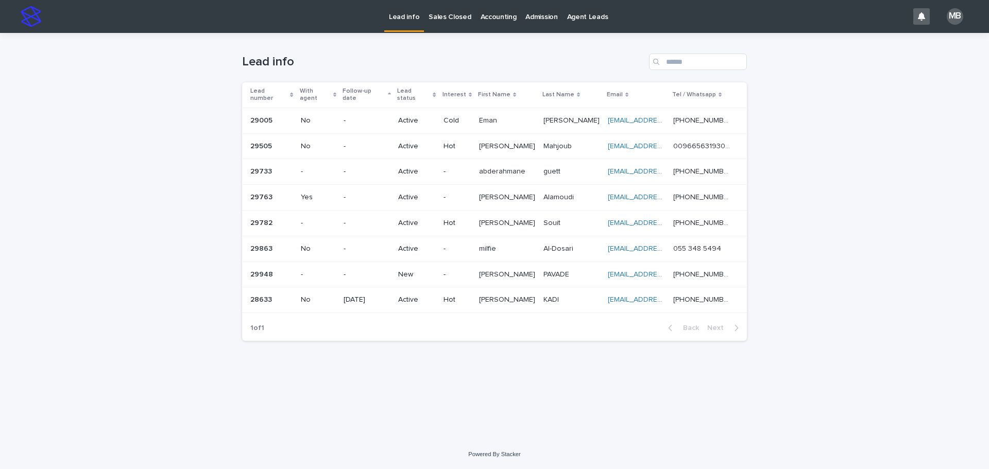
click at [420, 268] on div "New" at bounding box center [416, 273] width 37 height 11
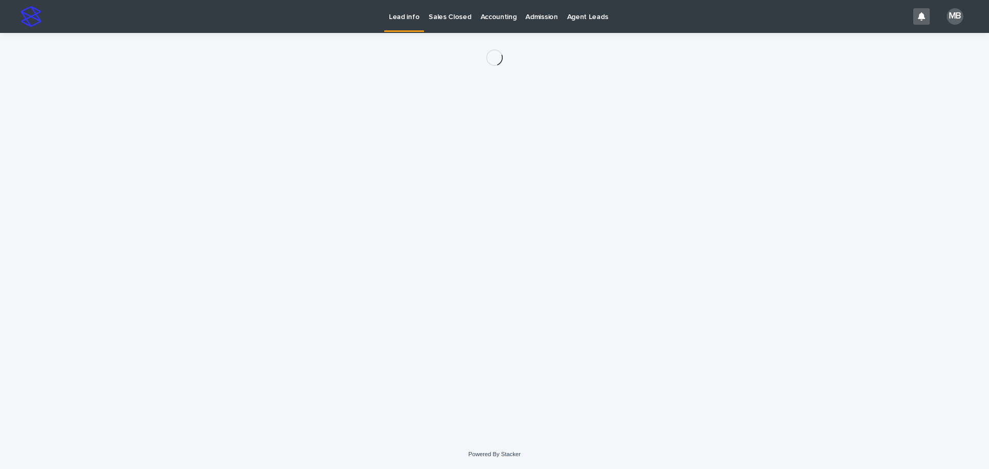
click at [166, 150] on div "Loading... Saving… Loading... Saving…" at bounding box center [494, 236] width 989 height 407
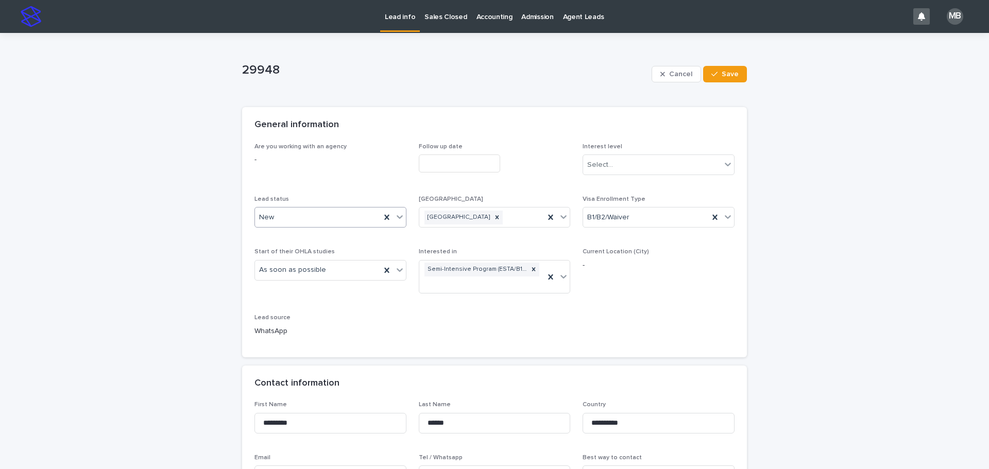
click at [335, 216] on div "New" at bounding box center [318, 217] width 126 height 17
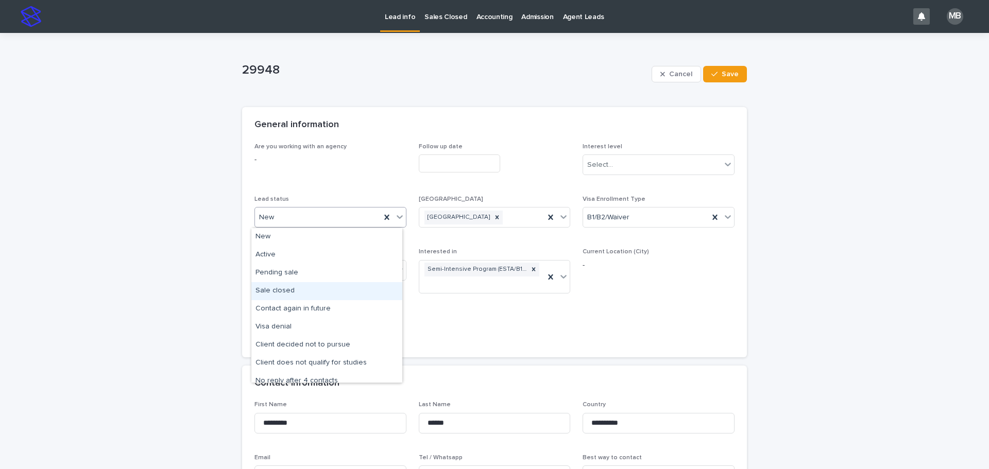
click at [344, 290] on div "Sale closed" at bounding box center [326, 291] width 151 height 18
click at [702, 298] on span "Current Location (City) -" at bounding box center [659, 275] width 152 height 54
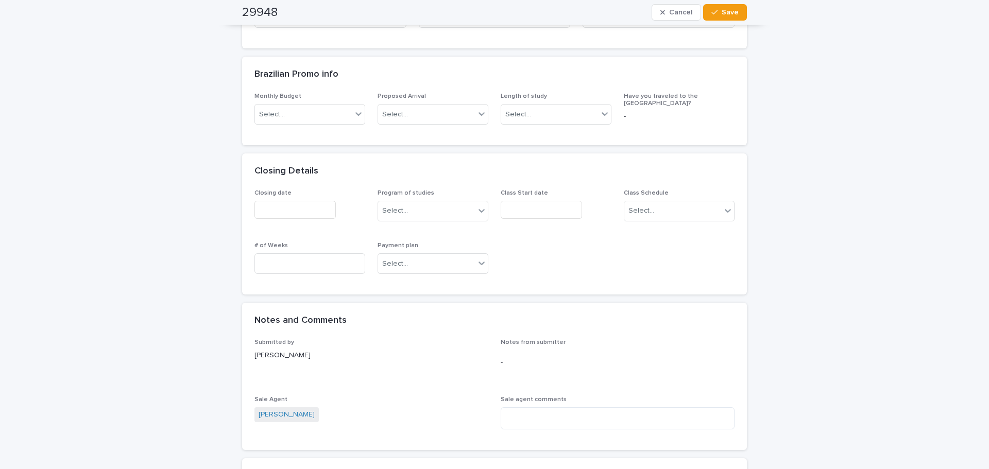
scroll to position [464, 0]
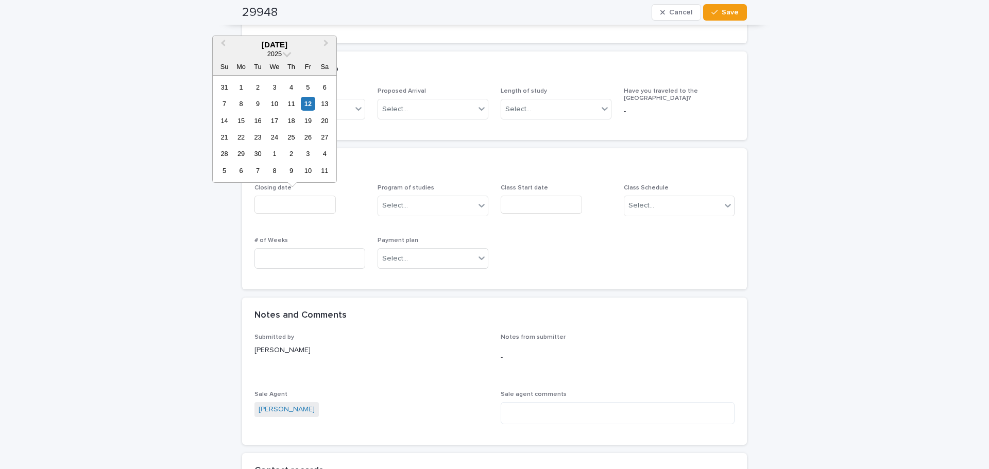
click at [303, 212] on input "text" at bounding box center [295, 205] width 81 height 18
click at [308, 105] on div "12" at bounding box center [308, 104] width 14 height 14
type input "**********"
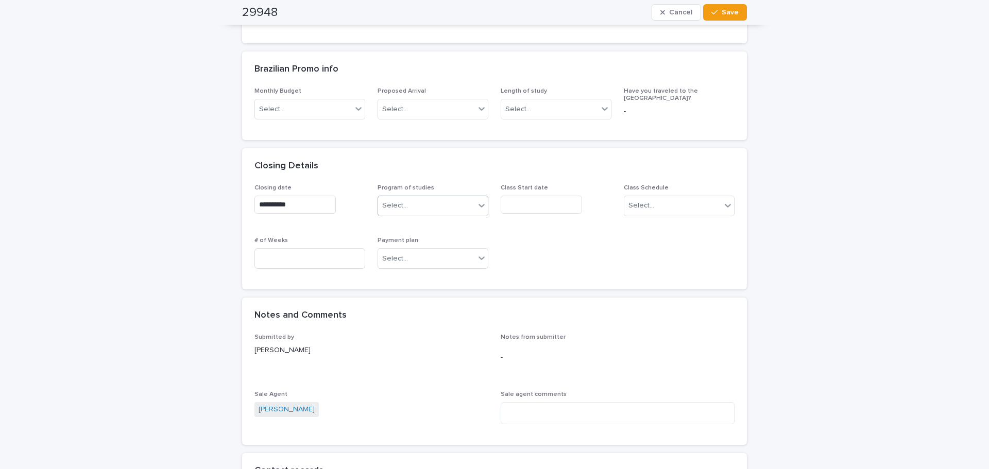
click at [447, 203] on div "Select..." at bounding box center [426, 205] width 97 height 17
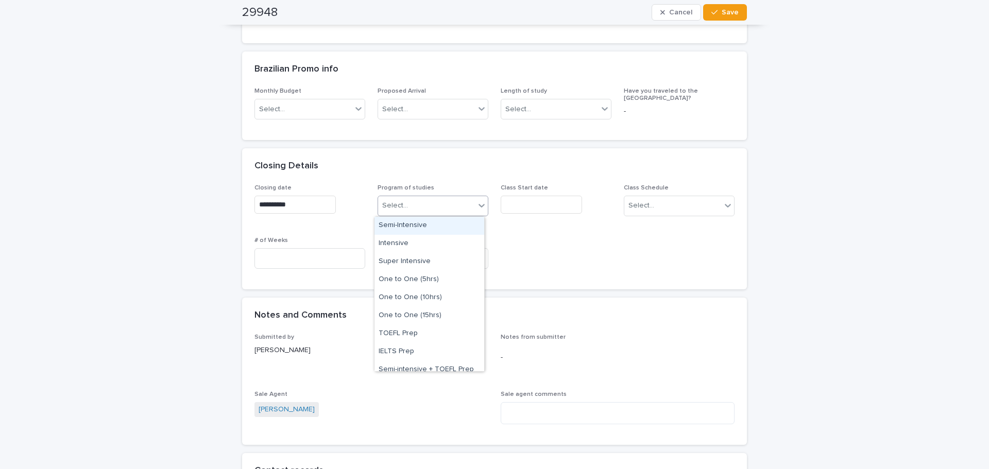
click at [445, 223] on div "Semi-Intensive" at bounding box center [430, 226] width 110 height 18
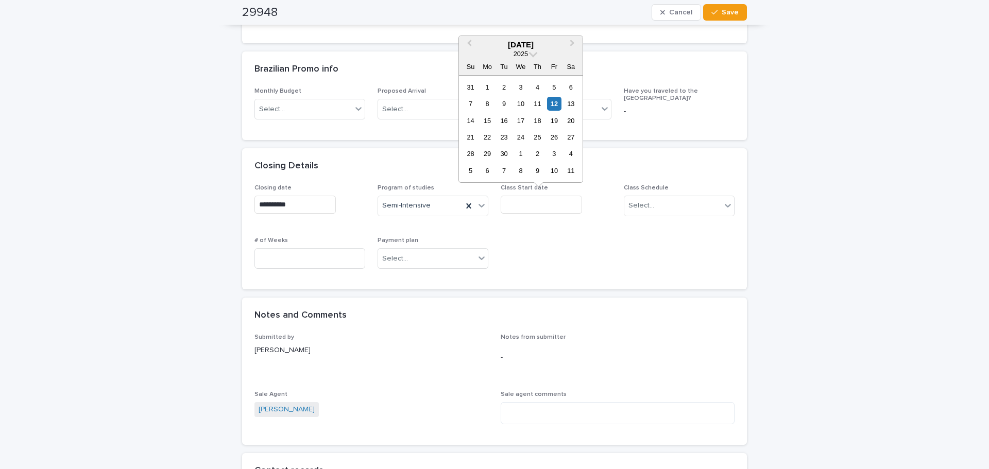
click at [556, 197] on input "text" at bounding box center [541, 205] width 81 height 18
click at [573, 43] on span "Next Month" at bounding box center [573, 45] width 0 height 14
click at [489, 134] on div "20" at bounding box center [487, 137] width 14 height 14
type input "**********"
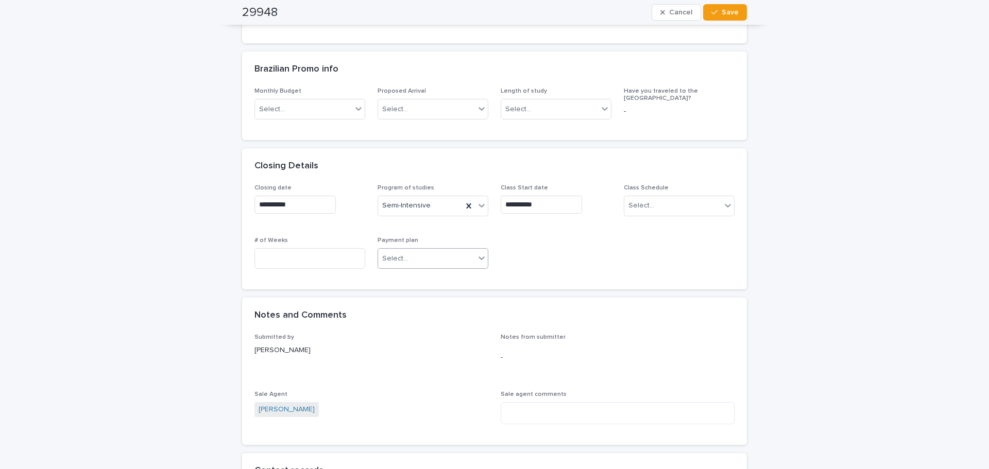
click at [477, 258] on icon at bounding box center [482, 258] width 10 height 10
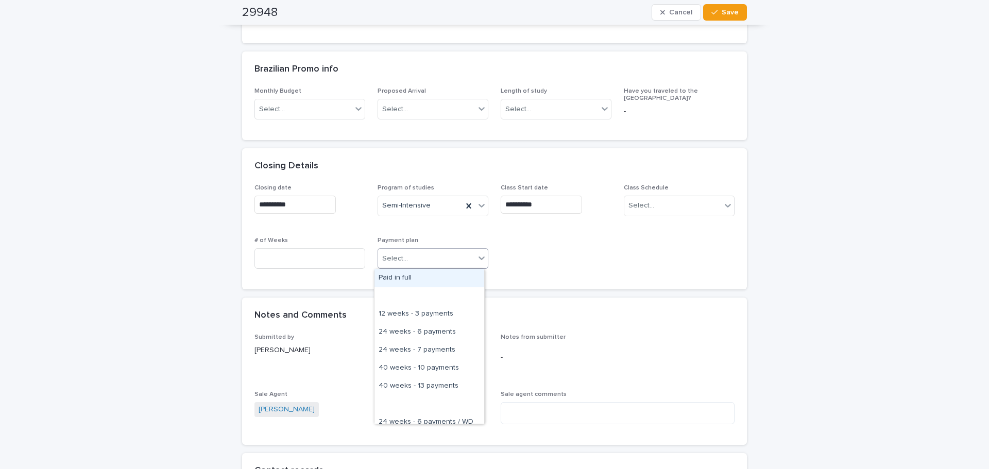
click at [452, 282] on div "Paid in full" at bounding box center [430, 279] width 110 height 18
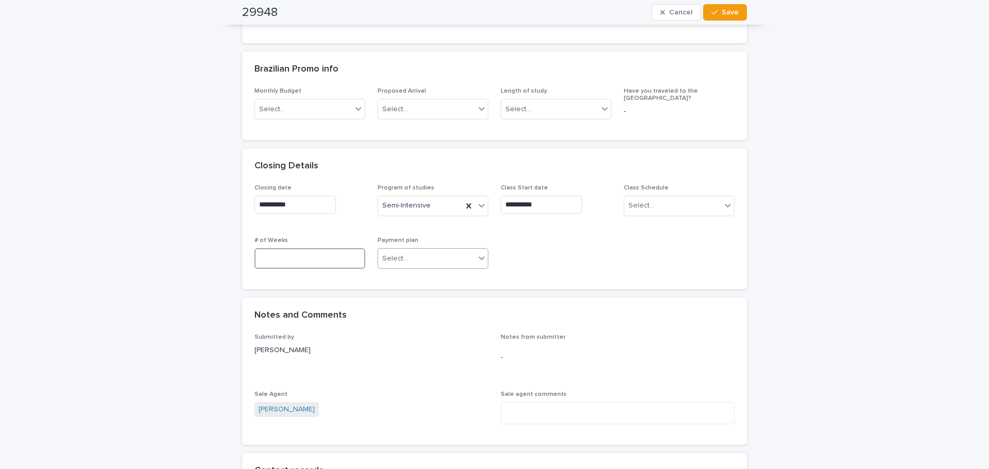
click at [297, 263] on input at bounding box center [310, 258] width 111 height 21
type input "*"
click at [676, 222] on div "Class Schedule Select..." at bounding box center [679, 204] width 111 height 40
click at [676, 219] on div "Class Schedule Select..." at bounding box center [679, 204] width 111 height 40
click at [677, 209] on div "Select..." at bounding box center [673, 205] width 97 height 17
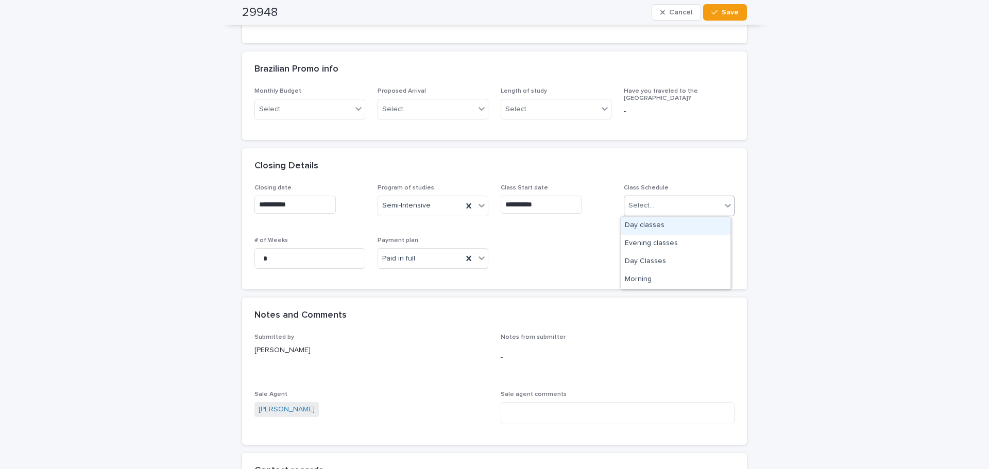
click at [661, 225] on div "Day classes" at bounding box center [676, 226] width 110 height 18
click at [594, 241] on div "**********" at bounding box center [495, 230] width 480 height 93
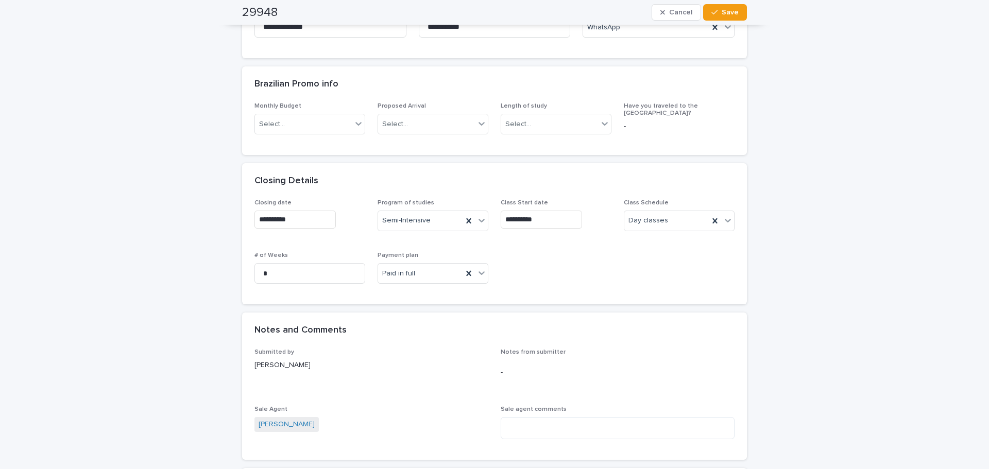
scroll to position [258, 0]
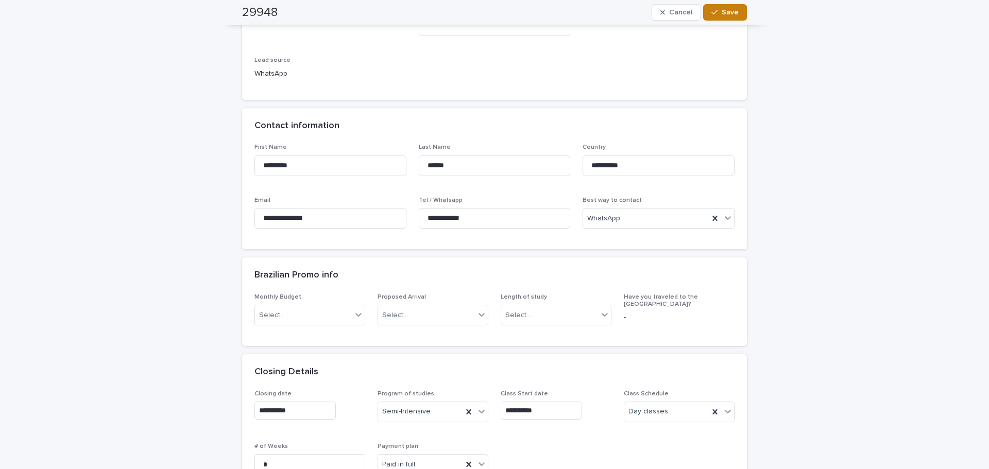
click at [715, 13] on icon "button" at bounding box center [715, 12] width 6 height 7
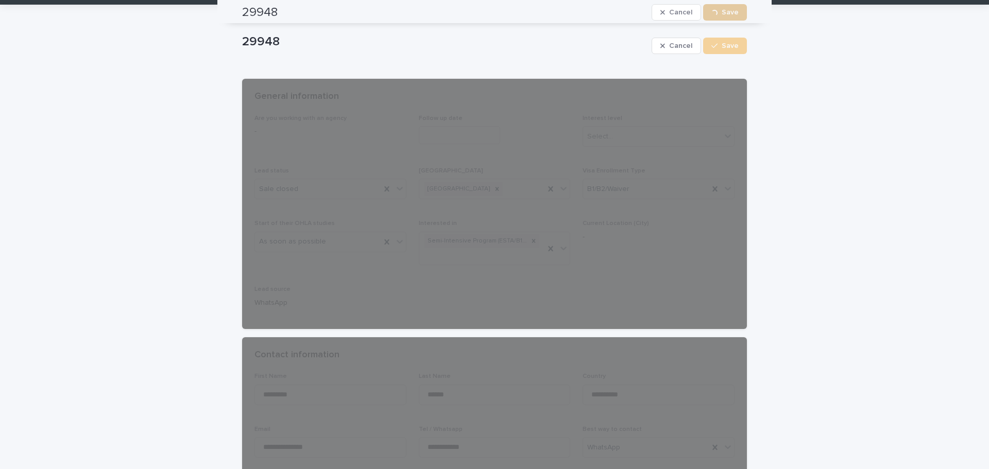
scroll to position [0, 0]
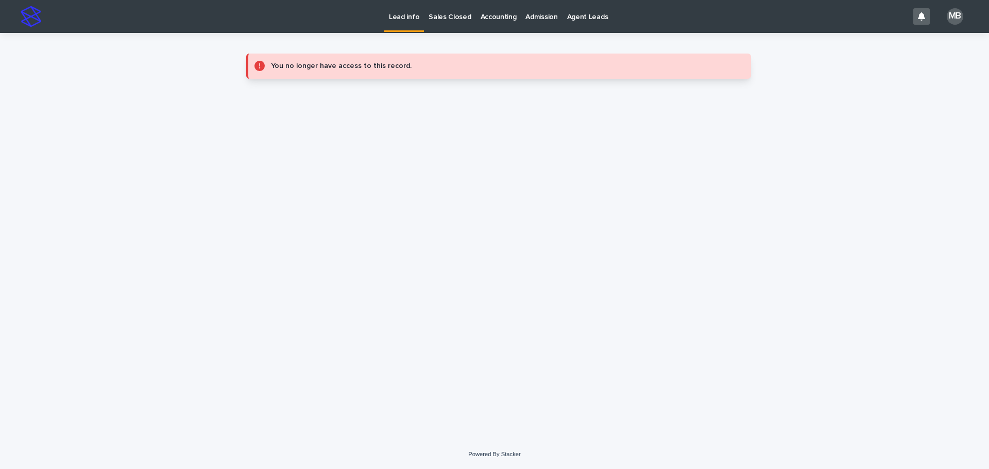
click at [429, 19] on p "Sales Closed" at bounding box center [450, 11] width 42 height 22
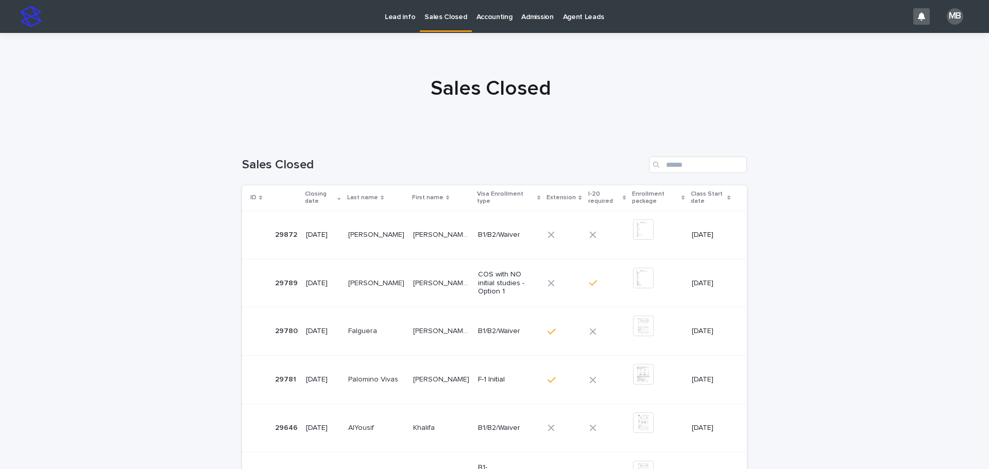
click at [401, 20] on p "Lead info" at bounding box center [400, 11] width 30 height 22
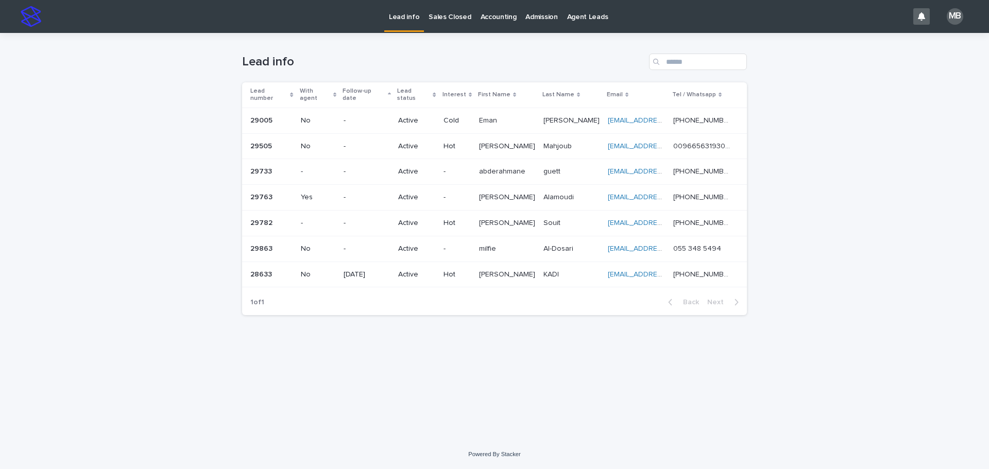
click at [447, 19] on p "Sales Closed" at bounding box center [450, 11] width 42 height 22
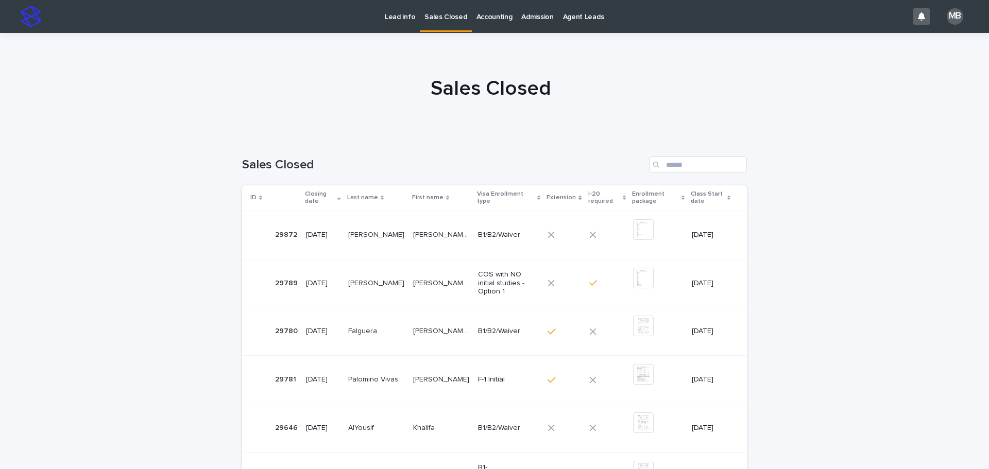
click at [153, 114] on div at bounding box center [491, 83] width 982 height 103
click at [406, 20] on p "Lead info" at bounding box center [400, 11] width 30 height 22
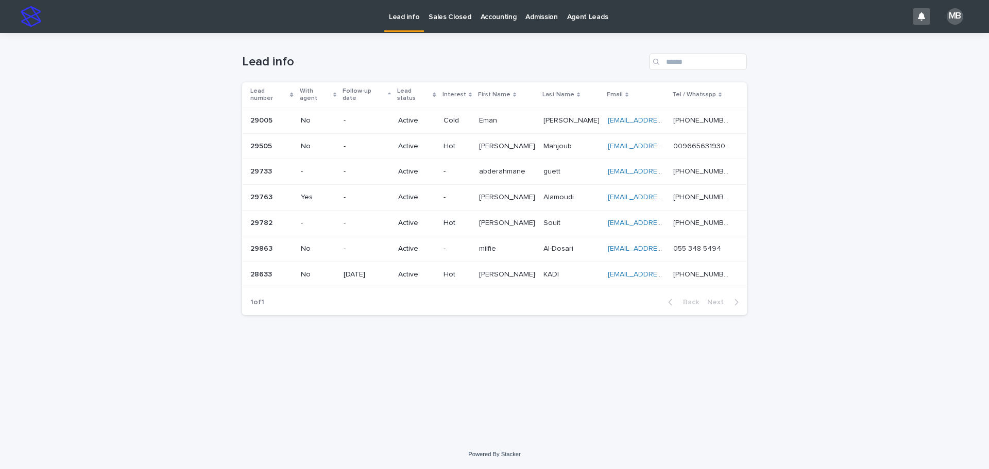
click at [505, 22] on link "Accounting" at bounding box center [498, 16] width 45 height 32
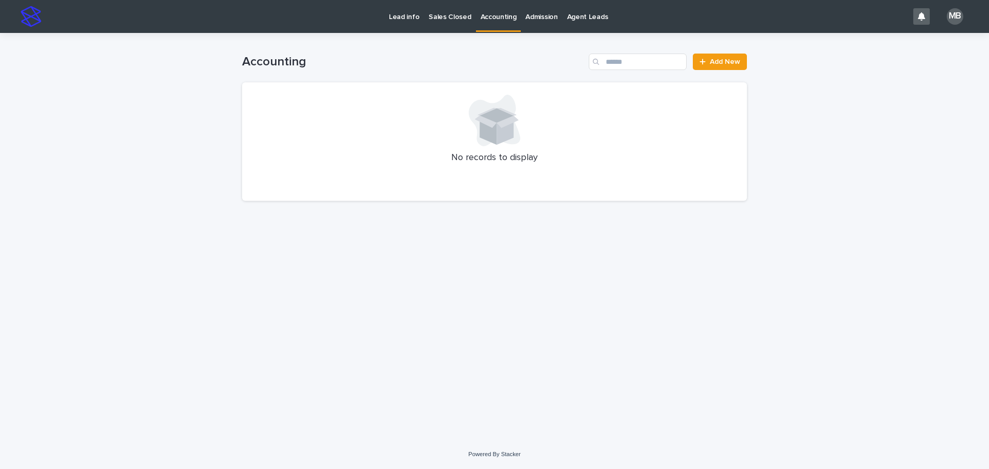
click at [395, 20] on p "Lead info" at bounding box center [404, 11] width 30 height 22
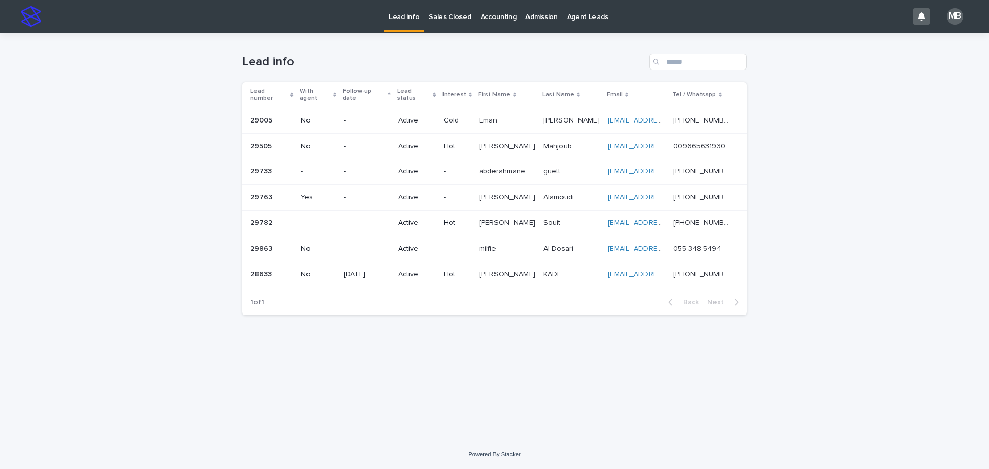
click at [481, 15] on p "Accounting" at bounding box center [499, 11] width 36 height 22
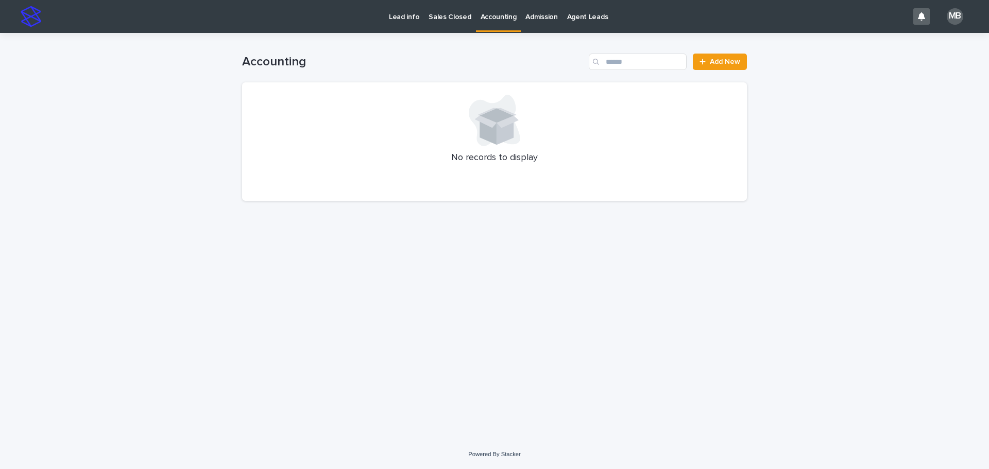
click at [440, 22] on link "Sales Closed" at bounding box center [450, 16] width 52 height 32
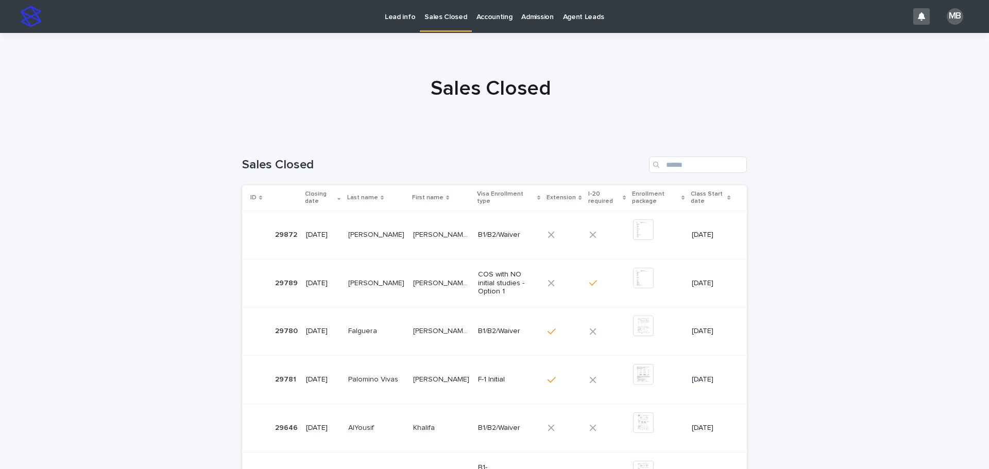
click at [402, 27] on link "Lead info" at bounding box center [400, 16] width 40 height 32
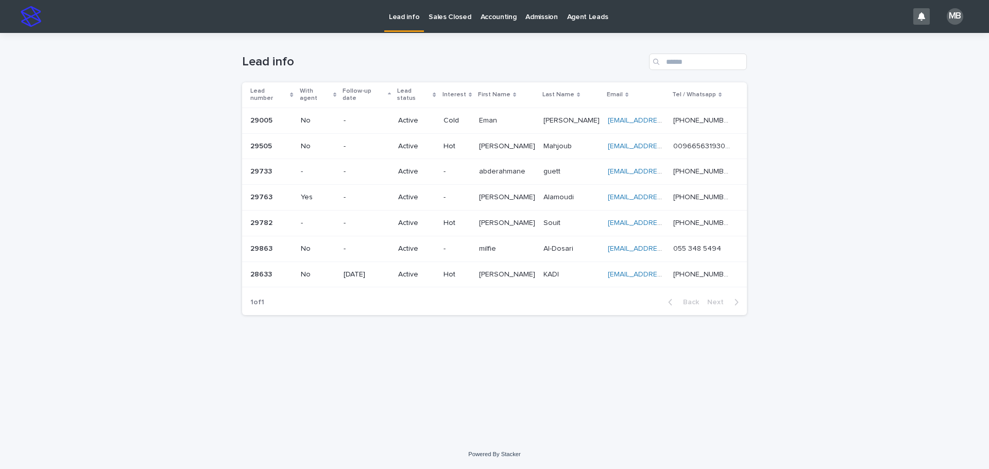
click at [351, 52] on div "Lead info" at bounding box center [494, 57] width 505 height 49
drag, startPoint x: 302, startPoint y: 52, endPoint x: 823, endPoint y: 226, distance: 549.8
click at [823, 226] on div "Loading... Saving… Loading... Saving… Lead info Lead number With agent Follow-u…" at bounding box center [494, 236] width 989 height 407
click at [464, 14] on p "Sales Closed" at bounding box center [450, 11] width 42 height 22
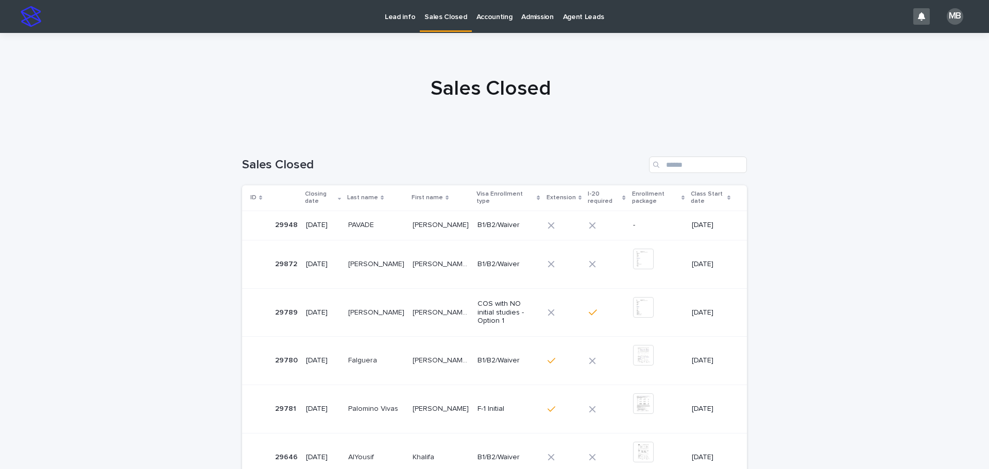
click at [397, 22] on link "Lead info" at bounding box center [400, 16] width 40 height 32
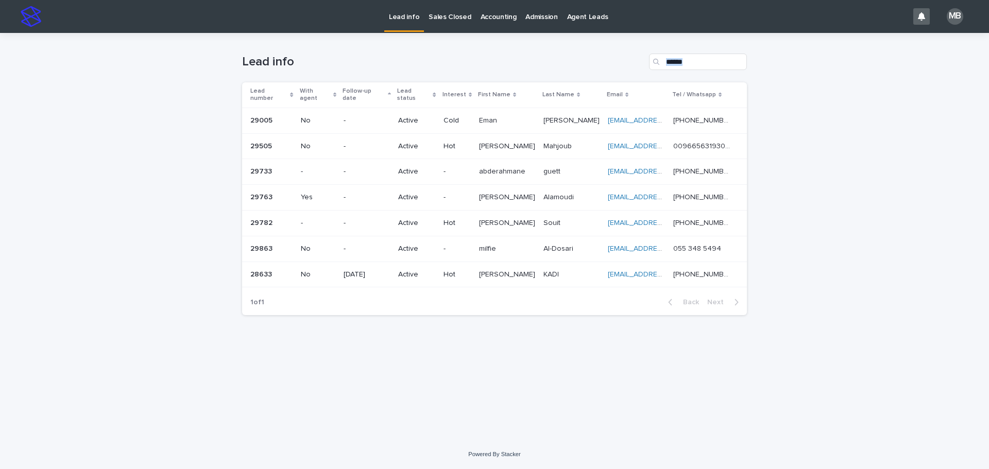
drag, startPoint x: 295, startPoint y: 40, endPoint x: 867, endPoint y: 278, distance: 619.6
click at [867, 278] on div "Loading... Saving… Loading... Saving… Lead info Lead number With agent Follow-u…" at bounding box center [494, 236] width 989 height 407
click at [456, 27] on link "Sales Closed" at bounding box center [450, 16] width 52 height 32
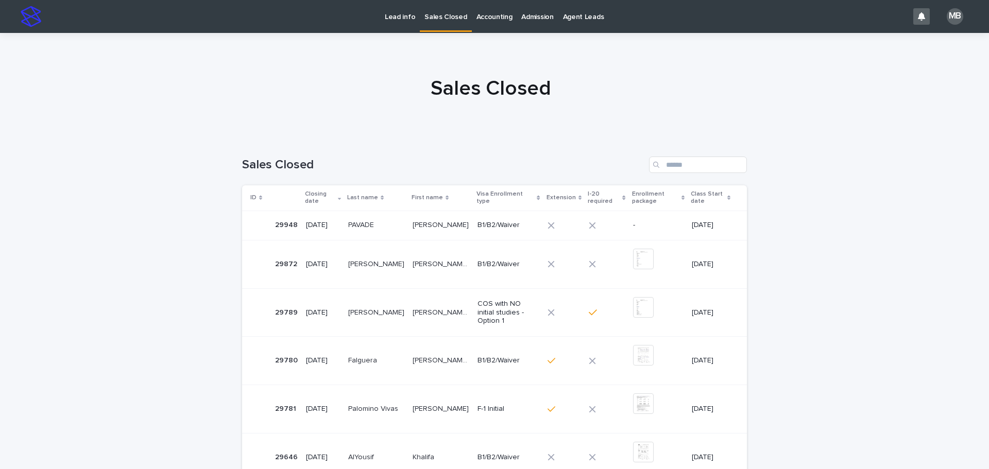
click at [478, 217] on div "B1/B2/Waiver" at bounding box center [509, 225] width 62 height 17
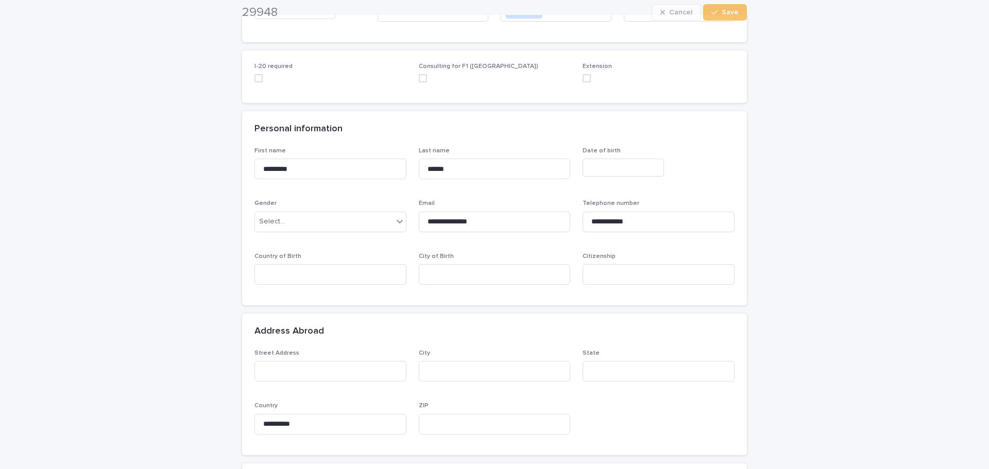
scroll to position [155, 0]
click at [639, 152] on p "Date of birth" at bounding box center [659, 149] width 152 height 7
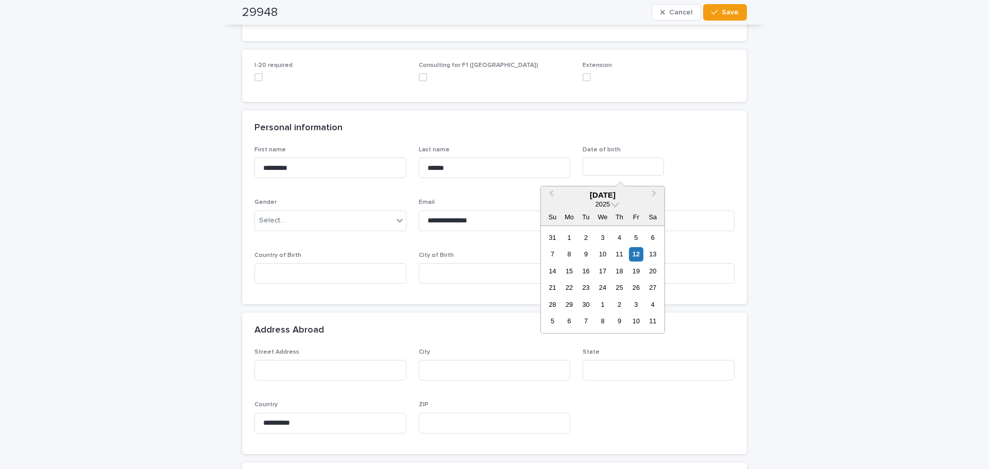
click at [630, 170] on input "text" at bounding box center [623, 167] width 81 height 18
click at [611, 203] on div "2025" at bounding box center [602, 204] width 15 height 9
click at [618, 205] on div "2025" at bounding box center [603, 204] width 124 height 9
click at [617, 205] on span at bounding box center [615, 203] width 9 height 9
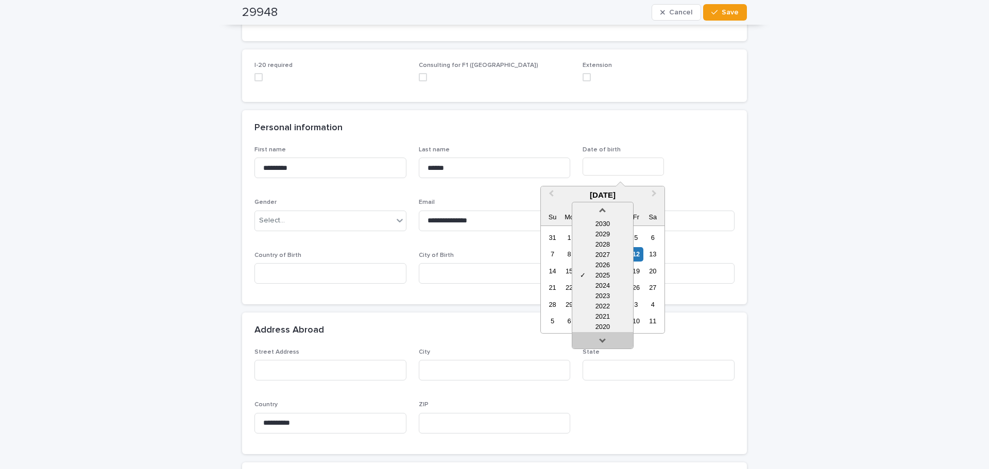
click at [604, 341] on link at bounding box center [603, 342] width 16 height 16
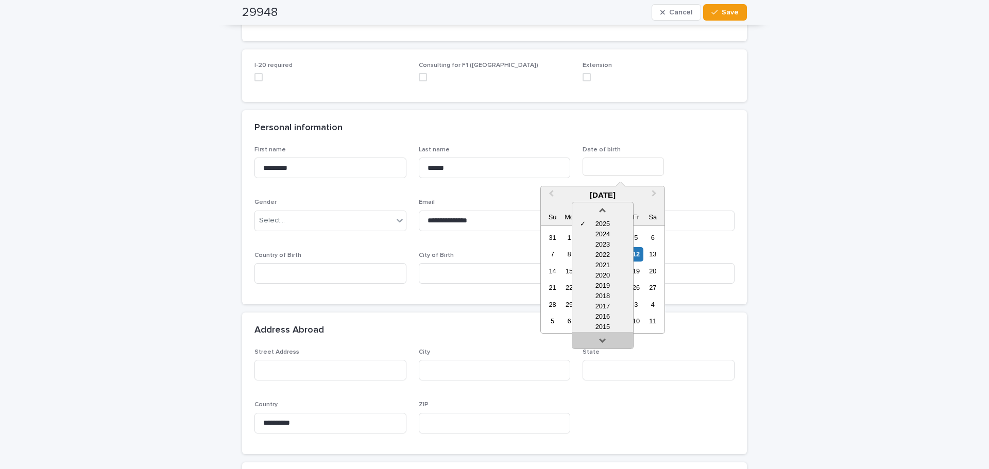
click at [604, 341] on link at bounding box center [603, 342] width 16 height 16
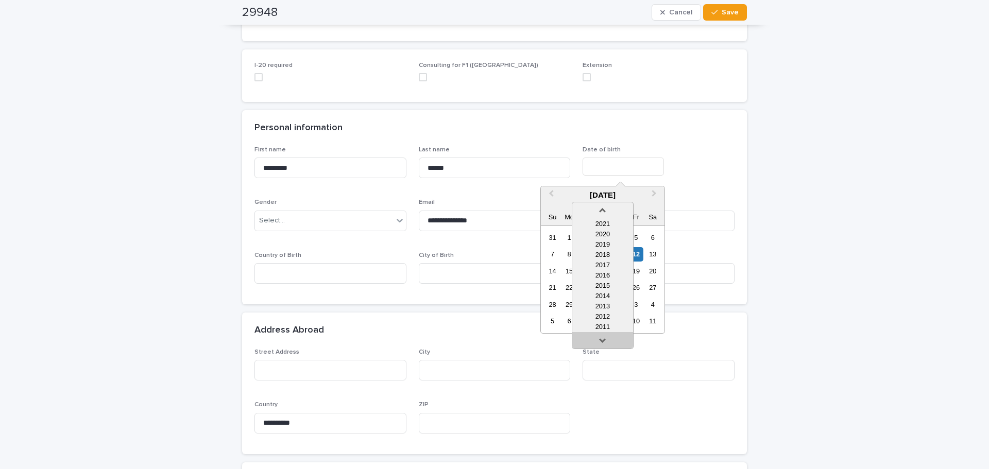
click at [604, 341] on link at bounding box center [603, 342] width 16 height 16
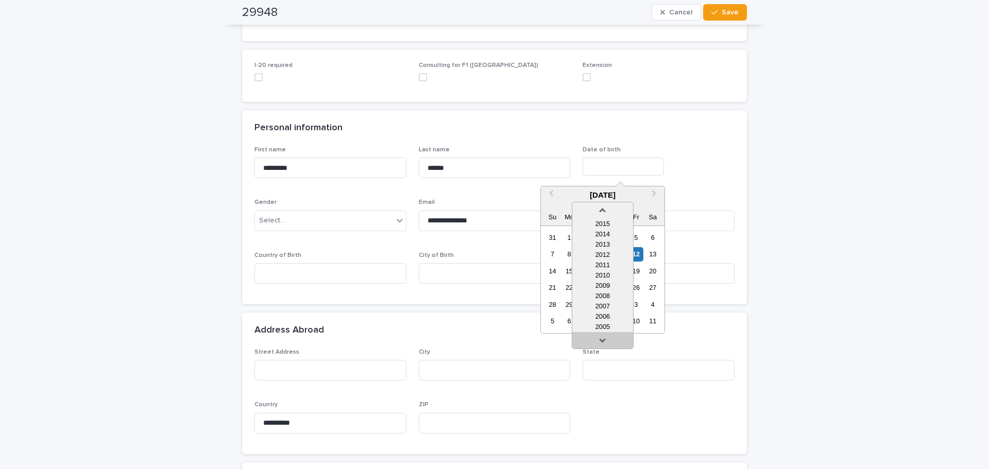
click at [604, 341] on link at bounding box center [603, 342] width 16 height 16
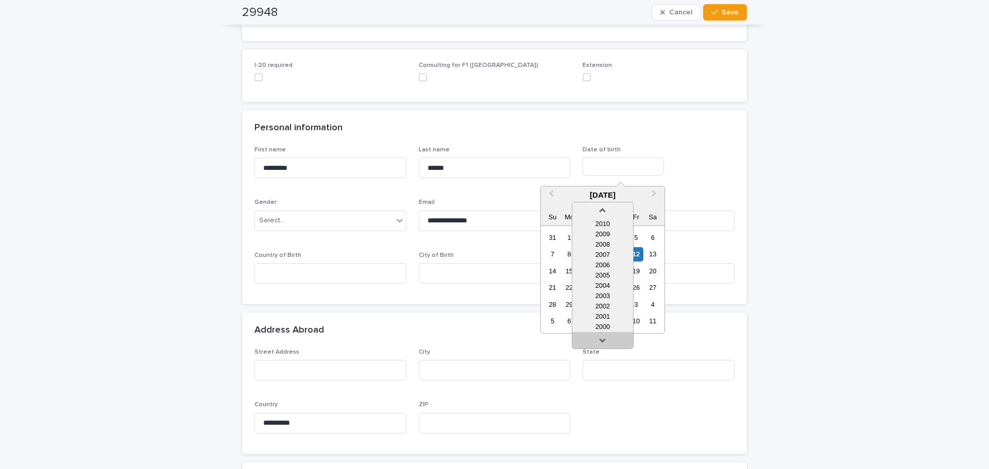
click at [604, 341] on link at bounding box center [603, 342] width 16 height 16
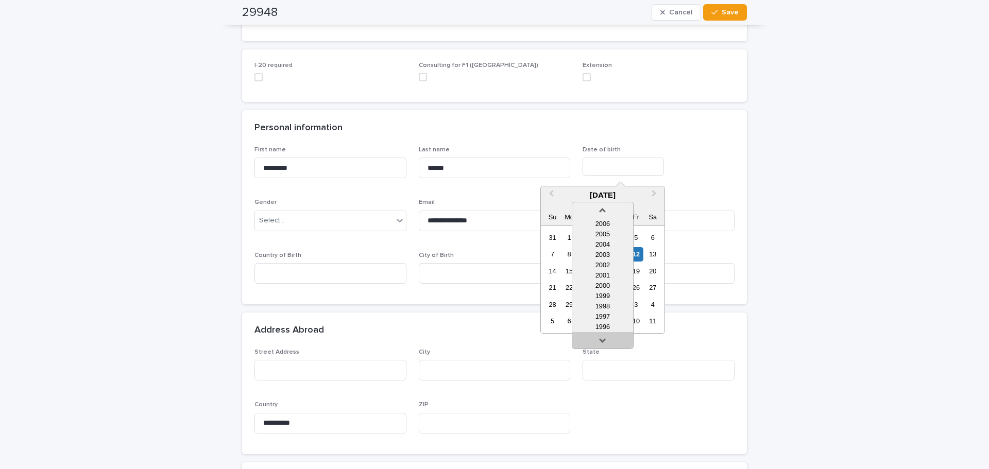
click at [604, 341] on link at bounding box center [603, 342] width 16 height 16
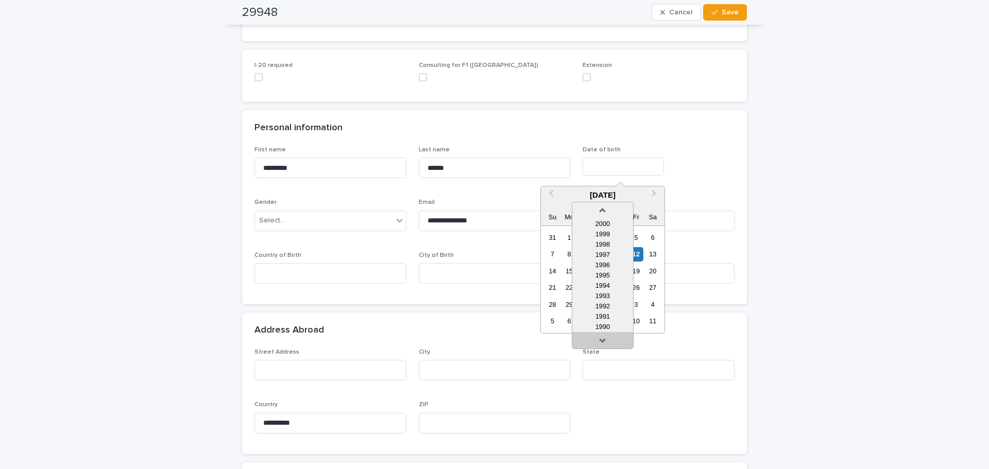
click at [604, 341] on link at bounding box center [603, 342] width 16 height 16
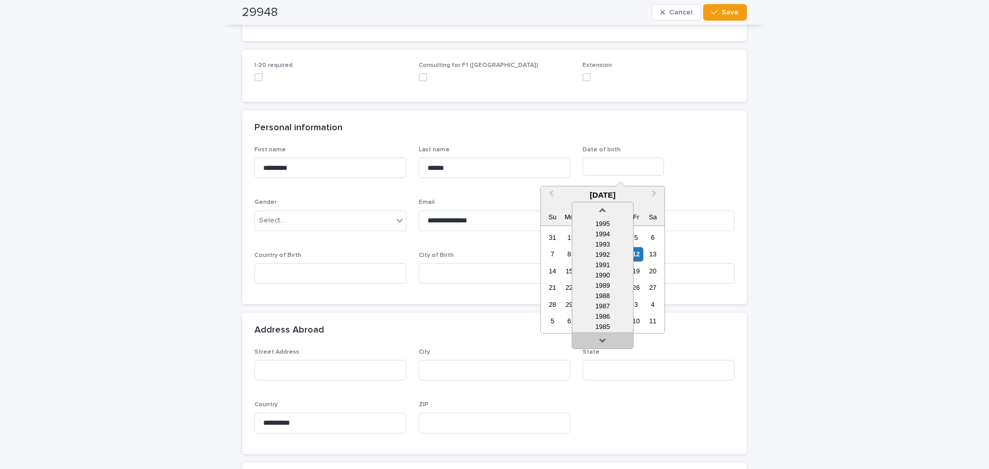
click at [604, 341] on link at bounding box center [603, 342] width 16 height 16
click at [615, 324] on div "1984" at bounding box center [603, 327] width 61 height 10
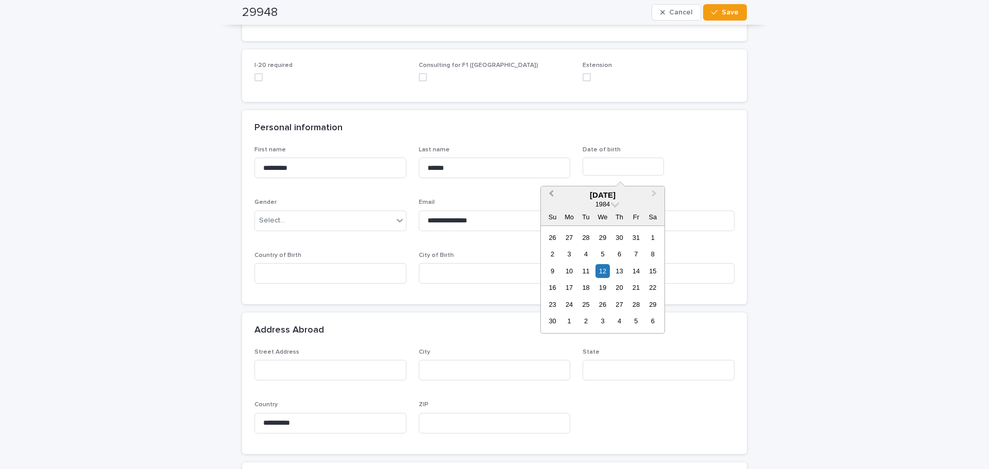
click at [555, 195] on button "Previous Month" at bounding box center [550, 196] width 16 height 16
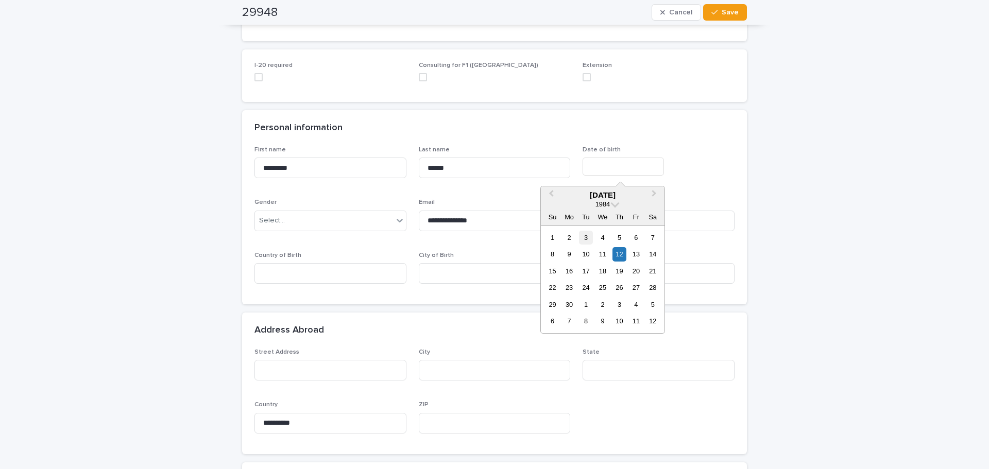
click at [587, 239] on div "3" at bounding box center [586, 238] width 14 height 14
type input "**********"
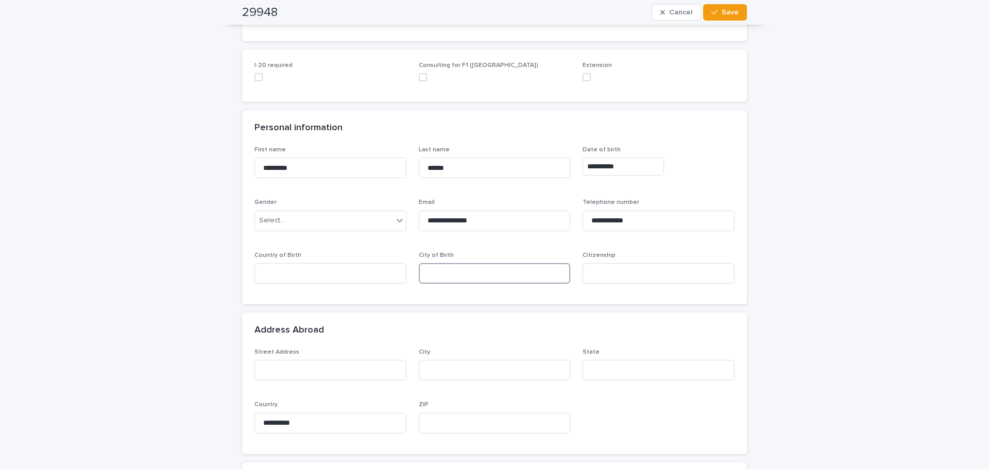
click at [487, 281] on input at bounding box center [495, 273] width 152 height 21
paste input "**********"
type input "**********"
click at [335, 206] on p "Gender" at bounding box center [331, 202] width 152 height 7
click at [334, 217] on div "Select..." at bounding box center [324, 220] width 138 height 17
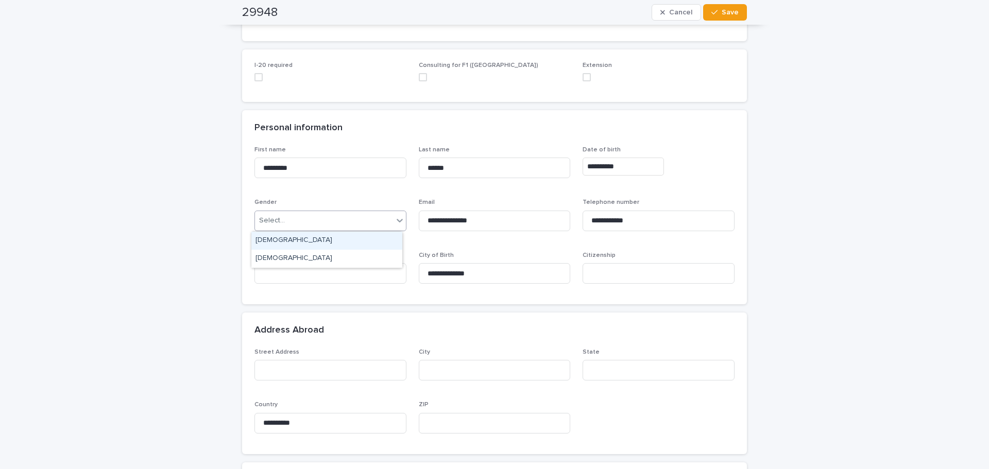
click at [321, 238] on div "[DEMOGRAPHIC_DATA]" at bounding box center [326, 241] width 151 height 18
click at [322, 273] on input at bounding box center [331, 273] width 152 height 21
paste input "**********"
type input "**********"
click at [656, 282] on input at bounding box center [659, 273] width 152 height 21
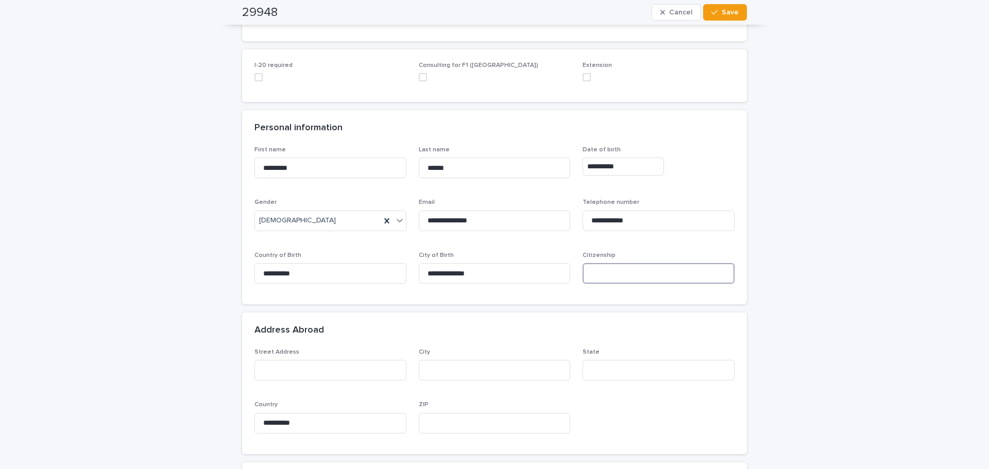
paste input "******"
type input "******"
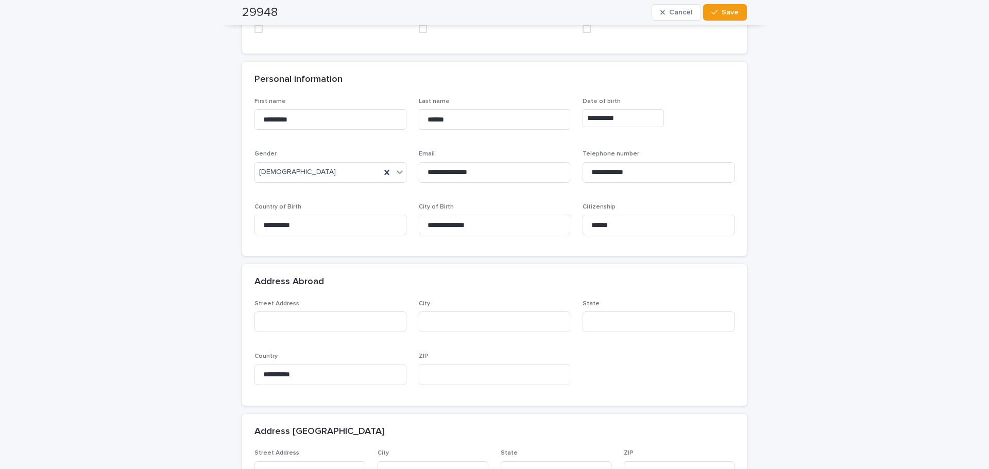
scroll to position [258, 0]
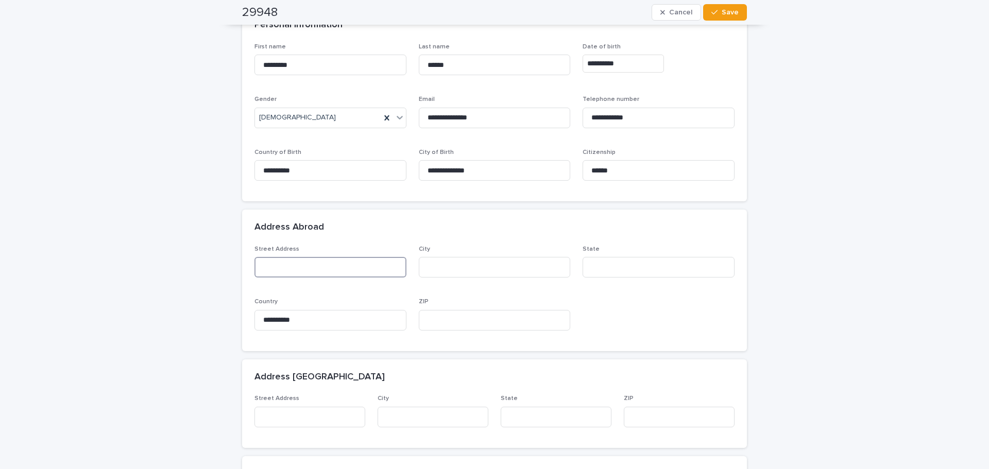
click at [323, 266] on input at bounding box center [331, 267] width 152 height 21
paste input "**********"
type input "**********"
click at [467, 269] on input at bounding box center [495, 267] width 152 height 21
paste input "**********"
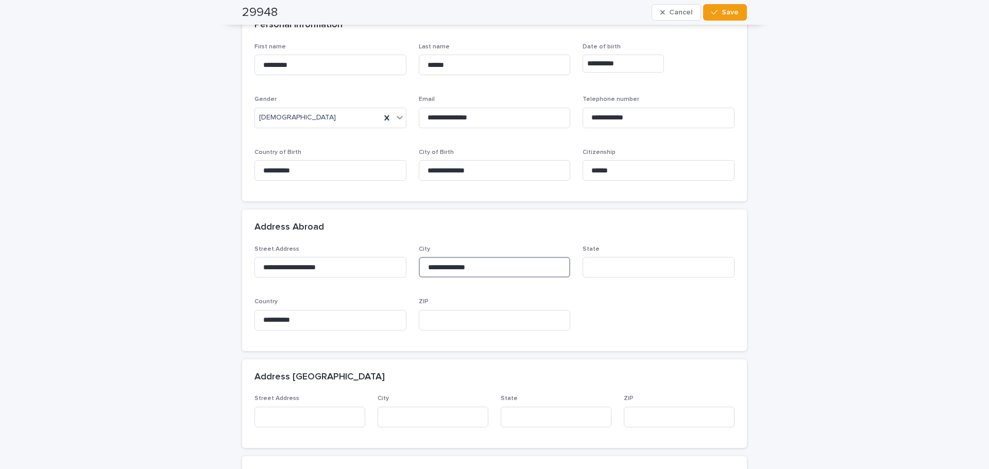
type input "**********"
click at [658, 263] on input at bounding box center [659, 267] width 152 height 21
paste input "**********"
type input "**********"
click at [557, 329] on div "ZIP" at bounding box center [495, 318] width 152 height 40
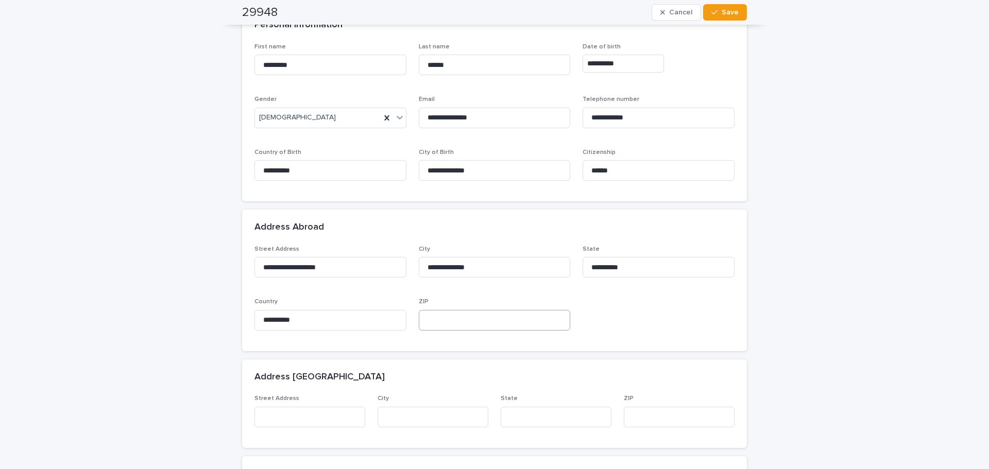
click at [533, 314] on input at bounding box center [495, 320] width 152 height 21
paste input "*****"
type input "*****"
click at [41, 323] on div "**********" at bounding box center [494, 414] width 989 height 1279
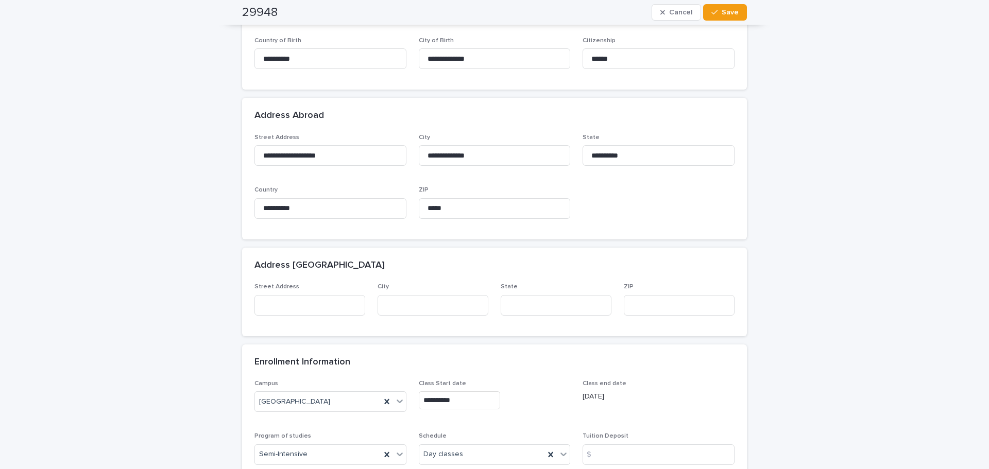
scroll to position [515, 0]
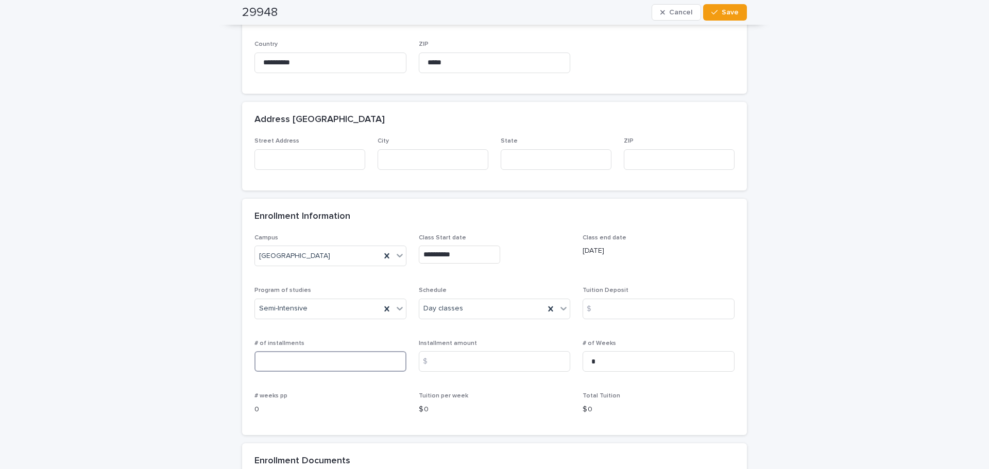
click at [359, 370] on input at bounding box center [331, 361] width 152 height 21
type input "*"
click at [480, 359] on input at bounding box center [495, 361] width 152 height 21
type input "***"
click at [620, 310] on input at bounding box center [659, 309] width 152 height 21
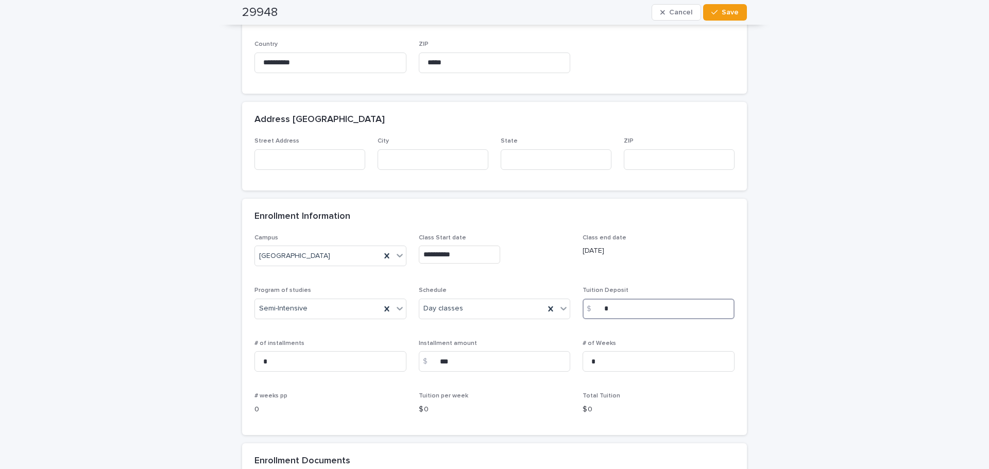
type input "*"
click at [783, 304] on div "**********" at bounding box center [494, 157] width 989 height 1279
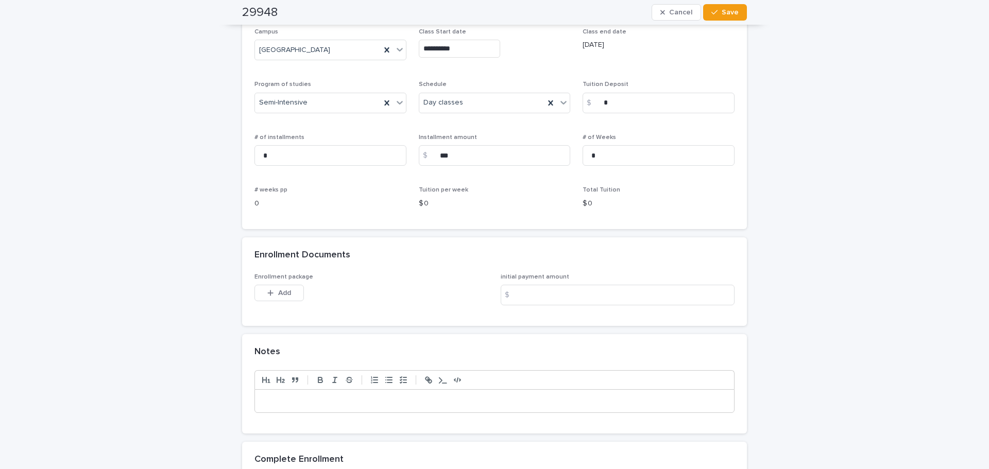
scroll to position [824, 0]
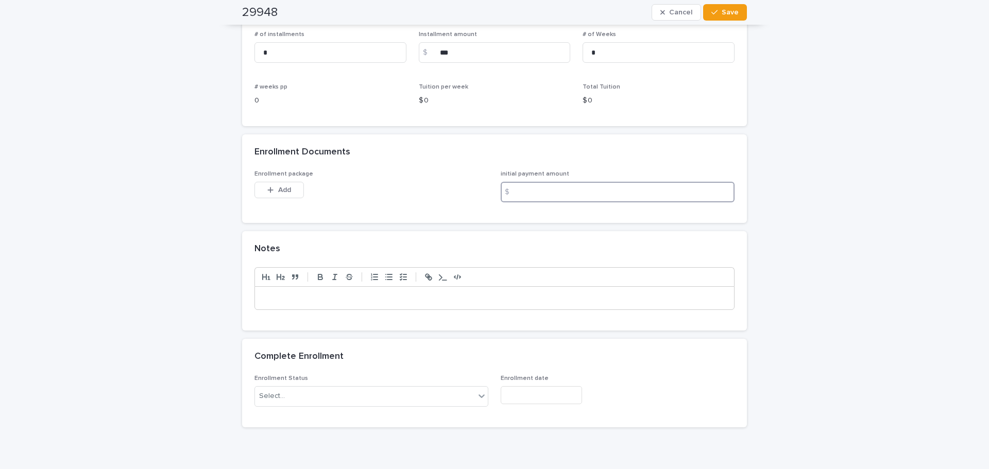
click at [614, 200] on input at bounding box center [618, 192] width 234 height 21
type input "***"
click at [530, 309] on div at bounding box center [494, 298] width 479 height 23
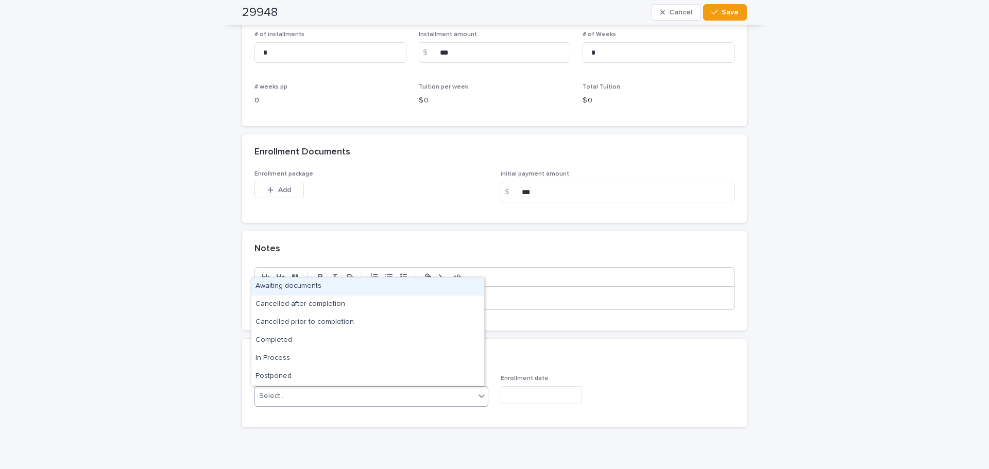
click at [408, 405] on div "Select..." at bounding box center [365, 396] width 220 height 17
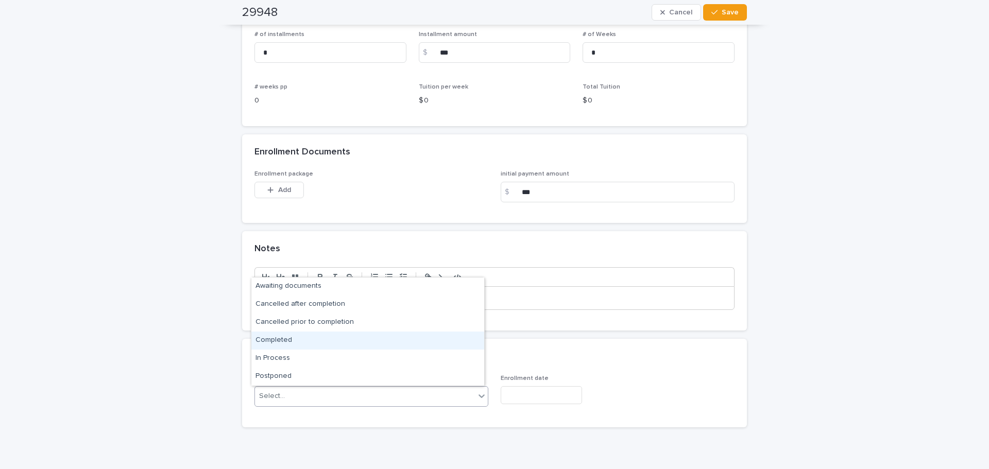
click at [361, 342] on div "Completed" at bounding box center [367, 341] width 233 height 18
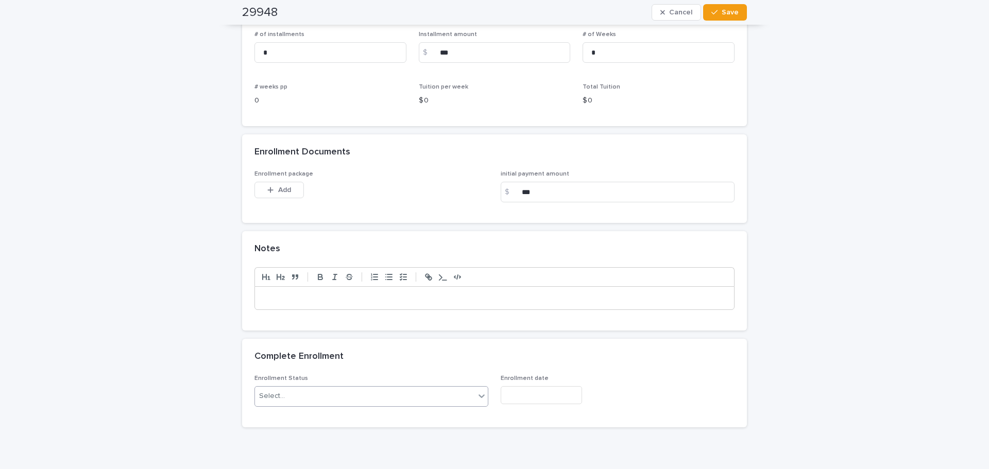
click at [546, 393] on input "text" at bounding box center [541, 395] width 81 height 18
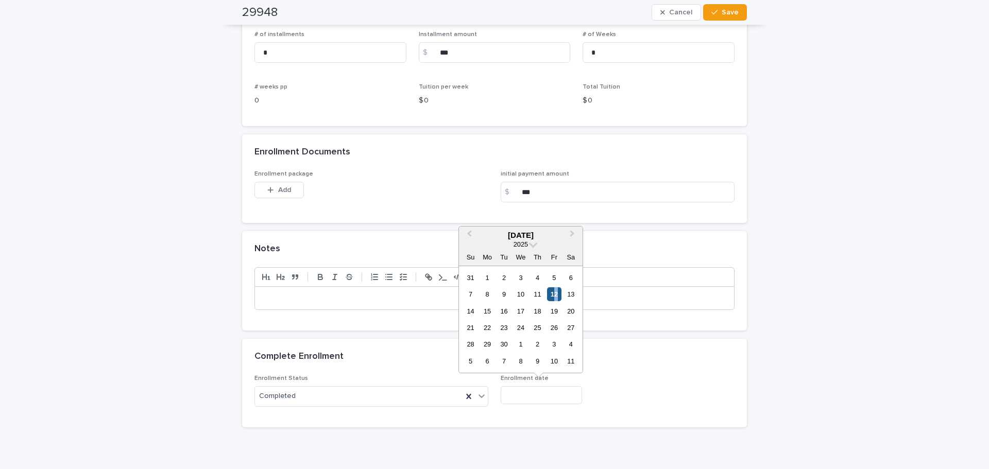
click at [557, 292] on div "12" at bounding box center [554, 295] width 14 height 14
type input "**********"
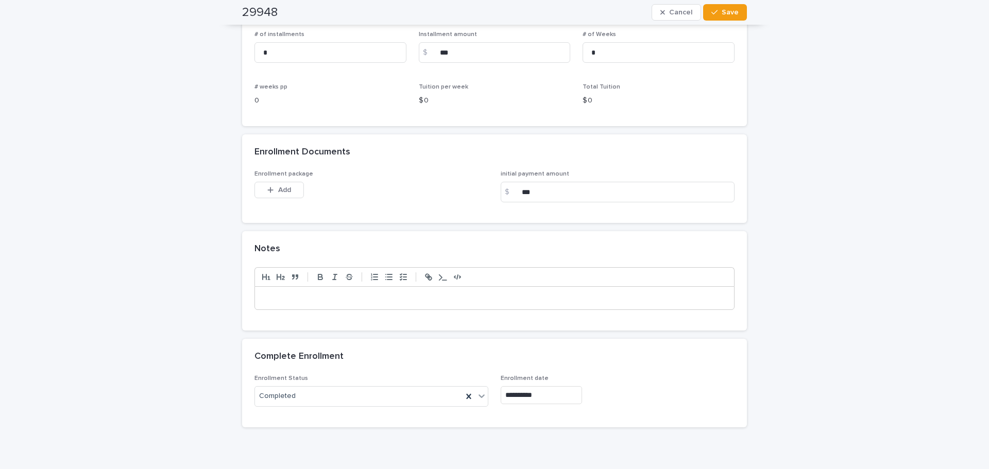
click at [508, 293] on div at bounding box center [494, 298] width 479 height 23
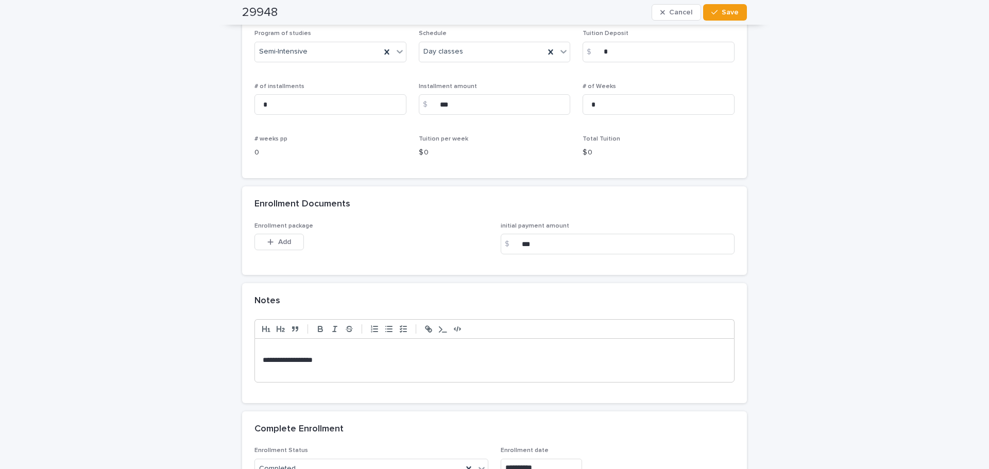
scroll to position [773, 0]
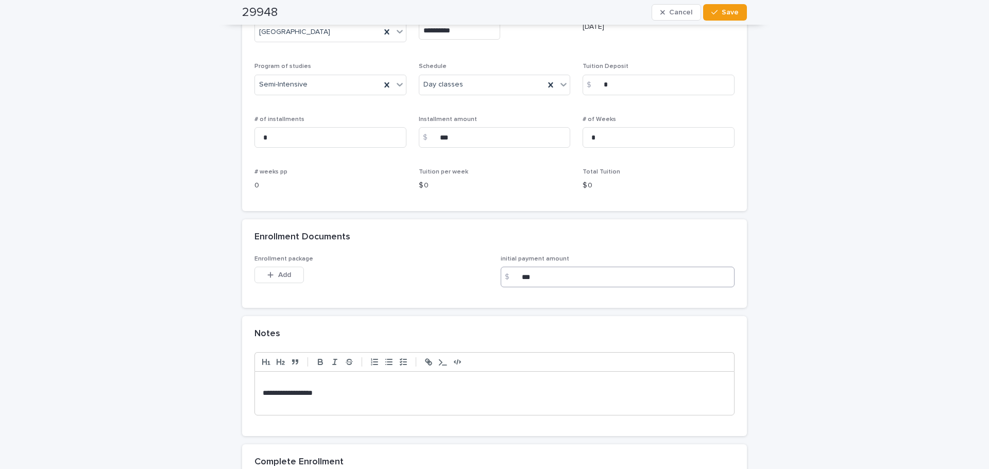
scroll to position [721, 0]
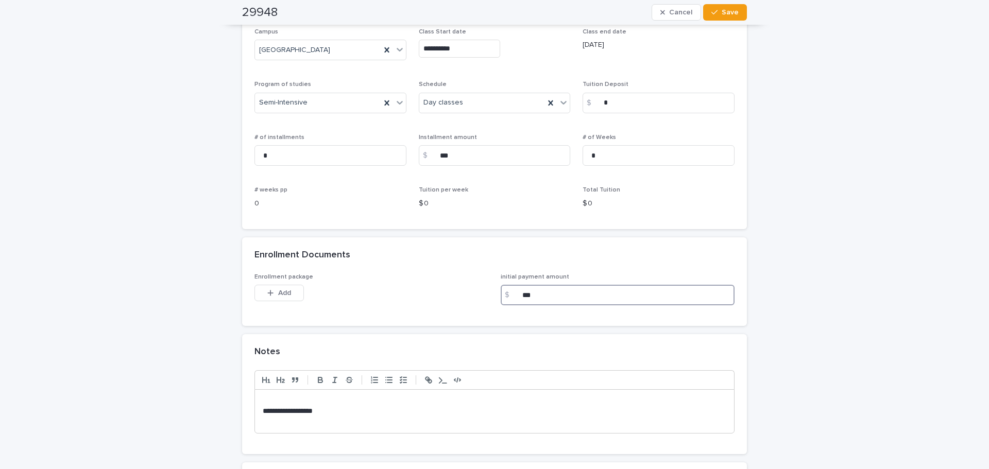
drag, startPoint x: 516, startPoint y: 297, endPoint x: 475, endPoint y: 294, distance: 41.3
click at [475, 294] on div "Enrollment package This file cannot be opened Download File Add initial payment…" at bounding box center [495, 294] width 480 height 40
type input "***"
click at [269, 400] on p at bounding box center [495, 401] width 464 height 10
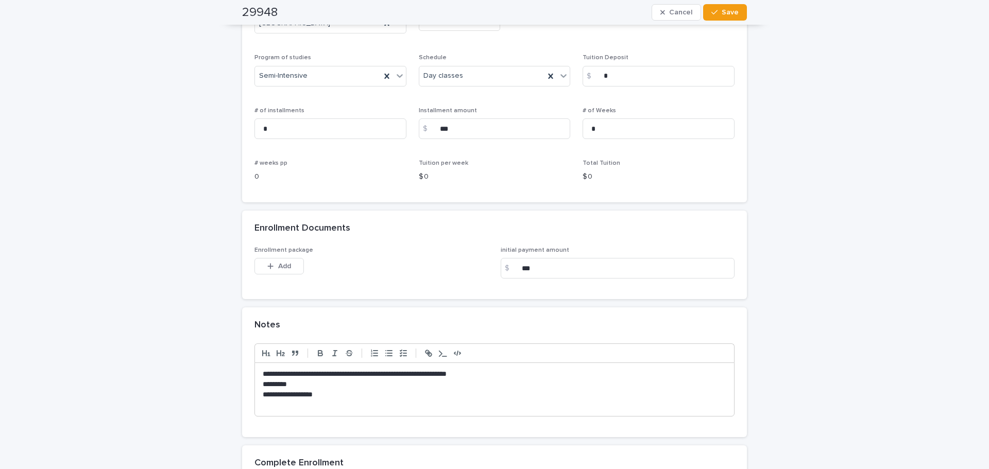
scroll to position [748, 0]
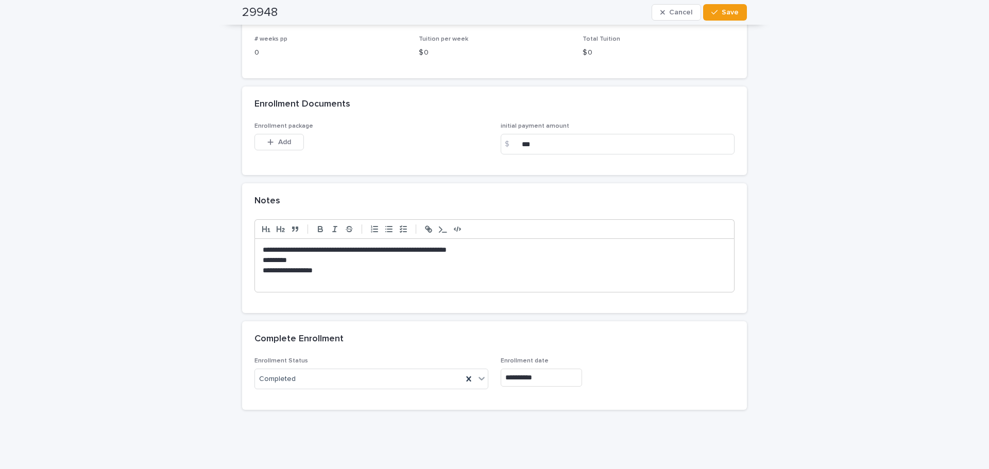
scroll to position [902, 0]
